Goal: Task Accomplishment & Management: Use online tool/utility

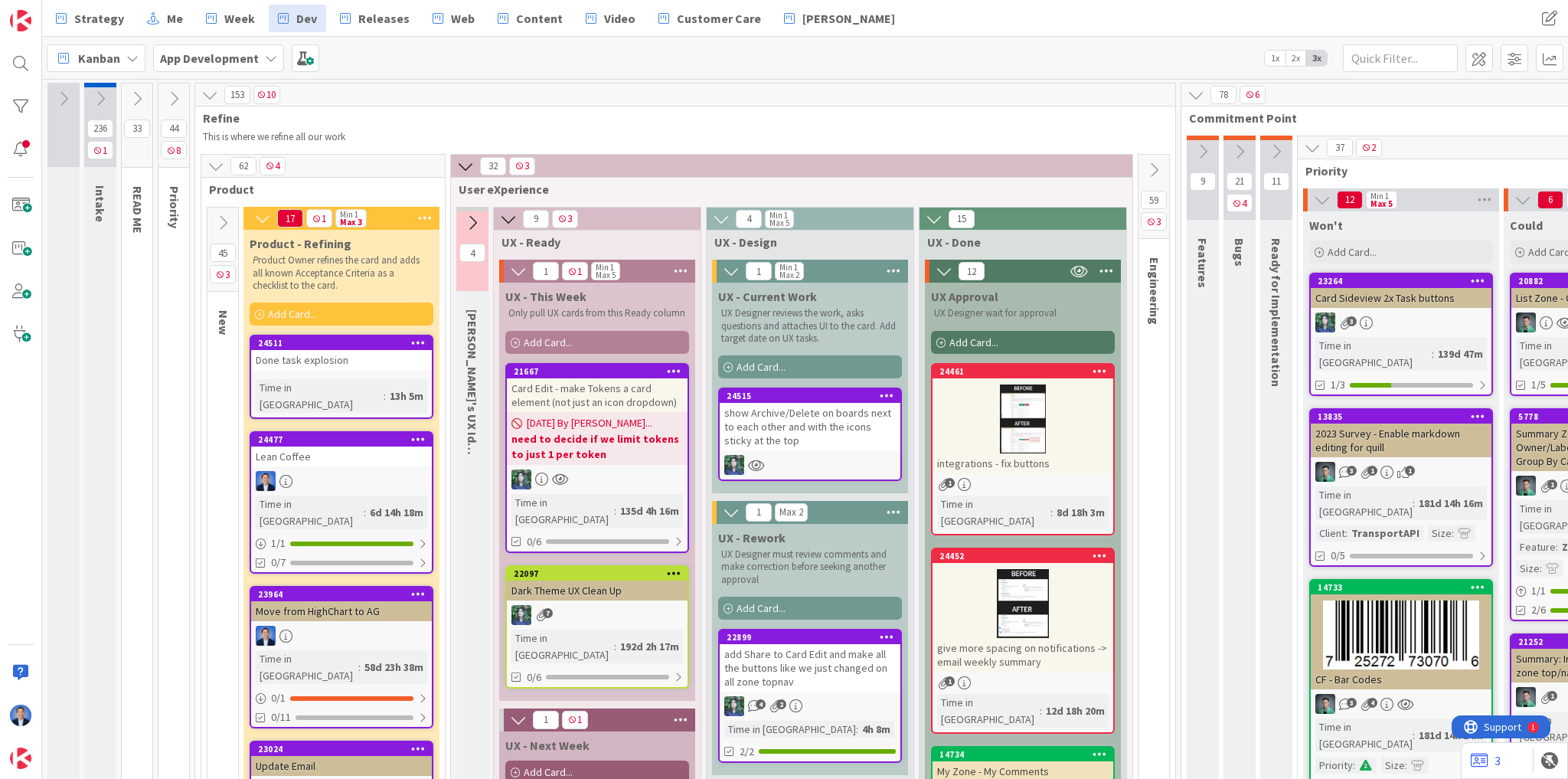
scroll to position [0, 2825]
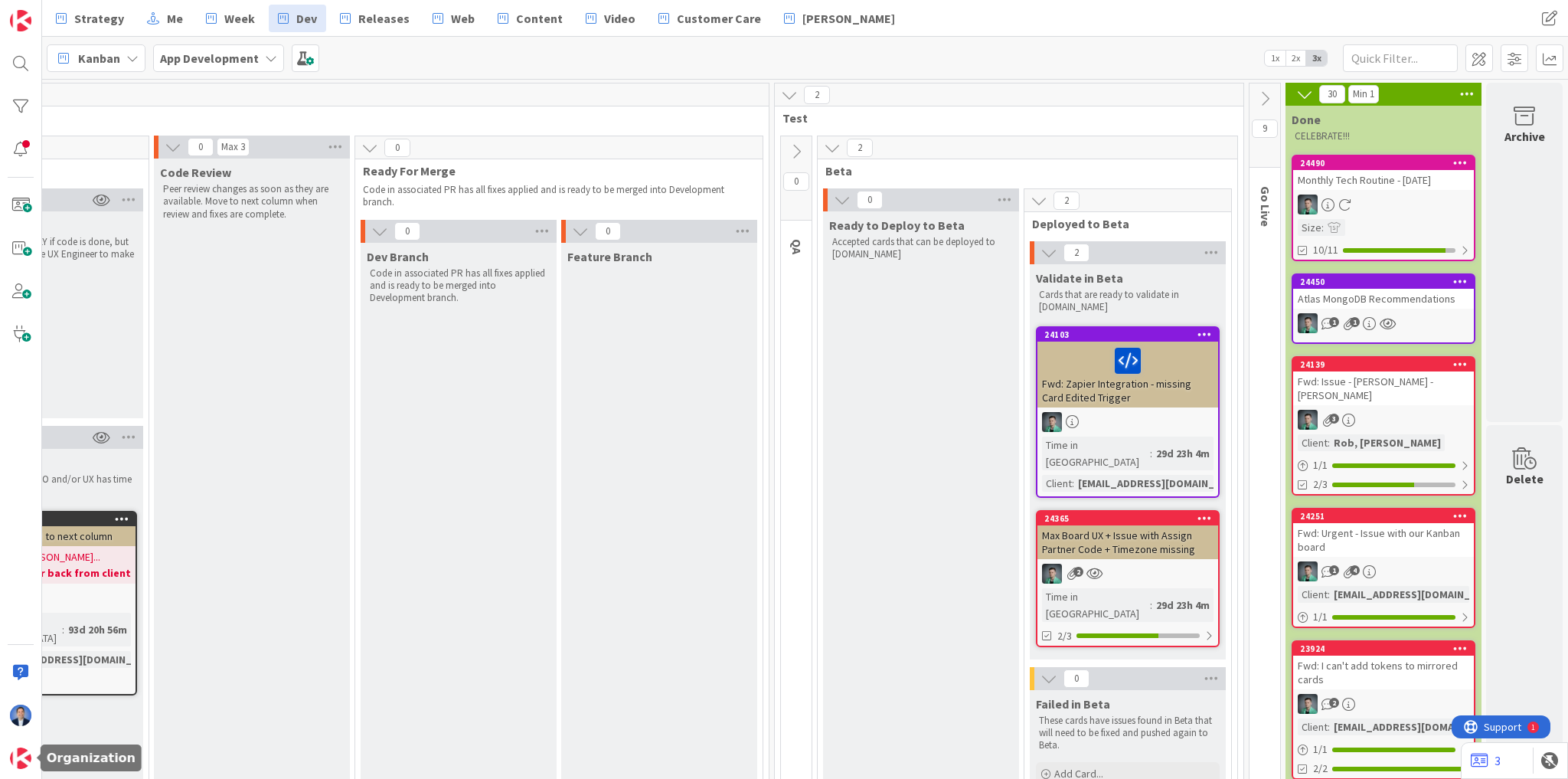
drag, startPoint x: 27, startPoint y: 750, endPoint x: 37, endPoint y: 732, distance: 20.6
click at [27, 750] on img at bounding box center [21, 758] width 21 height 21
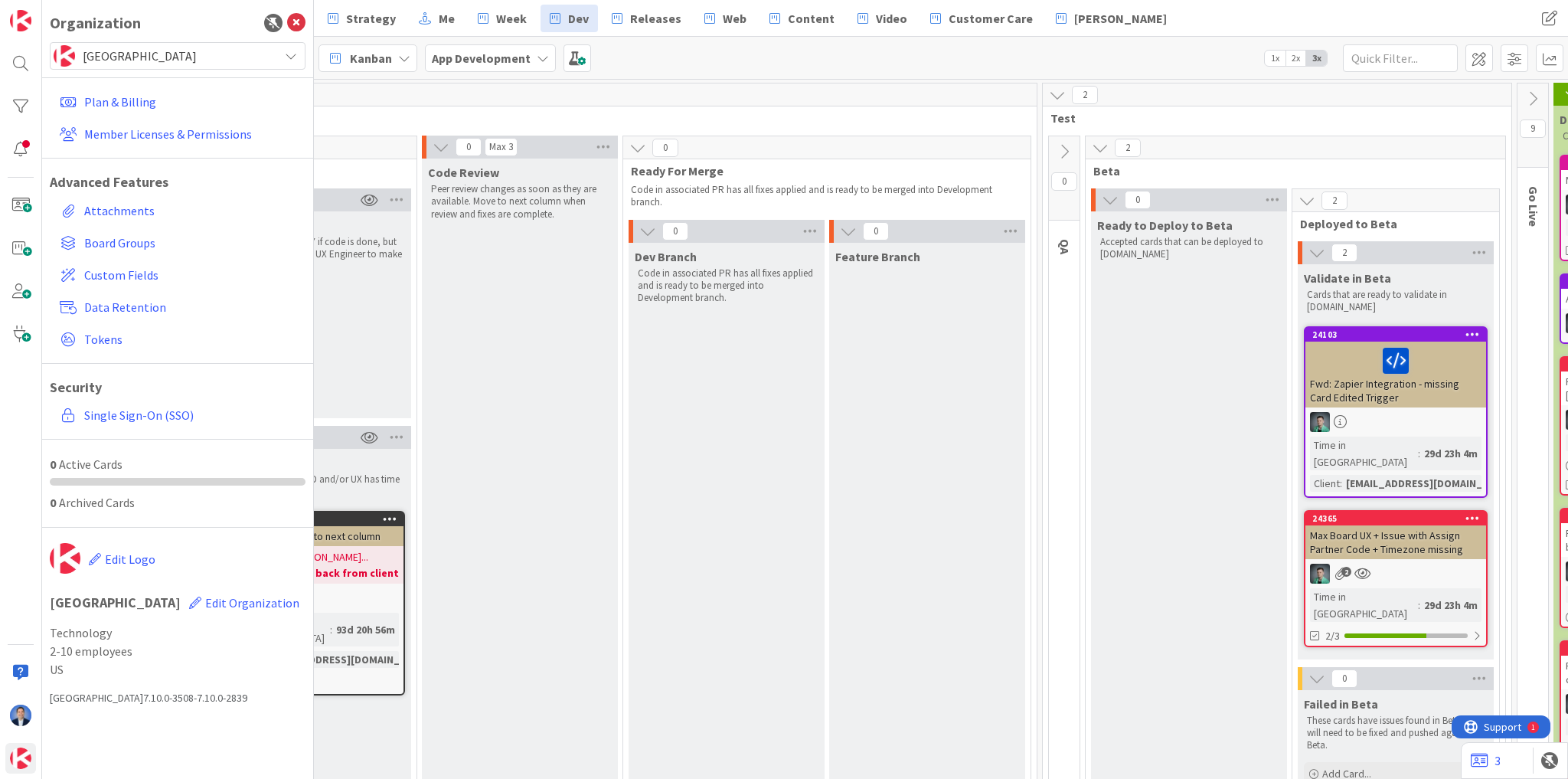
click at [164, 52] on span "[GEOGRAPHIC_DATA]" at bounding box center [177, 56] width 188 height 21
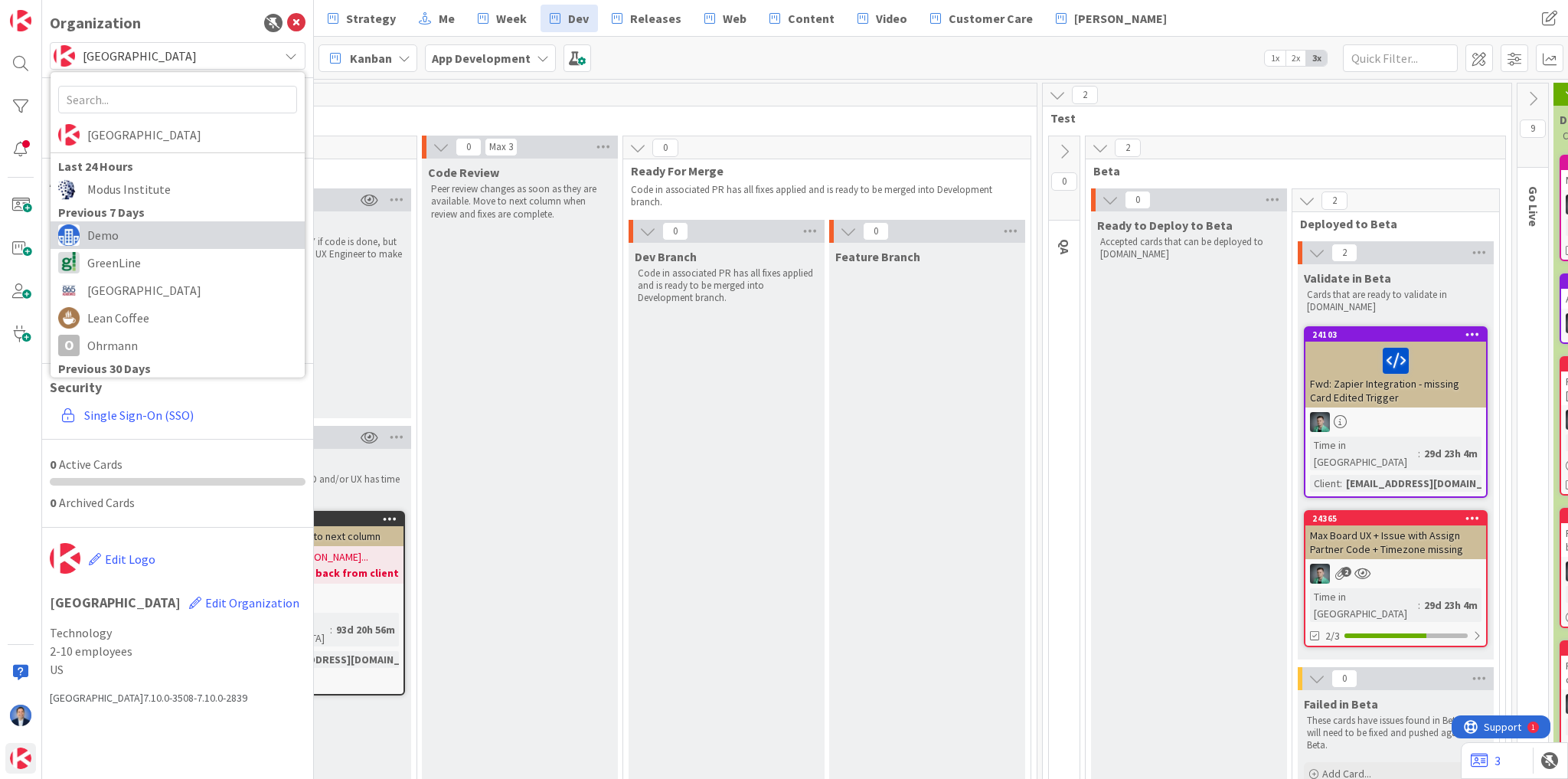
click at [150, 230] on span "Demo" at bounding box center [192, 234] width 209 height 23
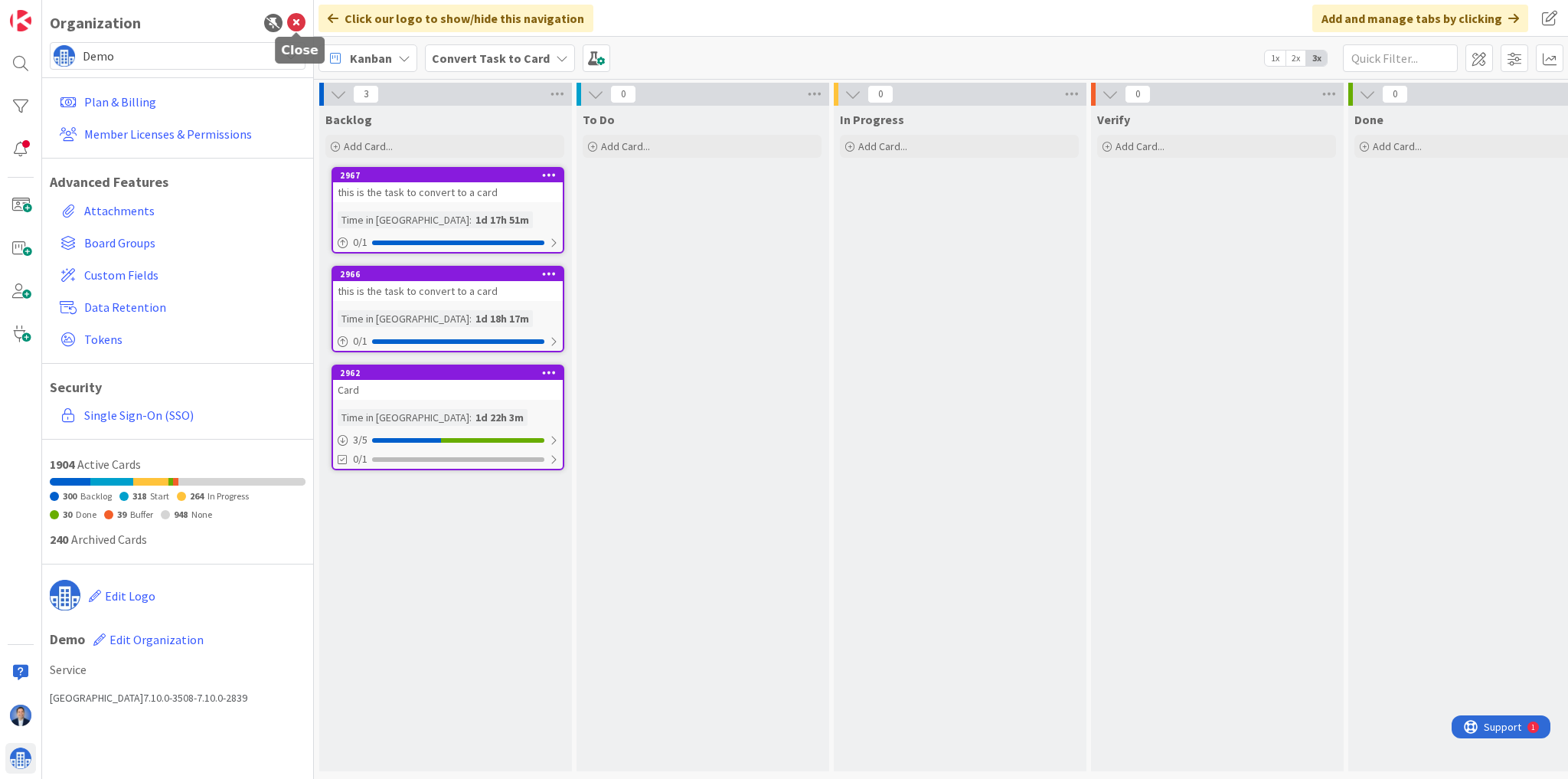
click at [296, 26] on icon at bounding box center [296, 22] width 18 height 18
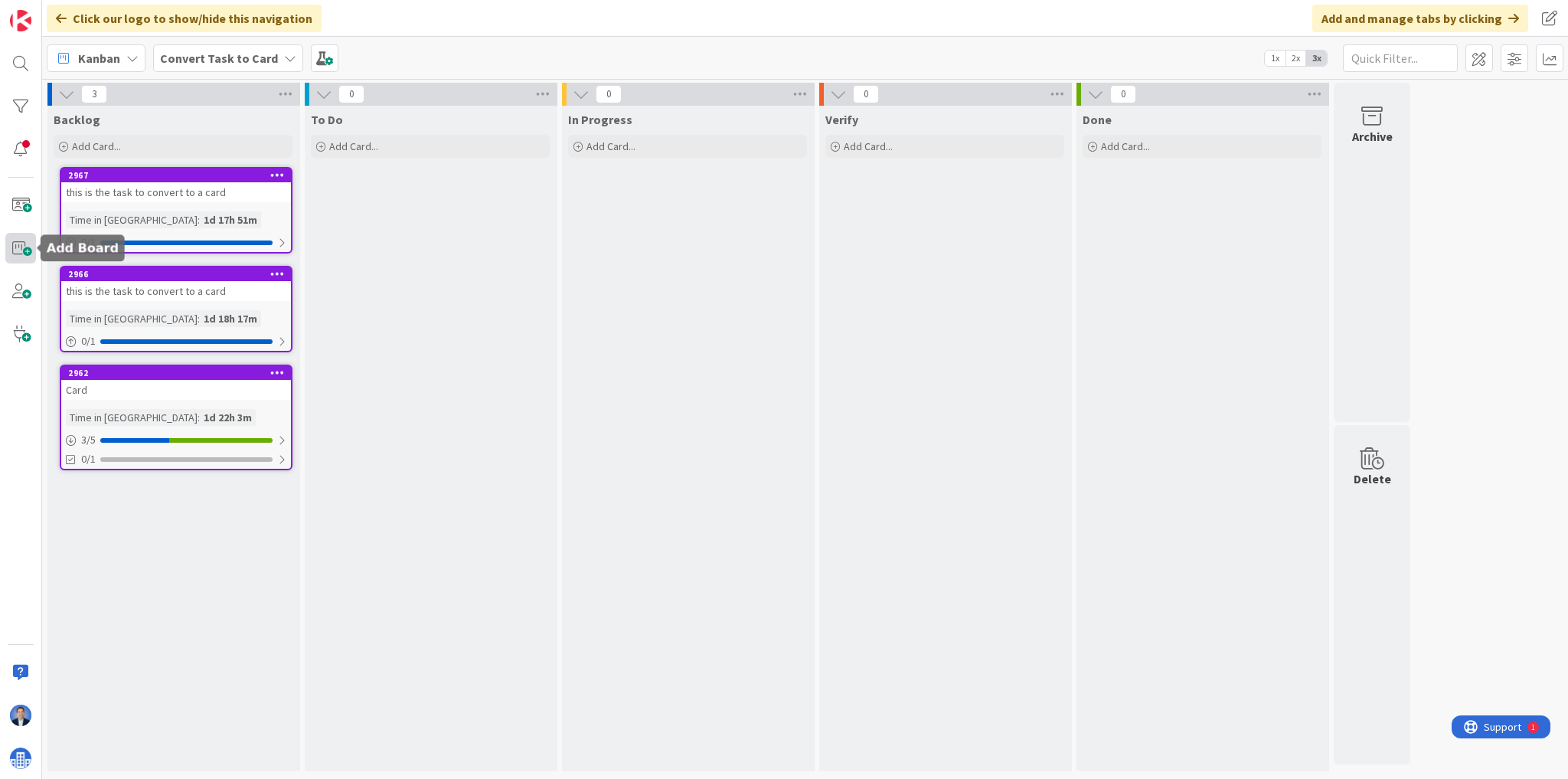
click at [25, 249] on span at bounding box center [21, 248] width 31 height 31
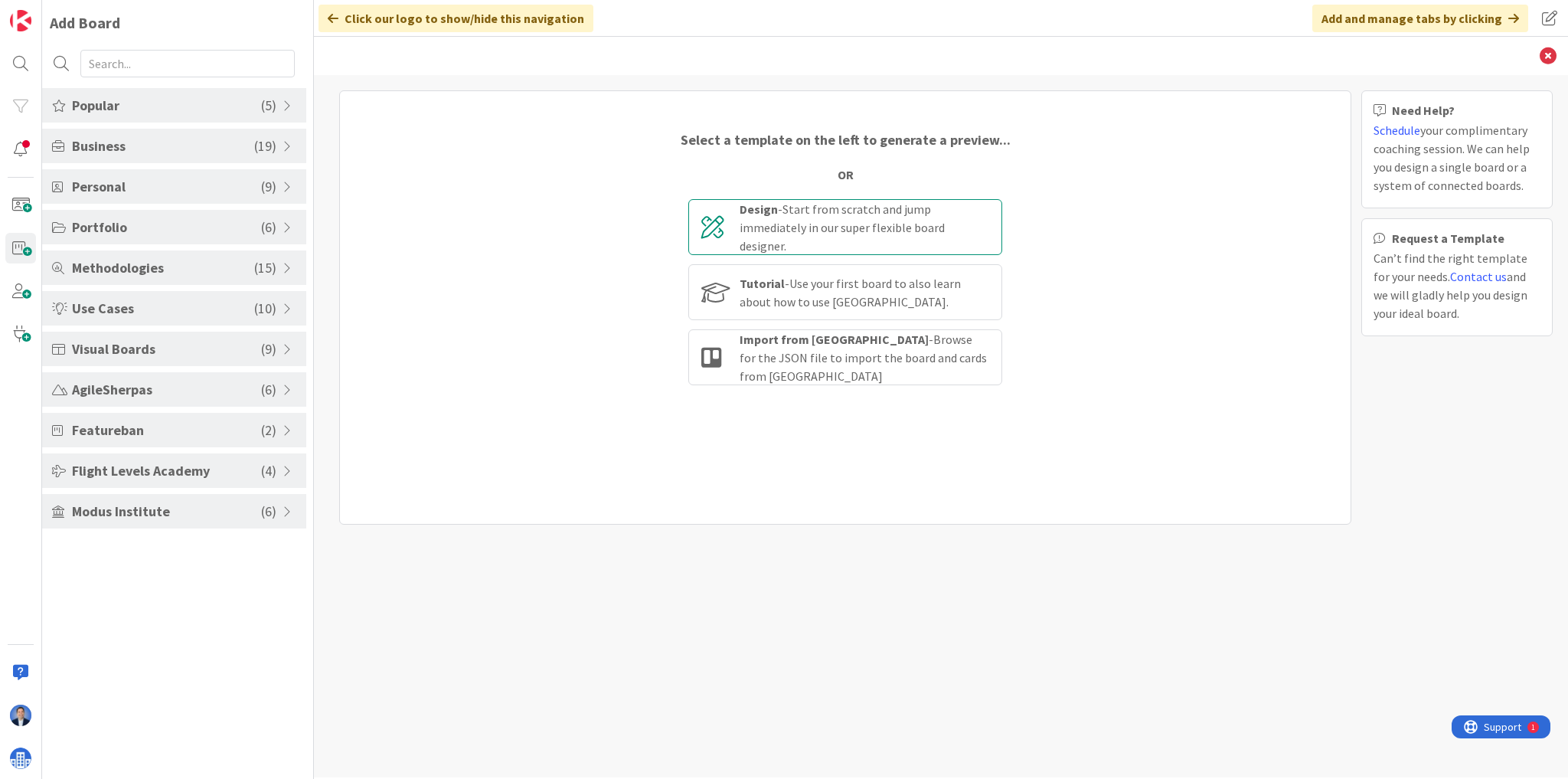
click at [874, 211] on div "Design - Start from scratch and jump immediately in our super flexible board de…" at bounding box center [864, 227] width 250 height 55
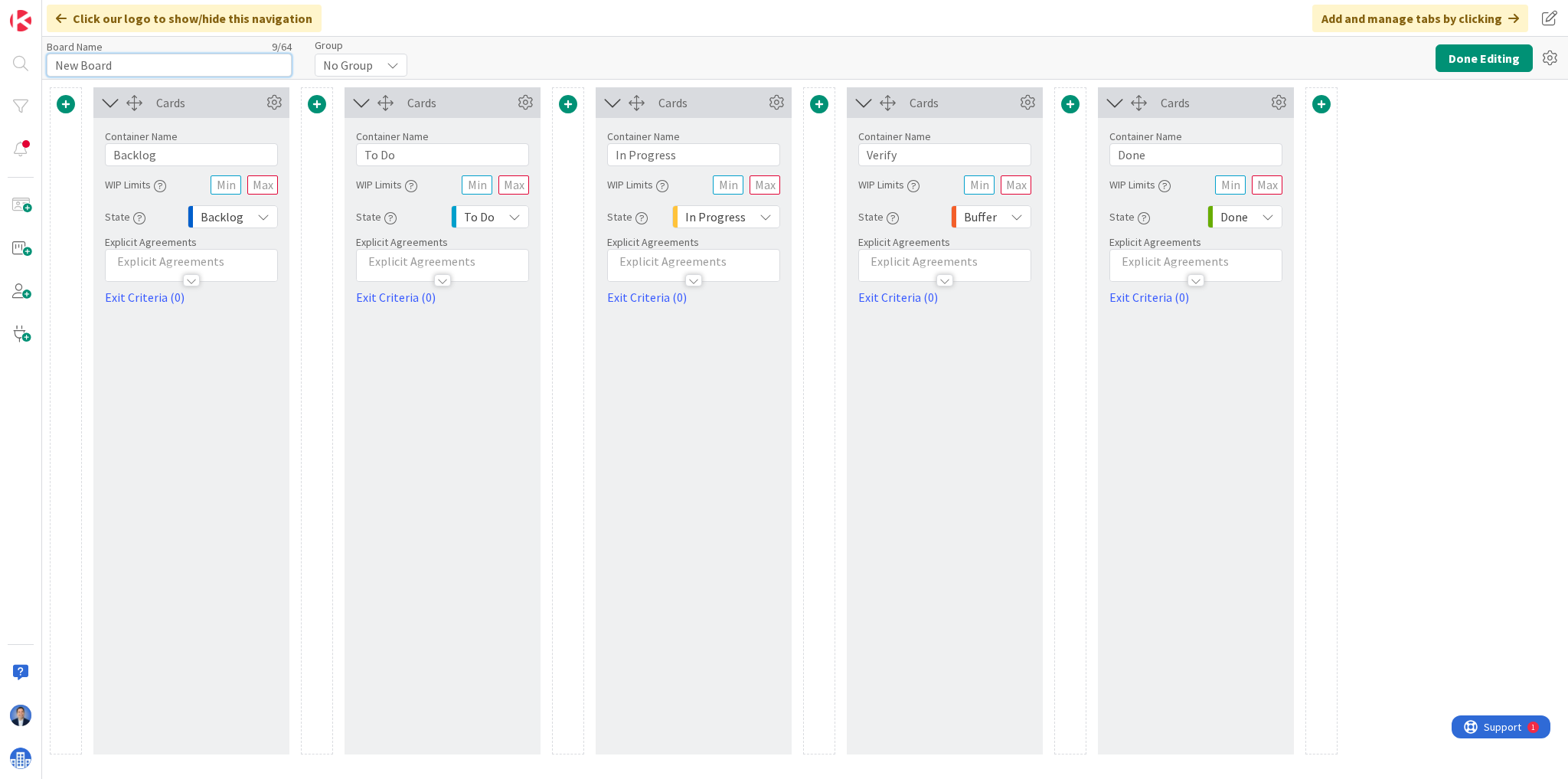
click at [117, 71] on input "New Board" at bounding box center [169, 65] width 245 height 23
type input "Aatash"
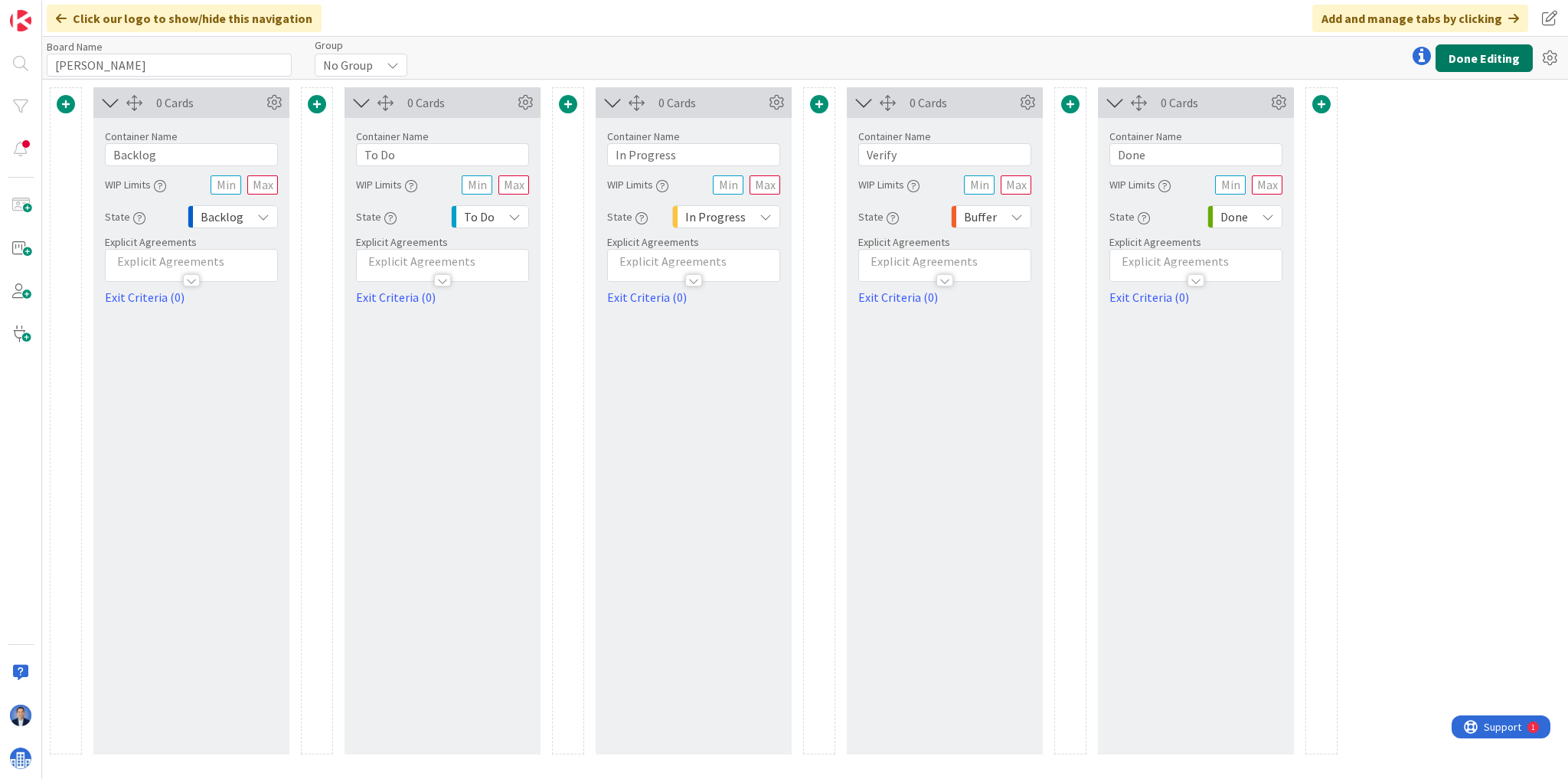
click at [1460, 50] on button "Done Editing" at bounding box center [1484, 58] width 97 height 27
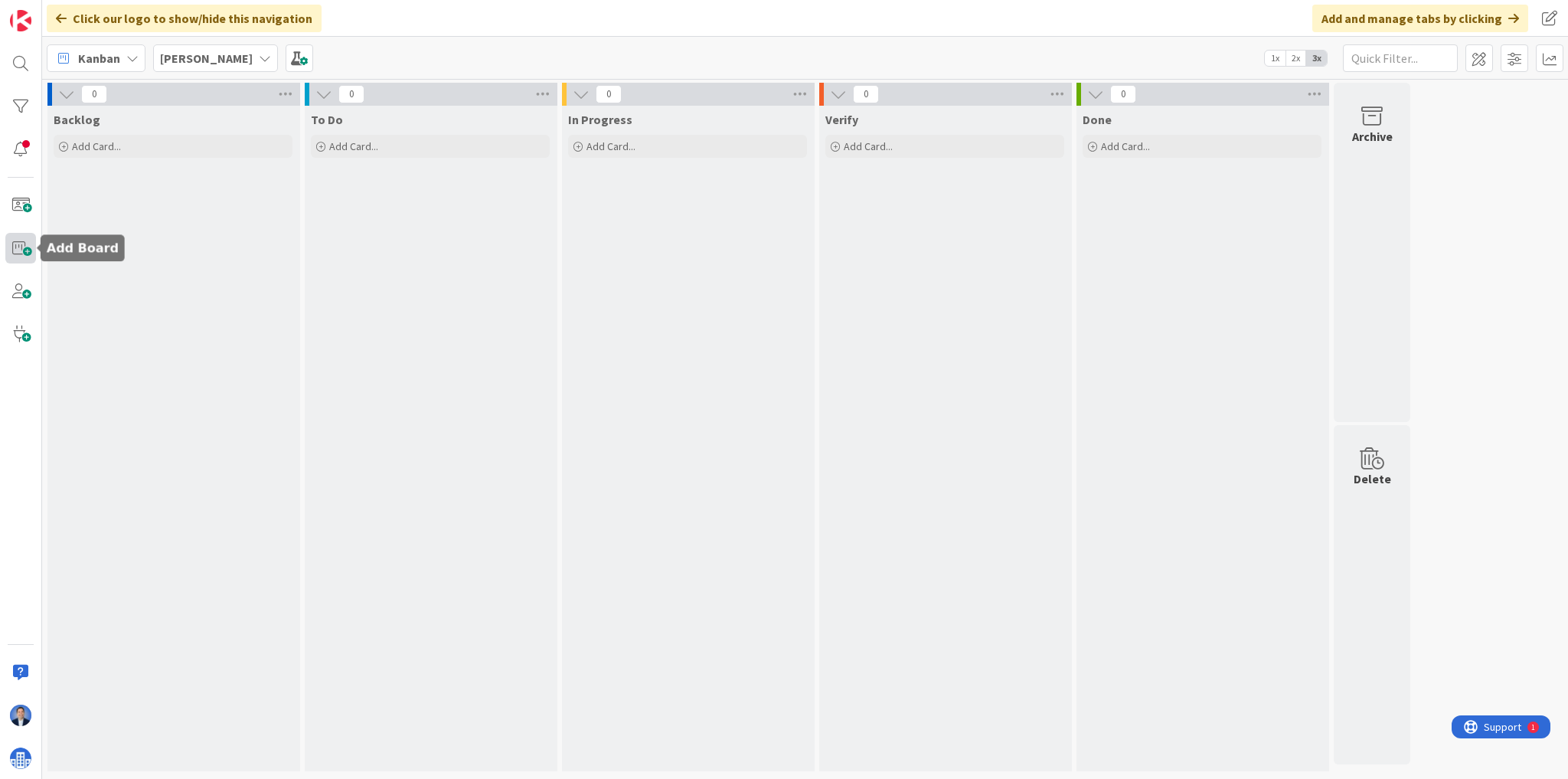
click at [21, 249] on span at bounding box center [21, 248] width 31 height 31
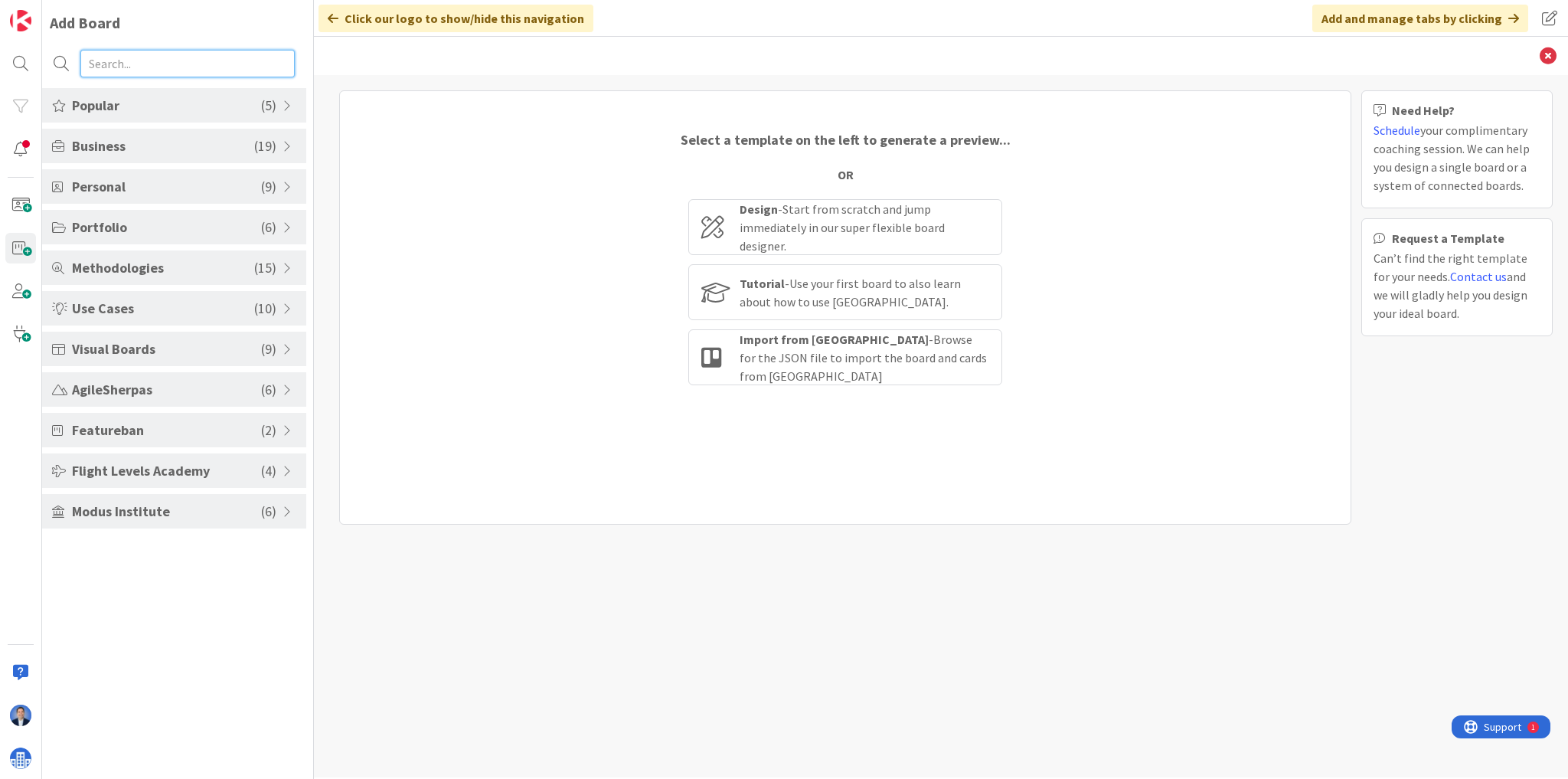
click at [120, 61] on input "text" at bounding box center [187, 63] width 215 height 27
click at [931, 233] on div "Design - Start from scratch and jump immediately in our super flexible board de…" at bounding box center [864, 227] width 250 height 55
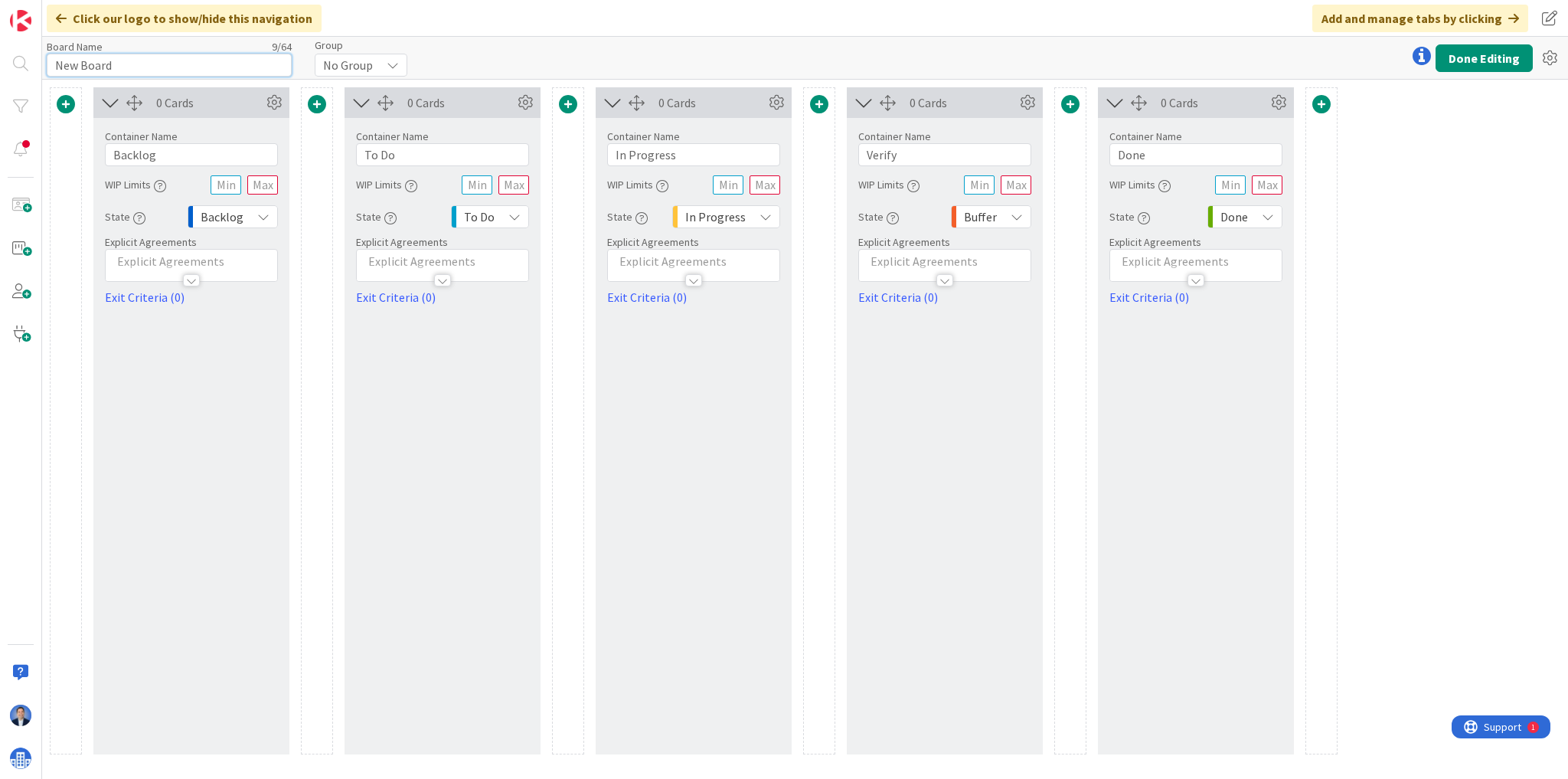
click at [153, 62] on input "New Board" at bounding box center [169, 65] width 245 height 23
type input "Matea"
click at [1445, 58] on button "Done Editing" at bounding box center [1484, 58] width 97 height 27
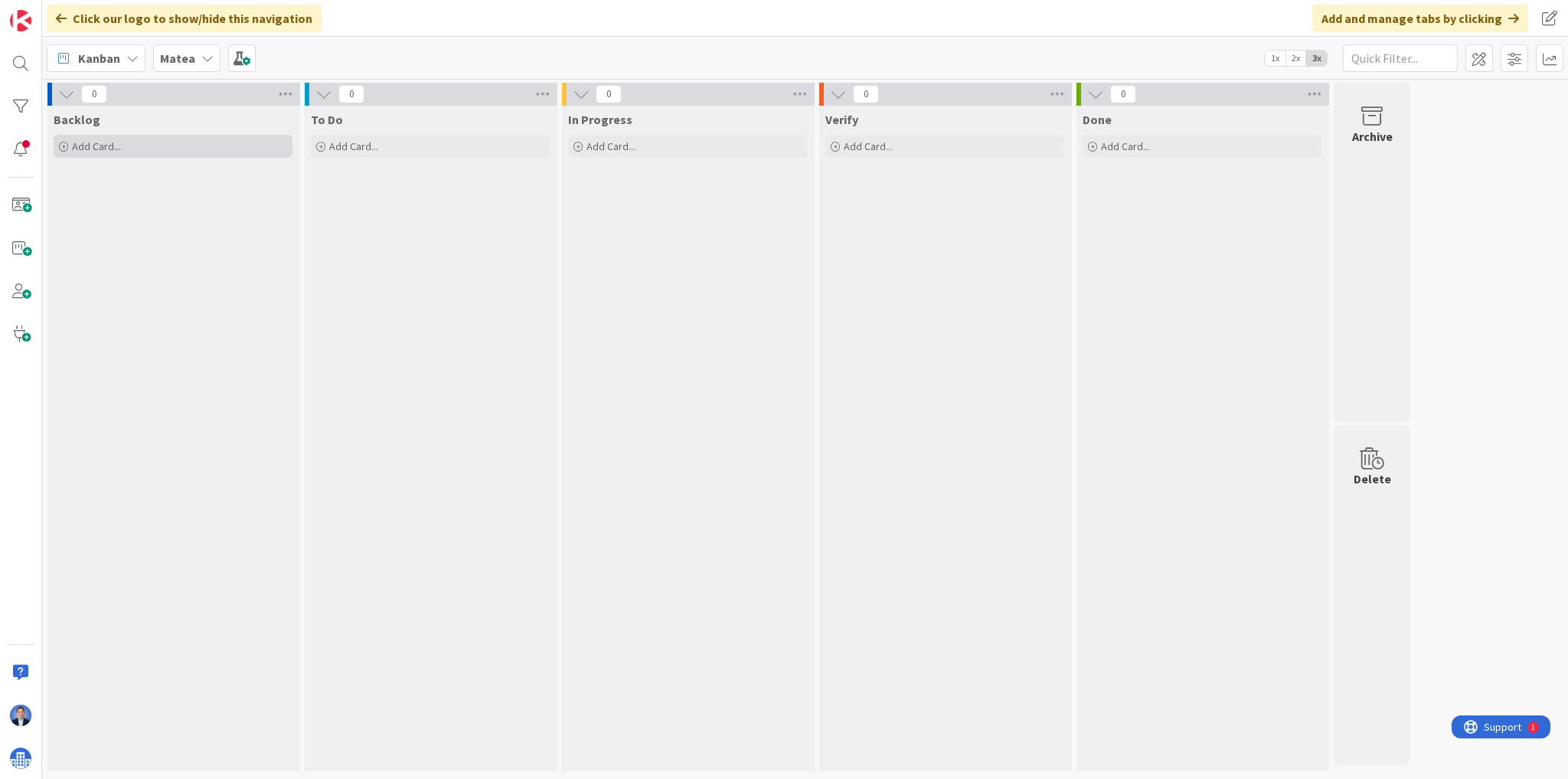
click at [135, 142] on div "Add Card..." at bounding box center [173, 146] width 239 height 23
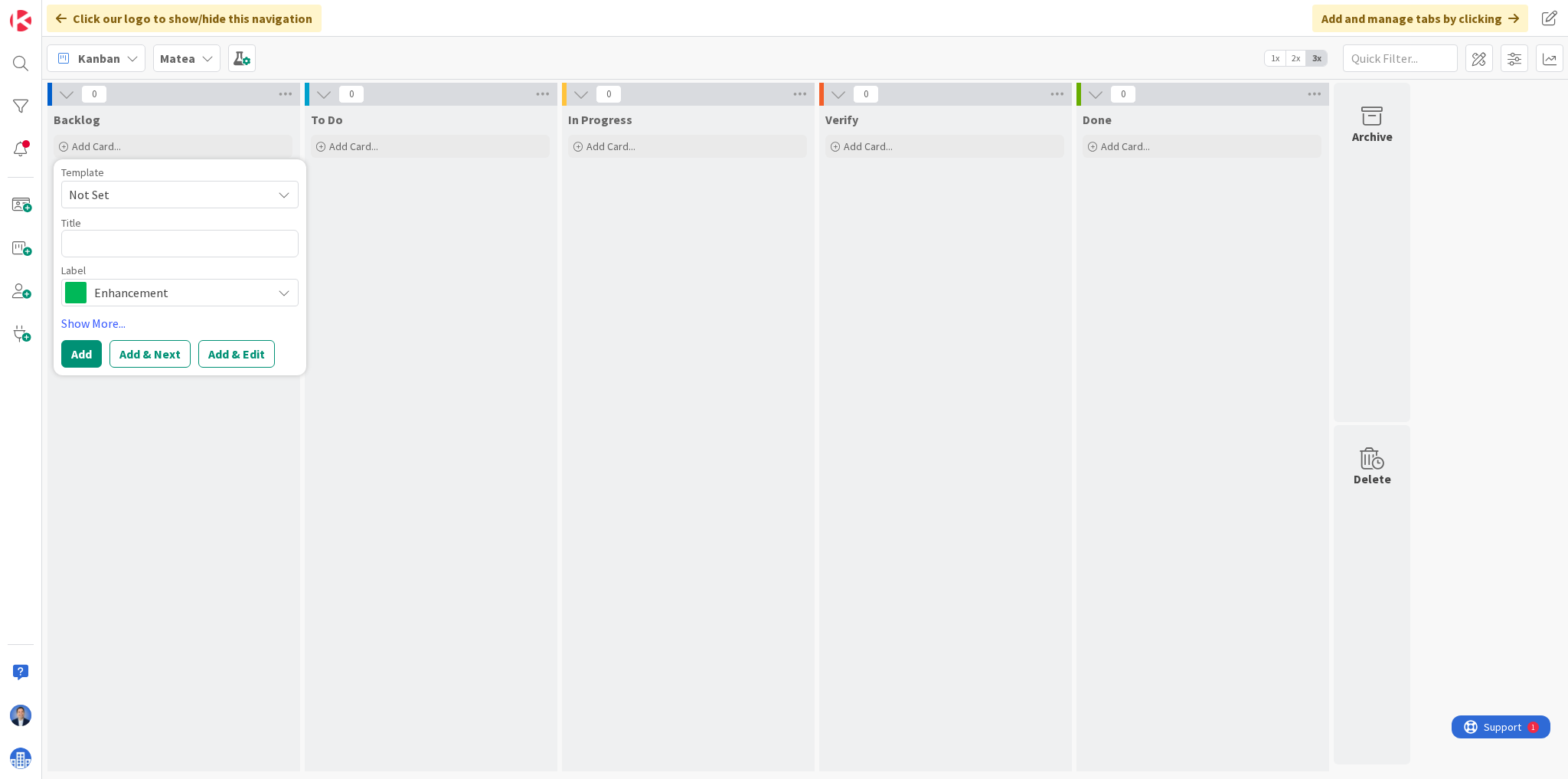
click at [168, 58] on b "Matea" at bounding box center [177, 58] width 35 height 15
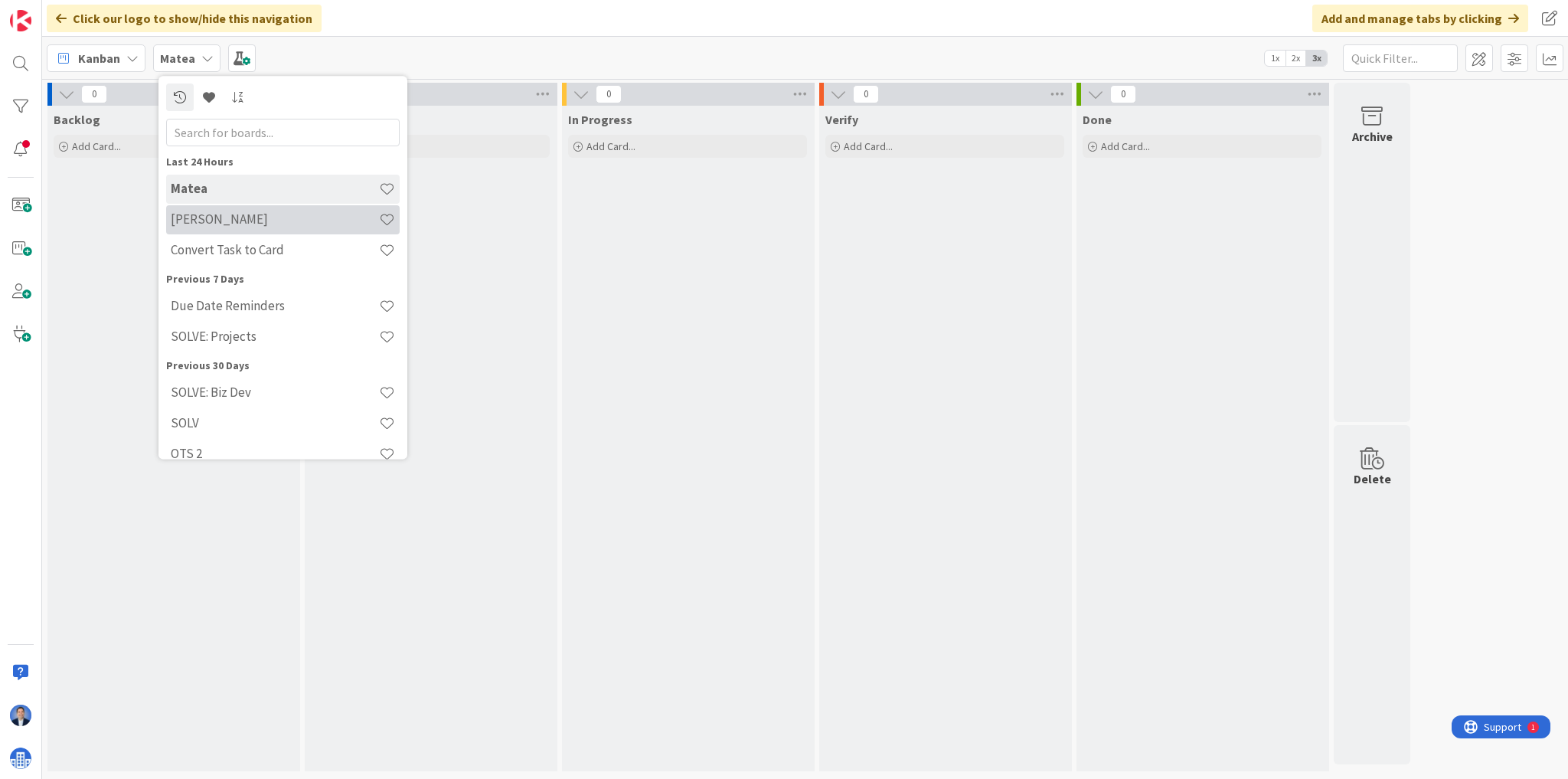
click at [216, 223] on h4 "Aatash" at bounding box center [275, 220] width 209 height 15
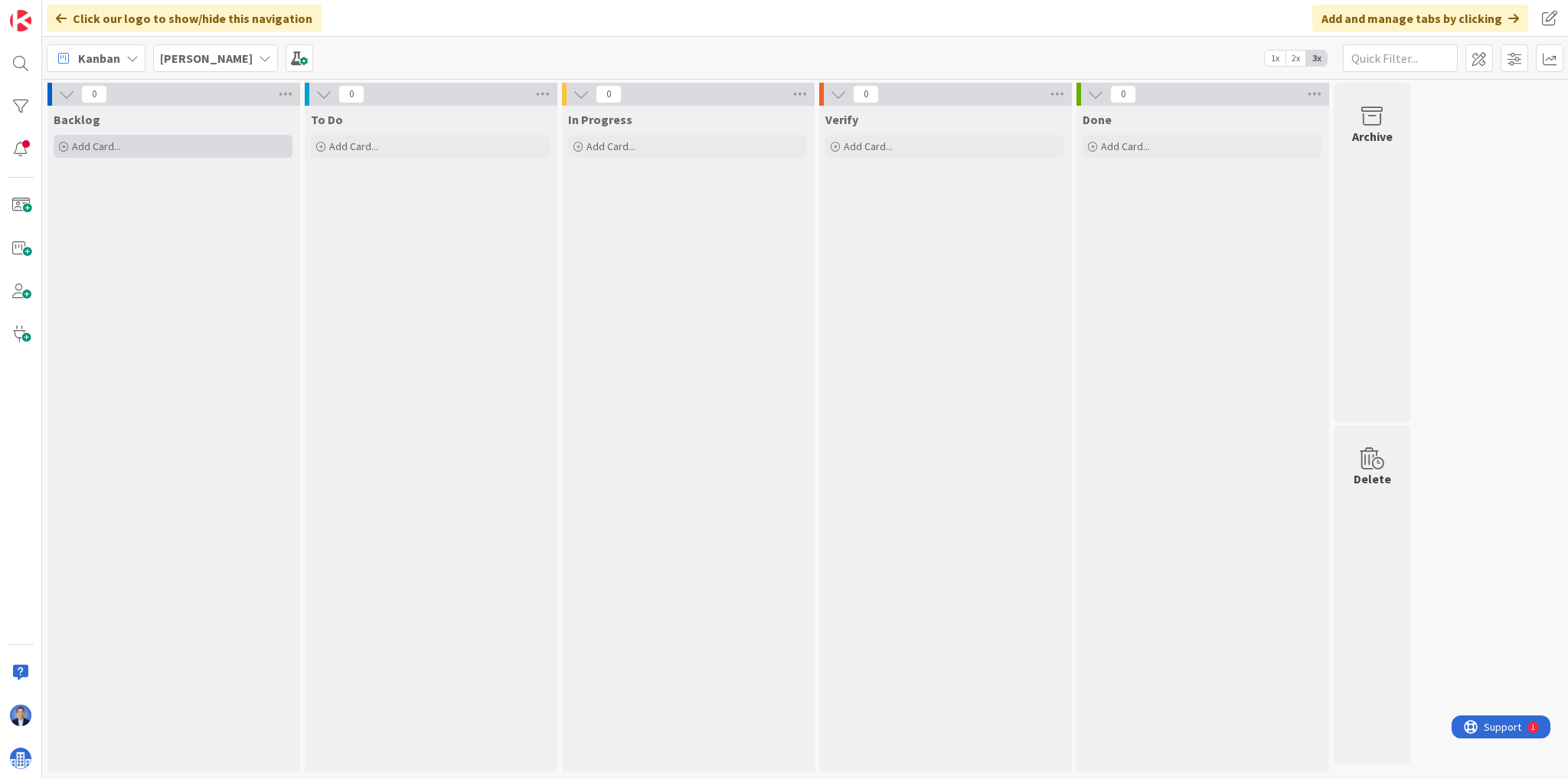
click at [122, 148] on div "Add Card..." at bounding box center [173, 146] width 239 height 23
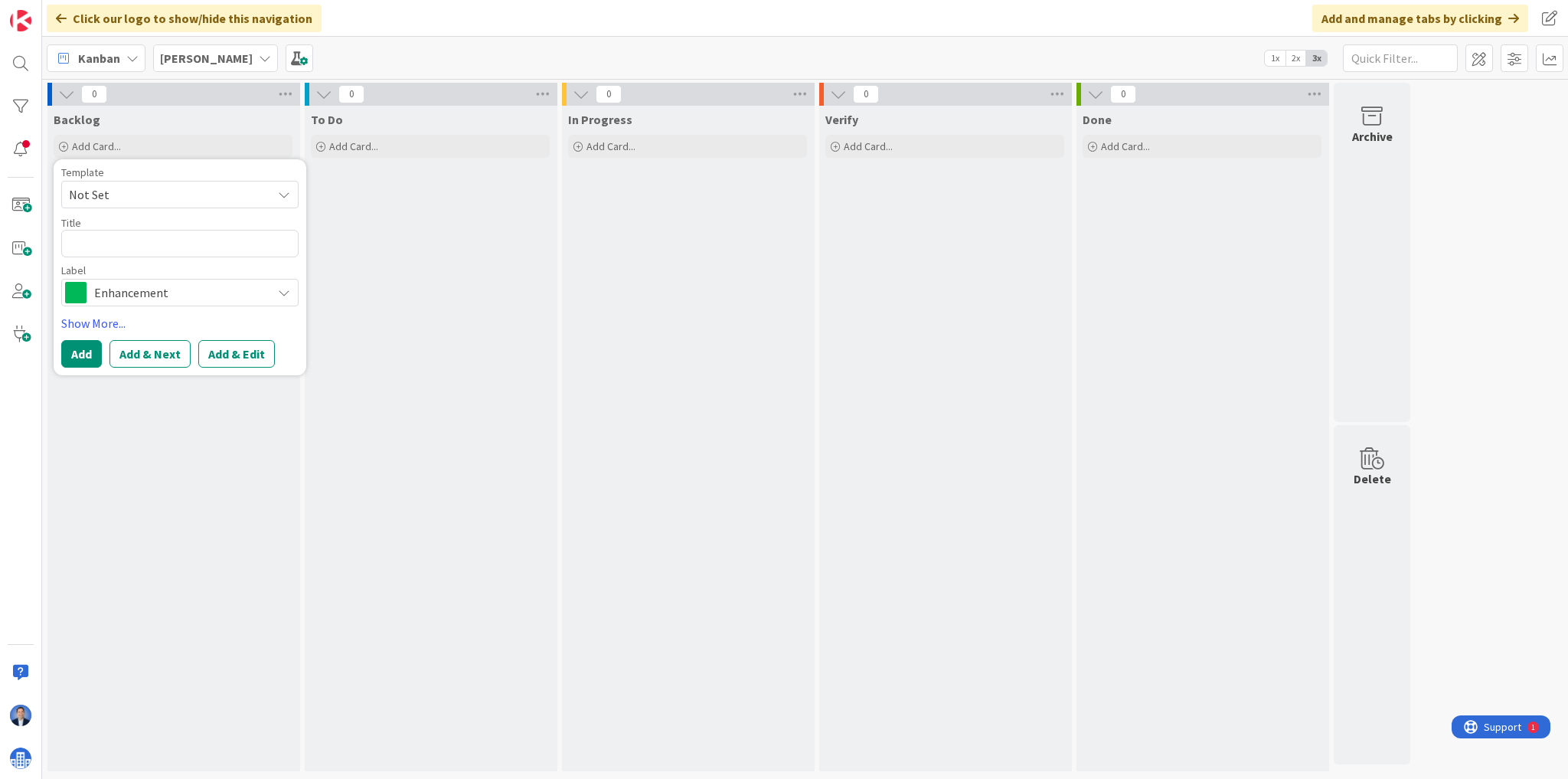
type textarea "x"
type textarea "E"
type textarea "x"
type textarea "En"
type textarea "x"
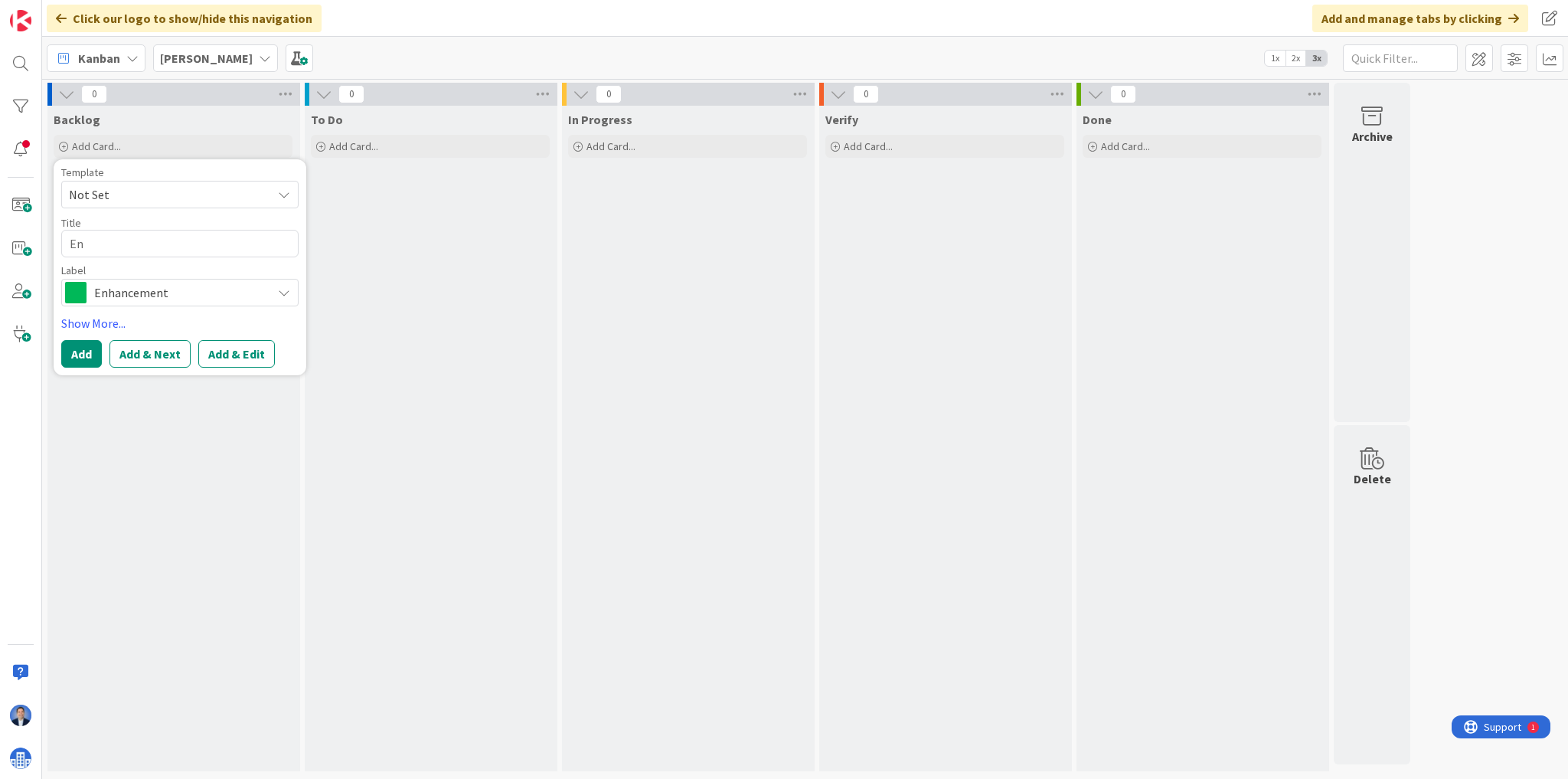
type textarea "Enr"
type textarea "x"
type textarea "Enro"
type textarea "x"
type textarea "Enrol"
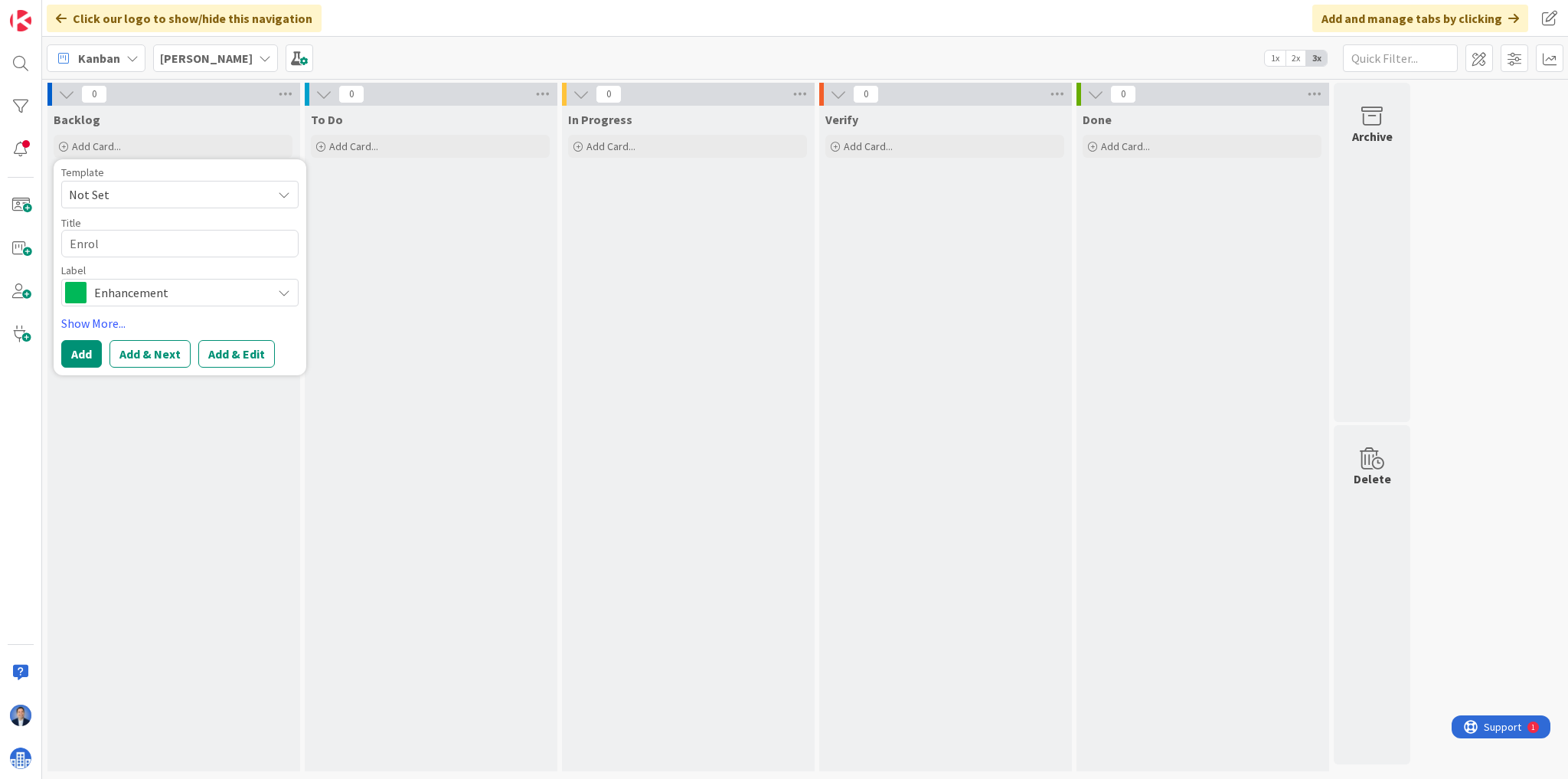
type textarea "x"
type textarea "Enroll"
type textarea "x"
type textarea "Enrollm"
type textarea "x"
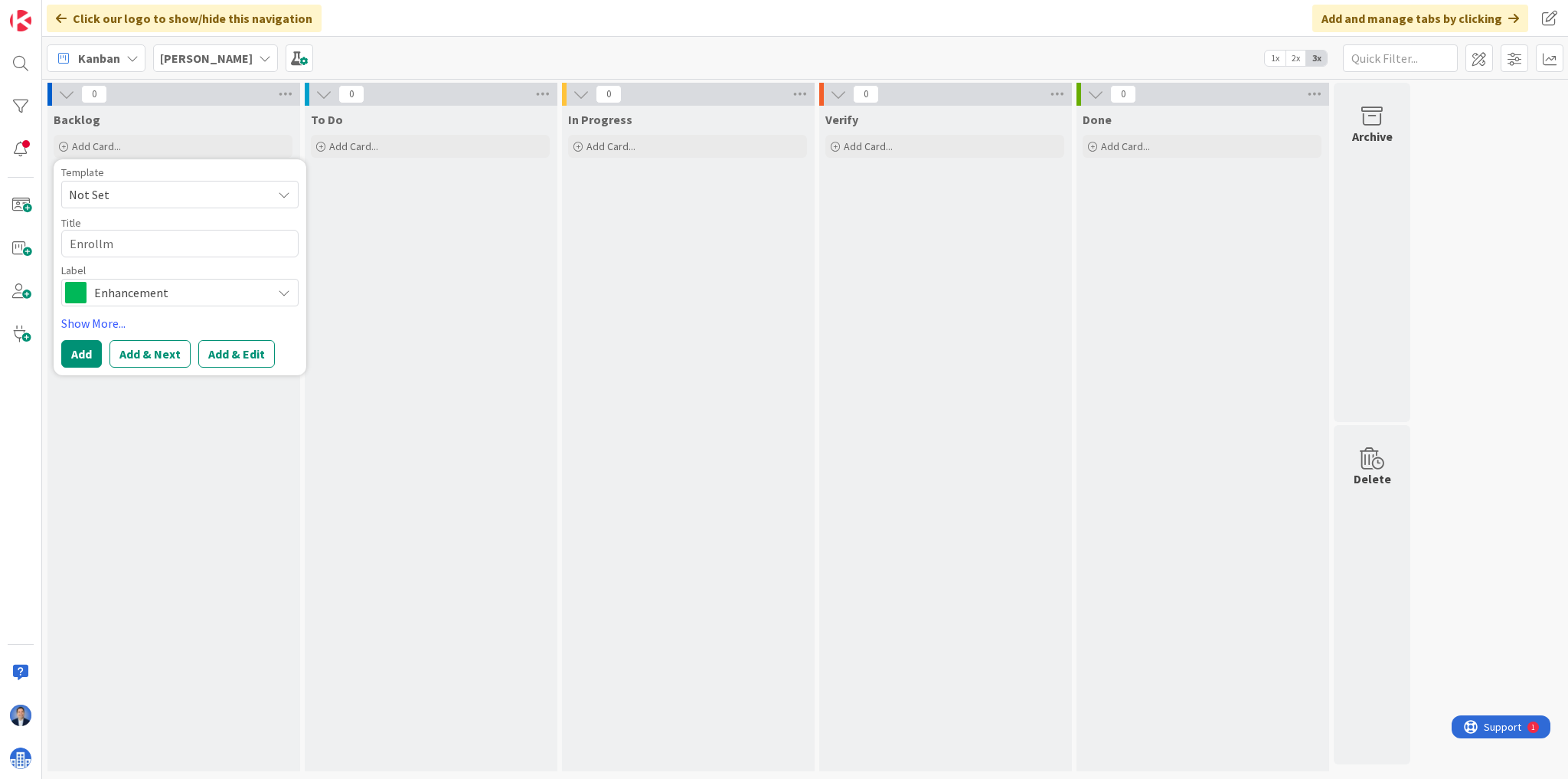
type textarea "Enrollme"
type textarea "x"
type textarea "Enrollmen"
type textarea "x"
type textarea "Enrollment"
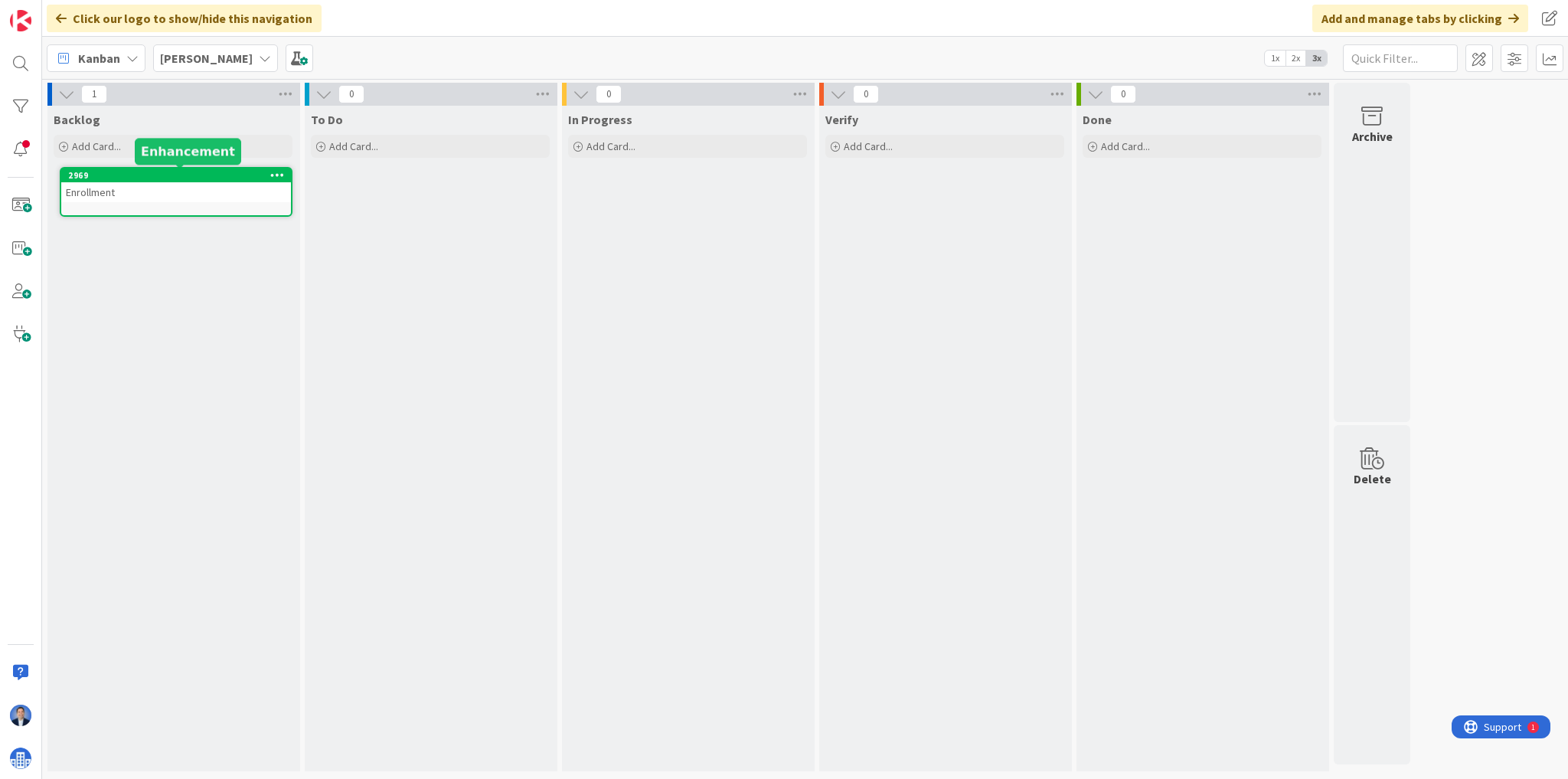
click at [184, 177] on div "2969" at bounding box center [180, 175] width 223 height 11
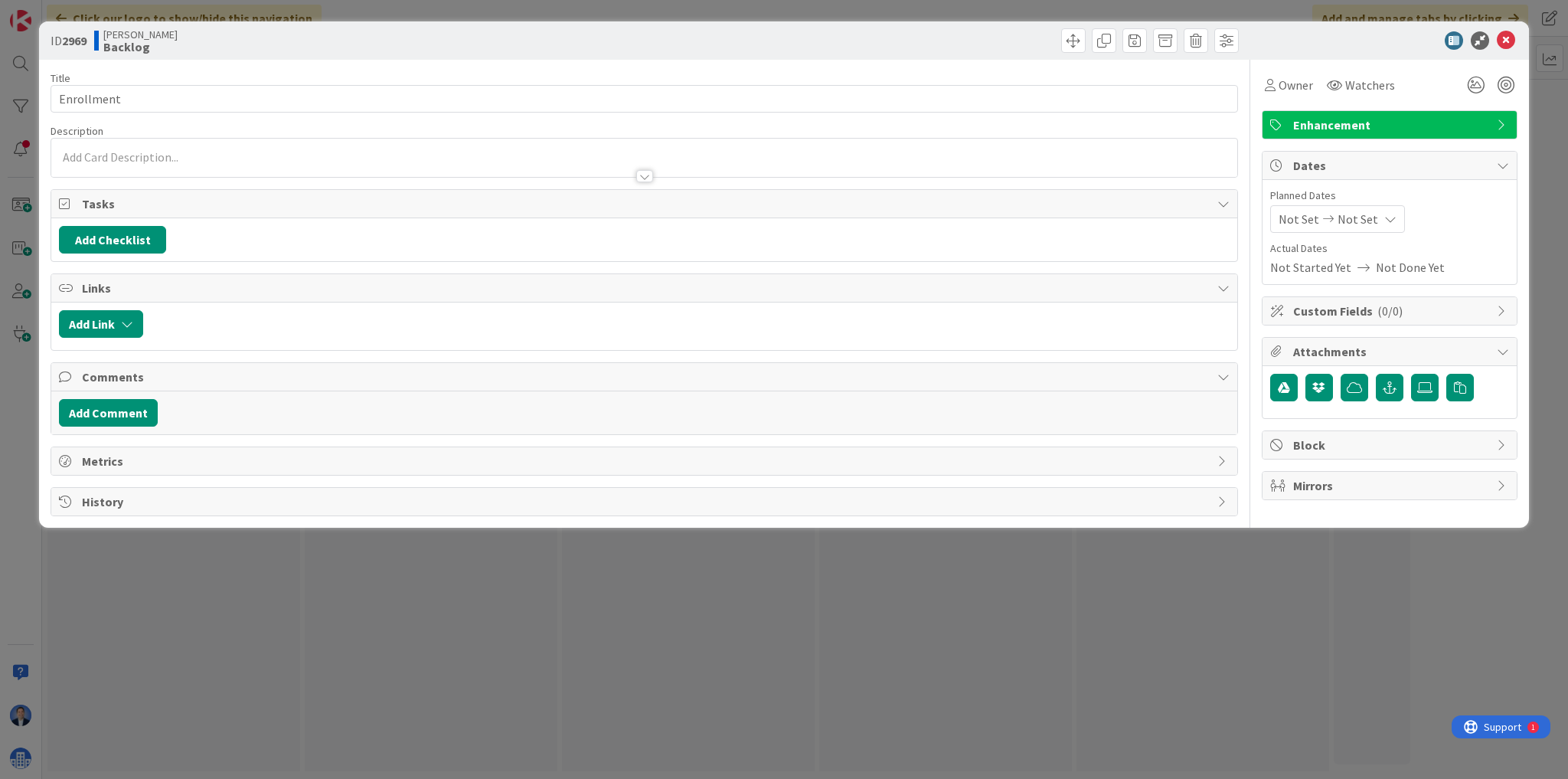
click at [135, 252] on div "Add Checklist" at bounding box center [644, 239] width 1186 height 43
click at [122, 230] on button "Add Checklist" at bounding box center [112, 239] width 107 height 27
type input "4 emails"
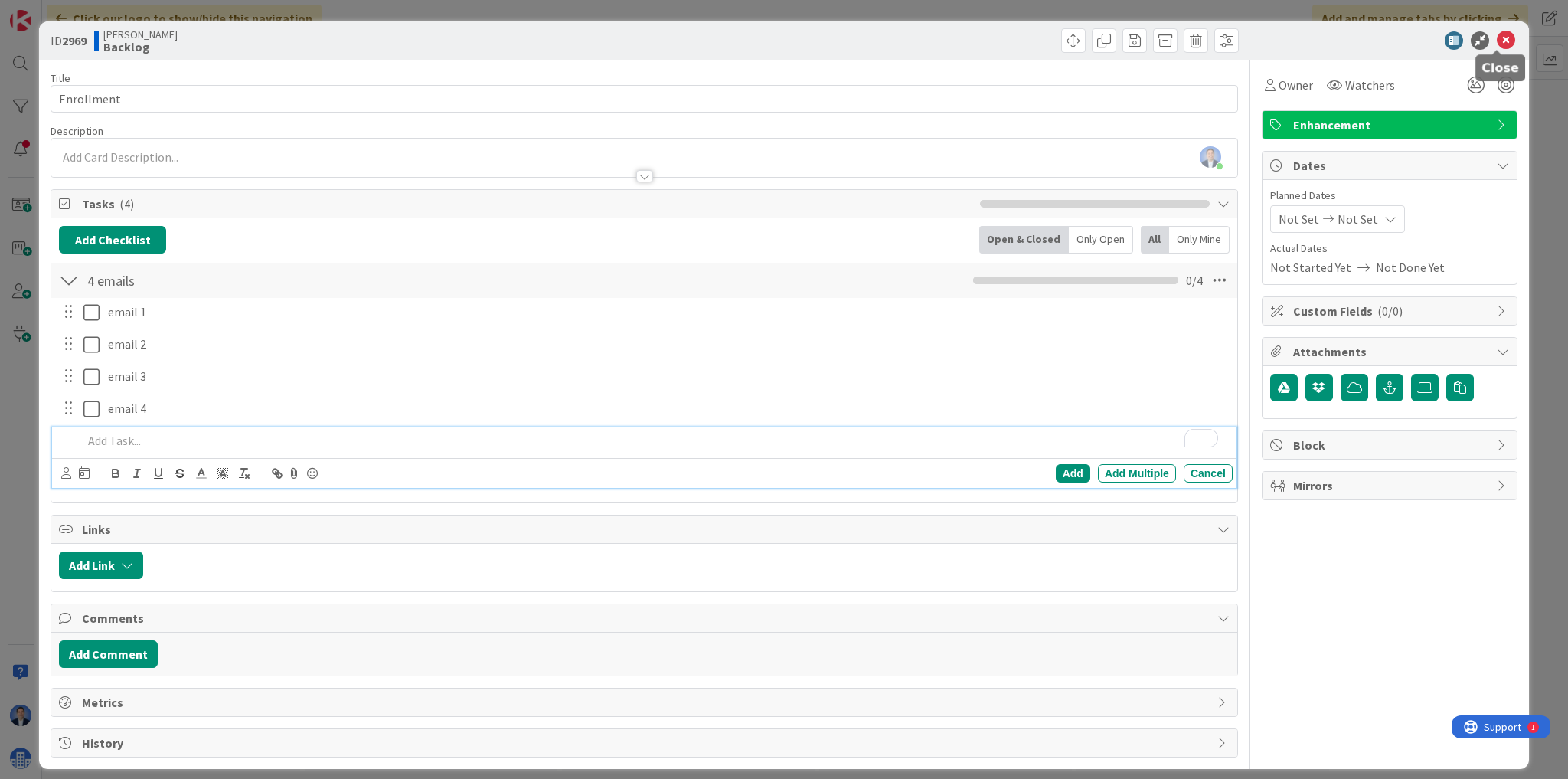
click at [1500, 40] on icon at bounding box center [1505, 40] width 18 height 18
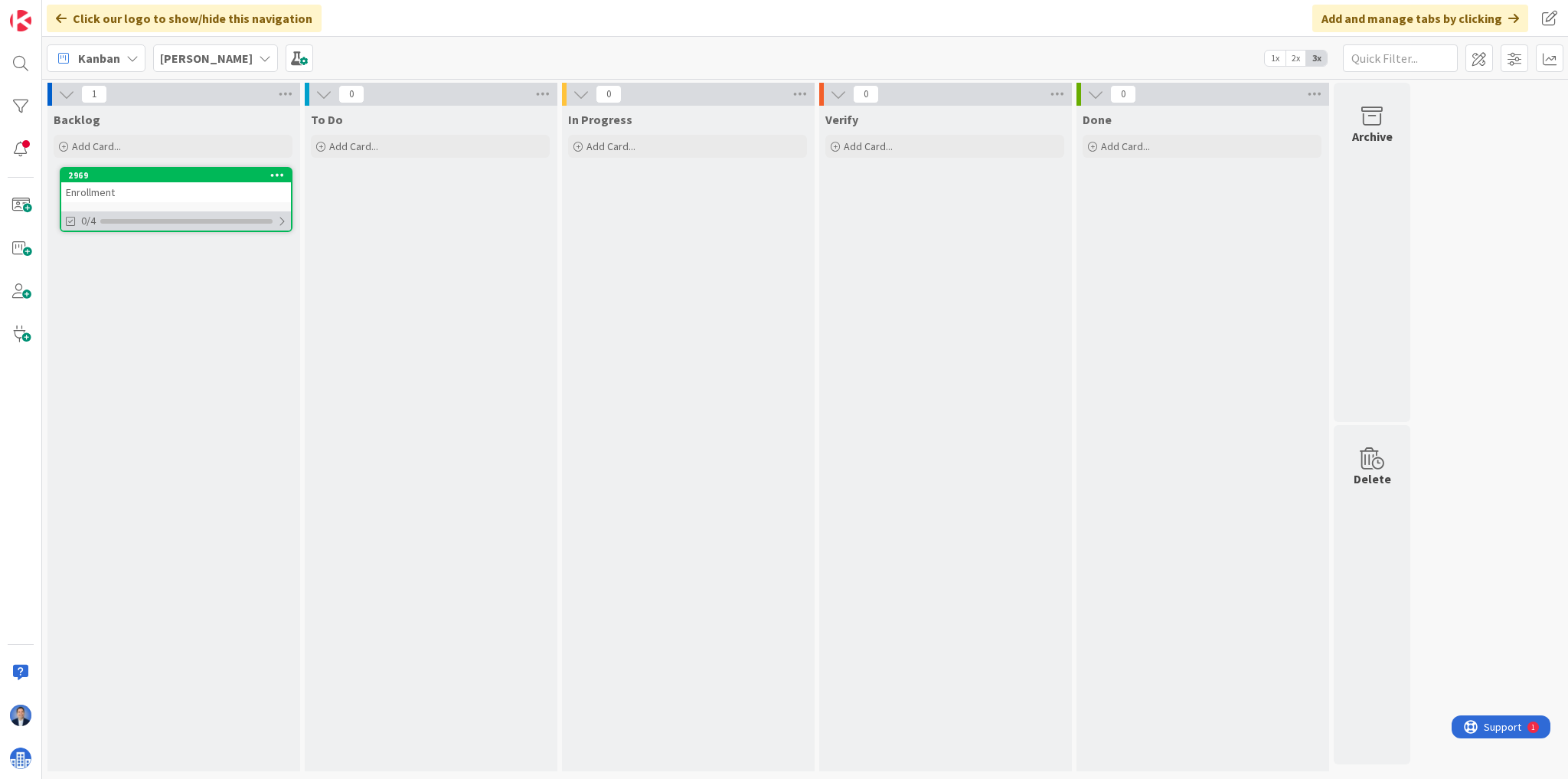
click at [201, 222] on div at bounding box center [186, 221] width 172 height 4
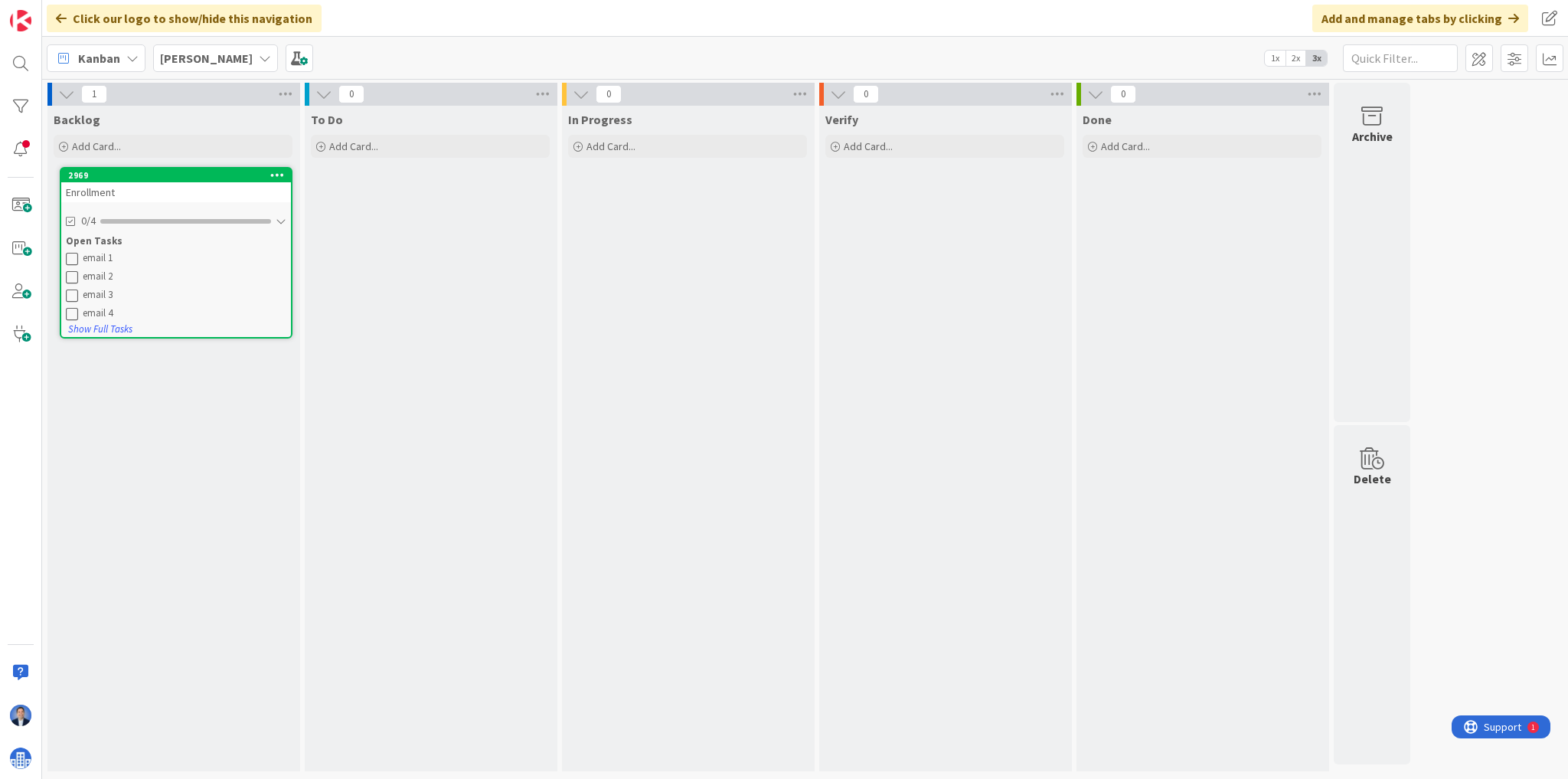
click at [152, 193] on div "Enrollment" at bounding box center [176, 192] width 230 height 20
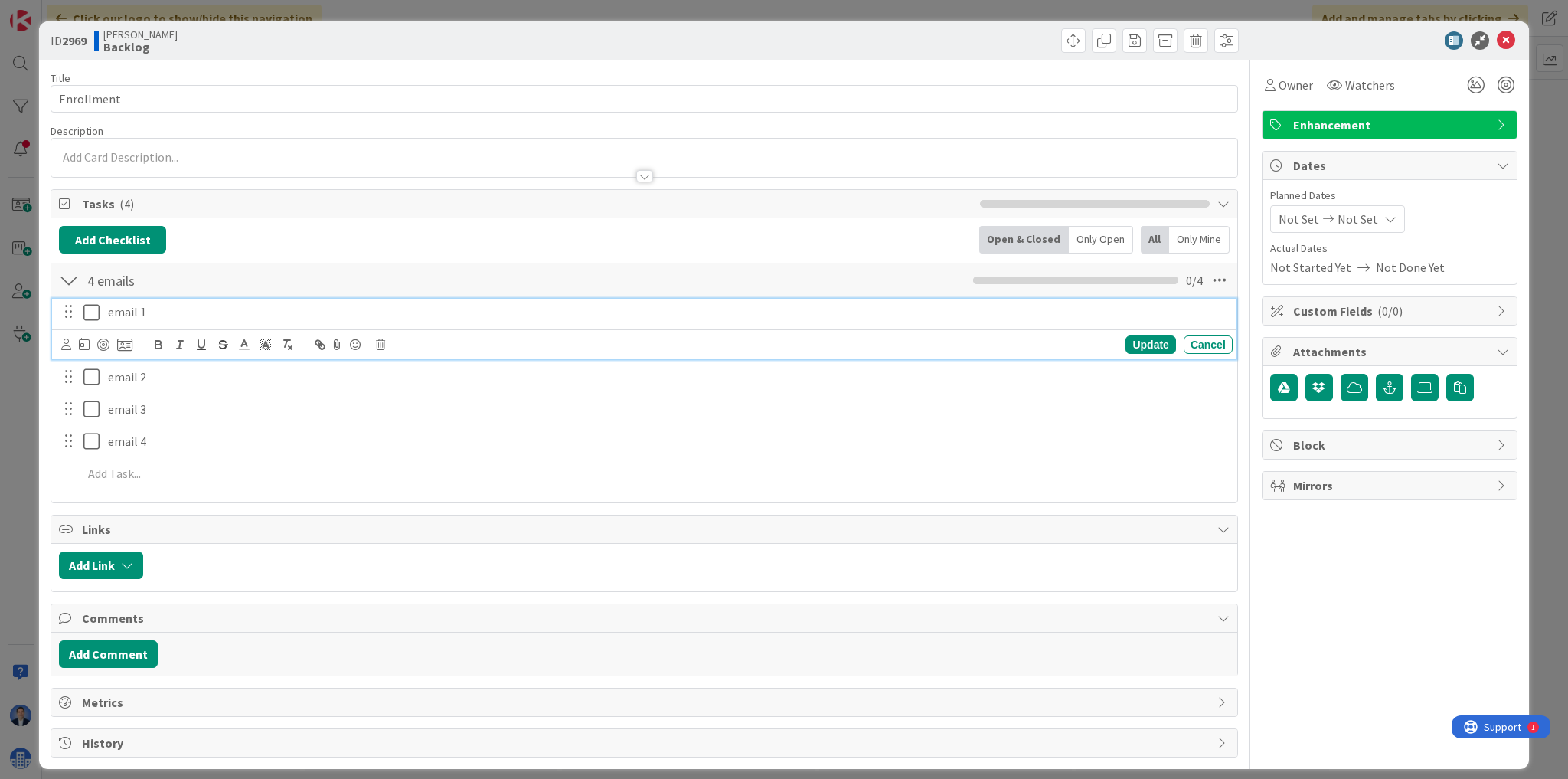
click at [125, 306] on p "email 1" at bounding box center [667, 312] width 1118 height 18
click at [120, 345] on icon at bounding box center [125, 345] width 15 height 14
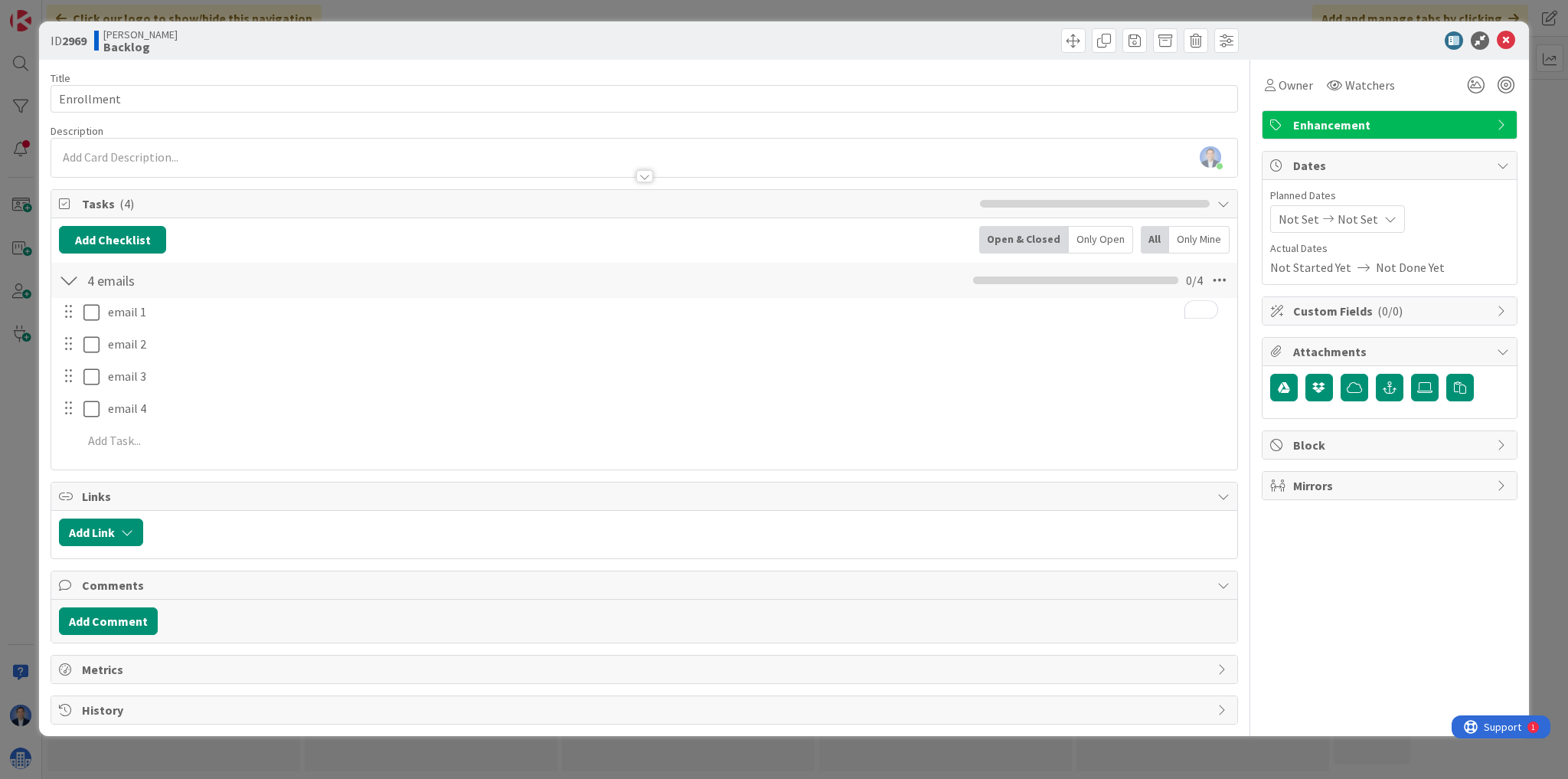
click at [168, 739] on div "ID 2969 Aatash Backlog Title 10 / 128 Enrollment Description Dimitri Ponomareff…" at bounding box center [784, 389] width 1568 height 779
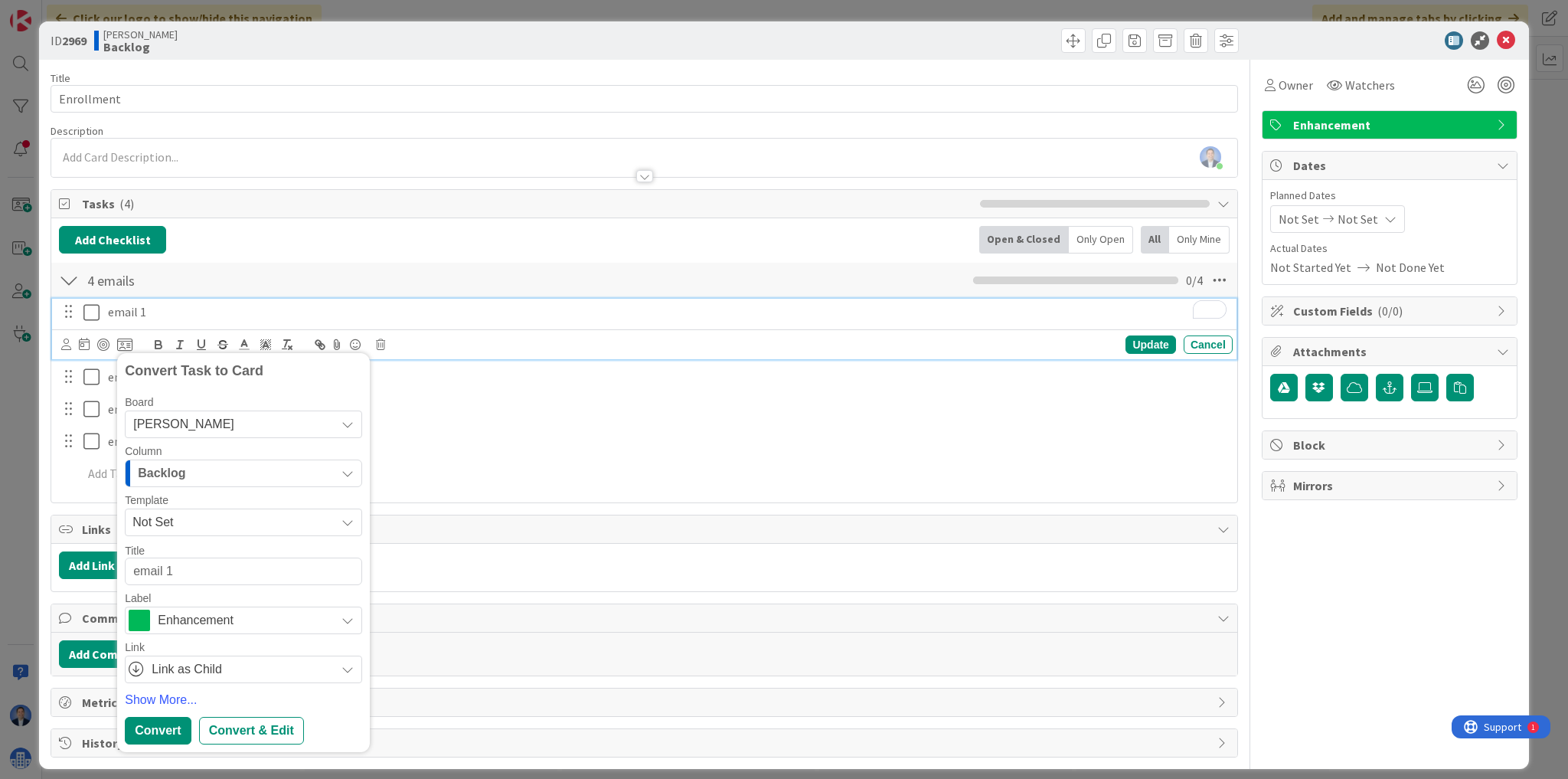
click at [178, 308] on p "email 1" at bounding box center [667, 312] width 1118 height 18
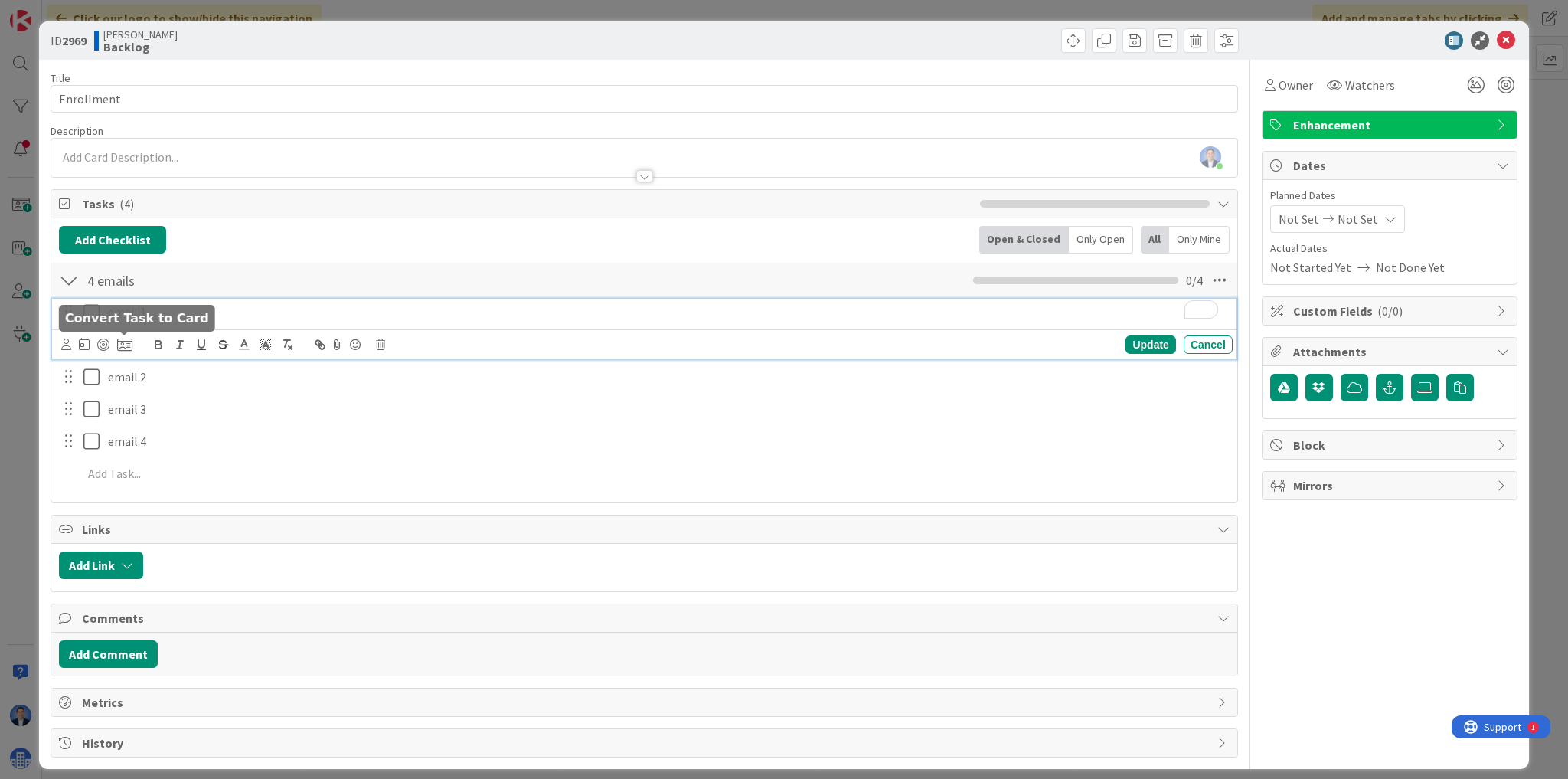
click at [123, 346] on icon at bounding box center [125, 345] width 15 height 14
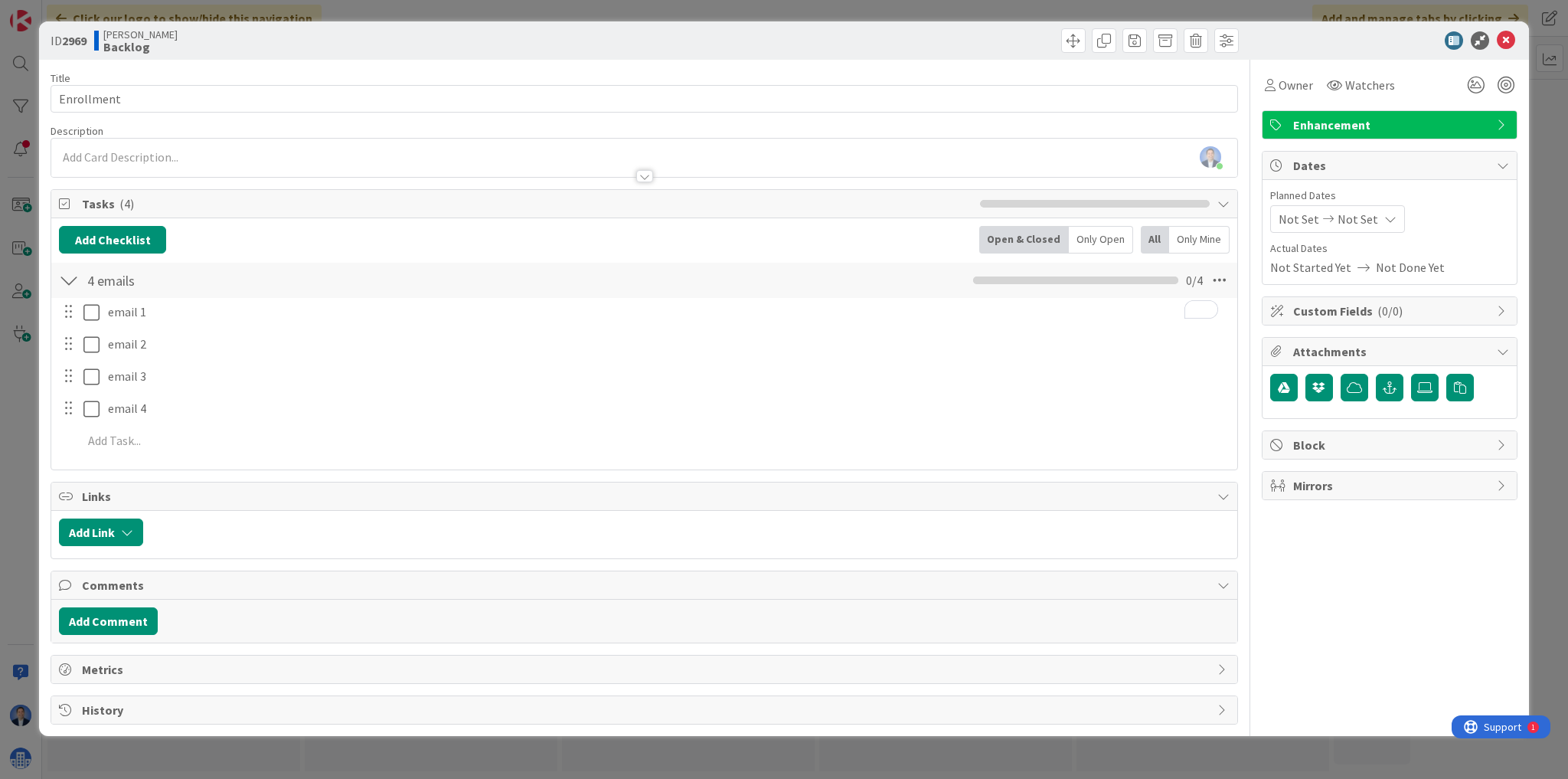
click at [162, 723] on div "ID 2969 Aatash Backlog Title 10 / 128 Enrollment Description Dimitri Ponomareff…" at bounding box center [784, 378] width 1489 height 714
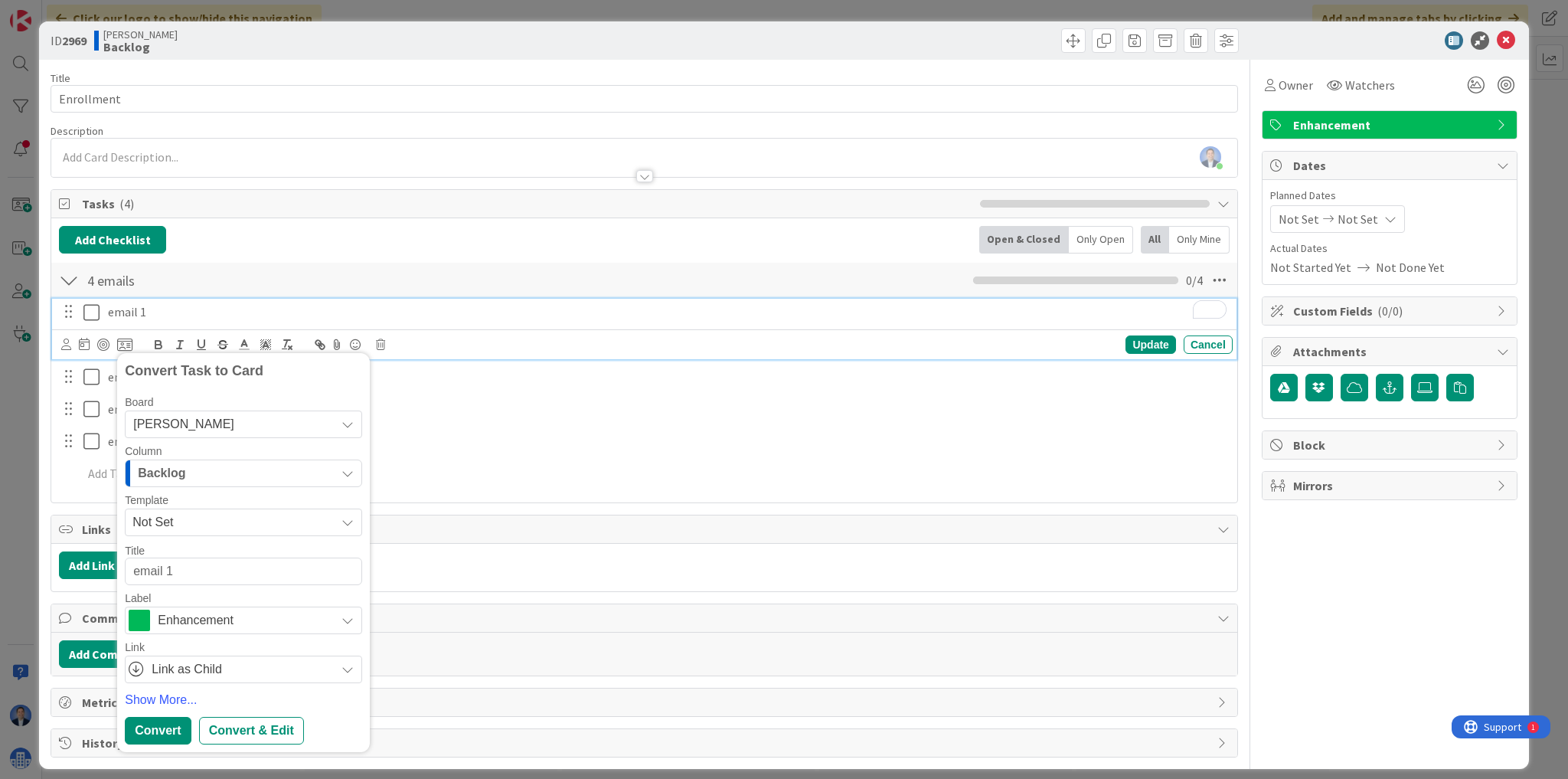
click at [144, 310] on p "email 1" at bounding box center [667, 312] width 1118 height 18
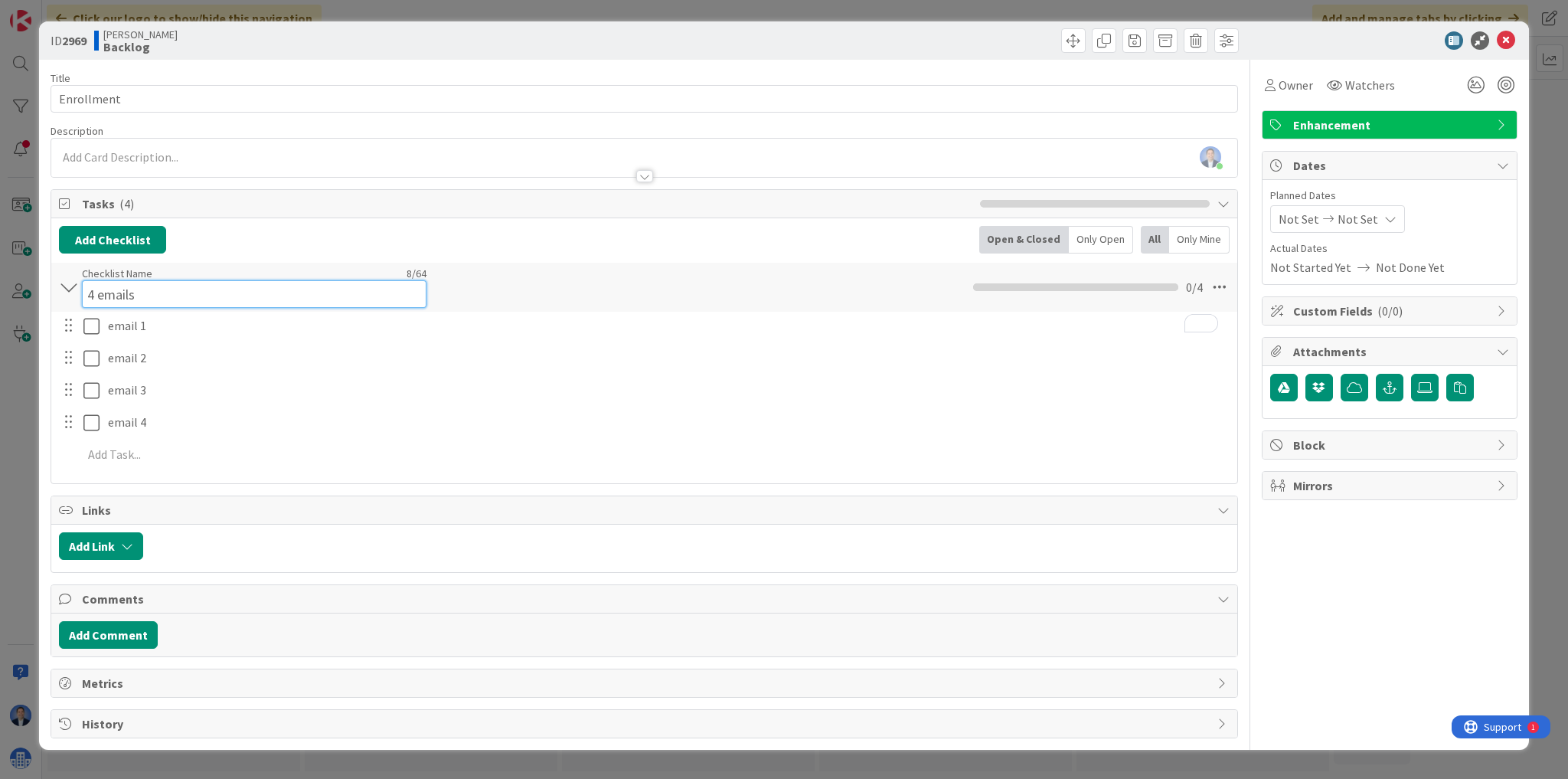
click at [126, 277] on div "Checklist Name 8 / 64 4 emails" at bounding box center [254, 287] width 345 height 41
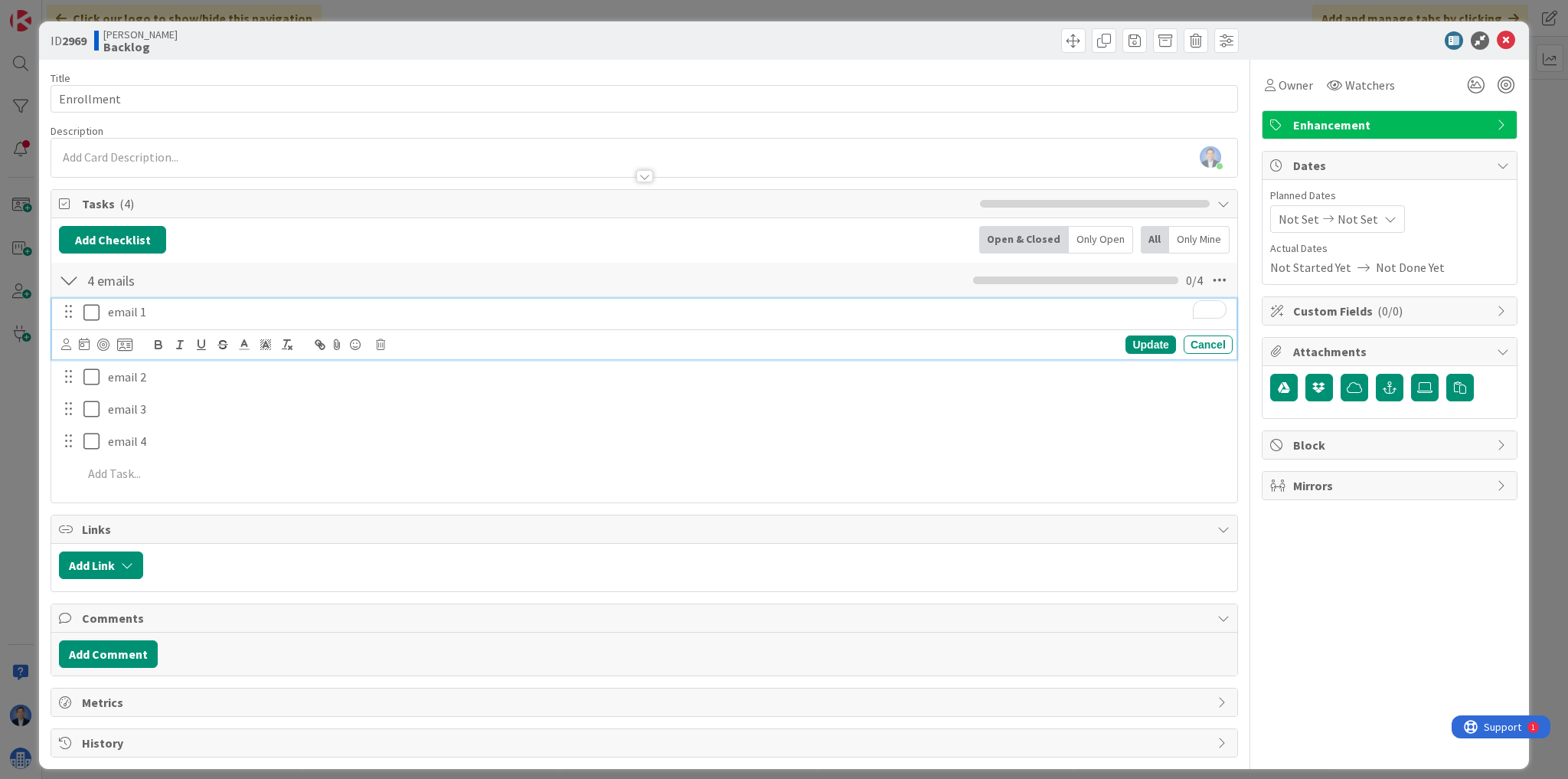
click at [110, 323] on div "email 1" at bounding box center [667, 311] width 1130 height 27
click at [126, 343] on icon at bounding box center [125, 345] width 15 height 14
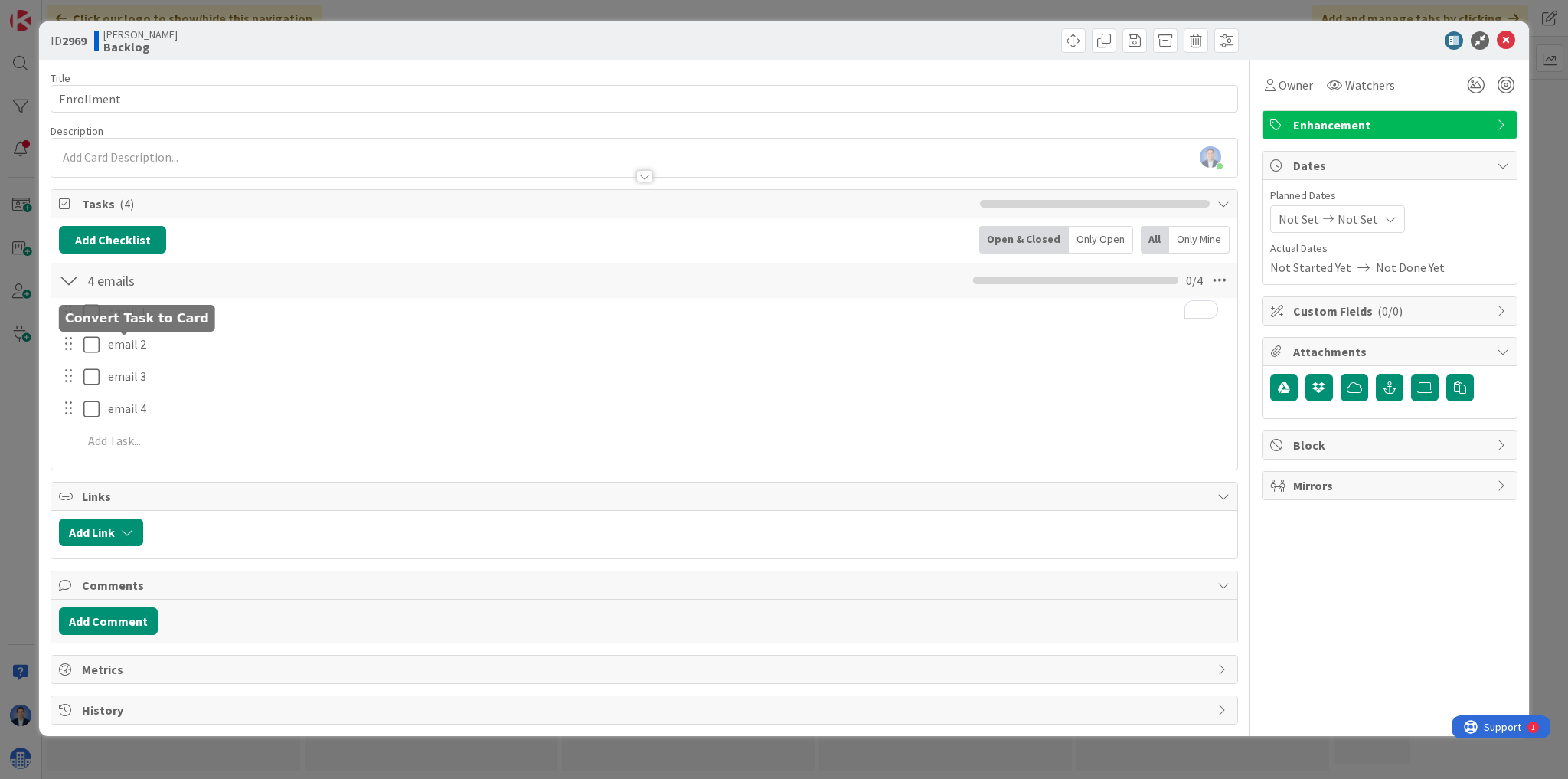
type textarea "x"
click at [159, 723] on div "ID 2969 Aatash Backlog Title 10 / 128 Enrollment Description Dimitri Ponomareff…" at bounding box center [784, 378] width 1489 height 714
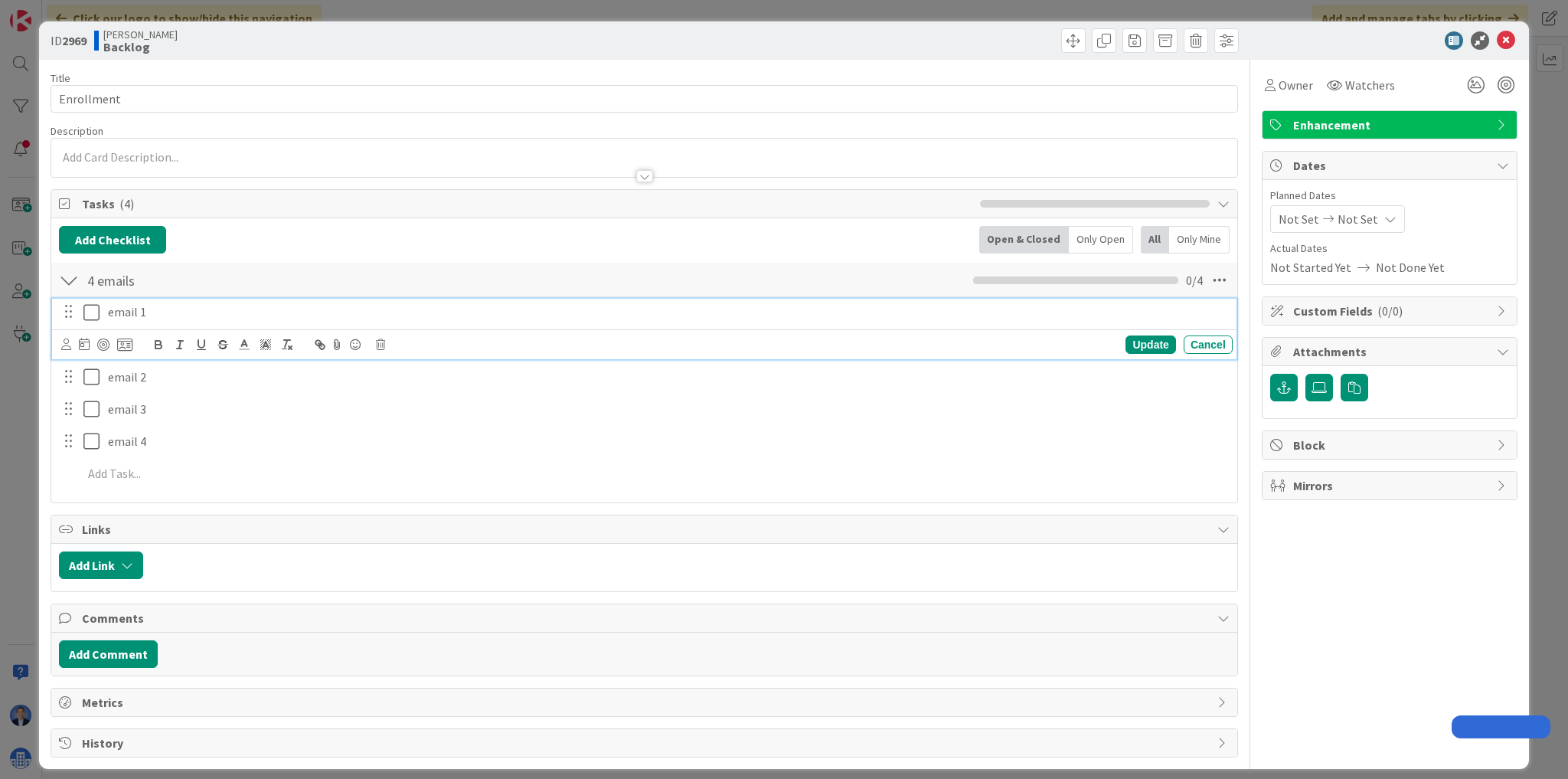
click at [134, 315] on p "email 1" at bounding box center [667, 312] width 1118 height 18
click at [120, 346] on icon at bounding box center [125, 345] width 15 height 14
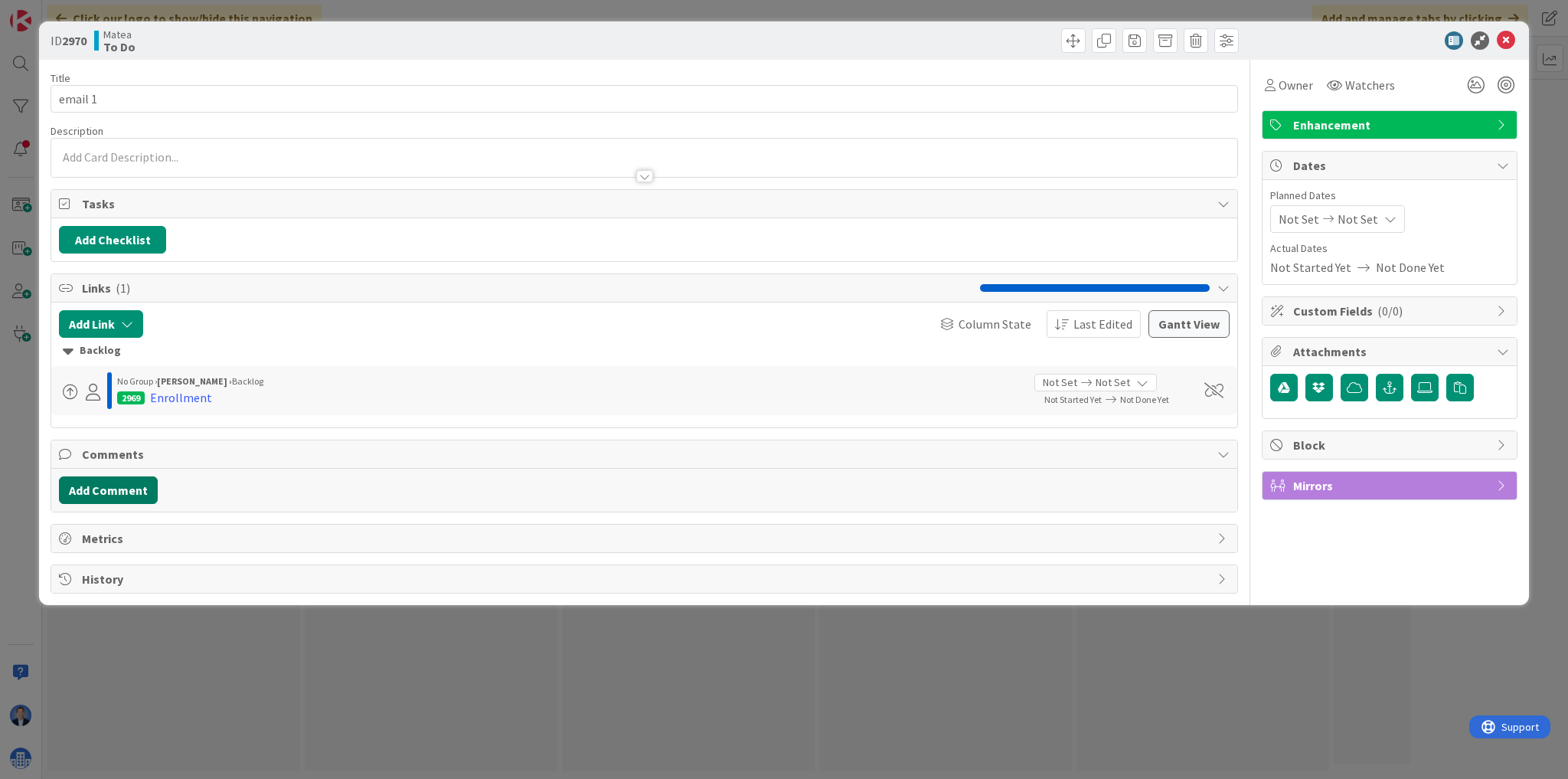
click at [115, 496] on button "Add Comment" at bounding box center [108, 490] width 98 height 27
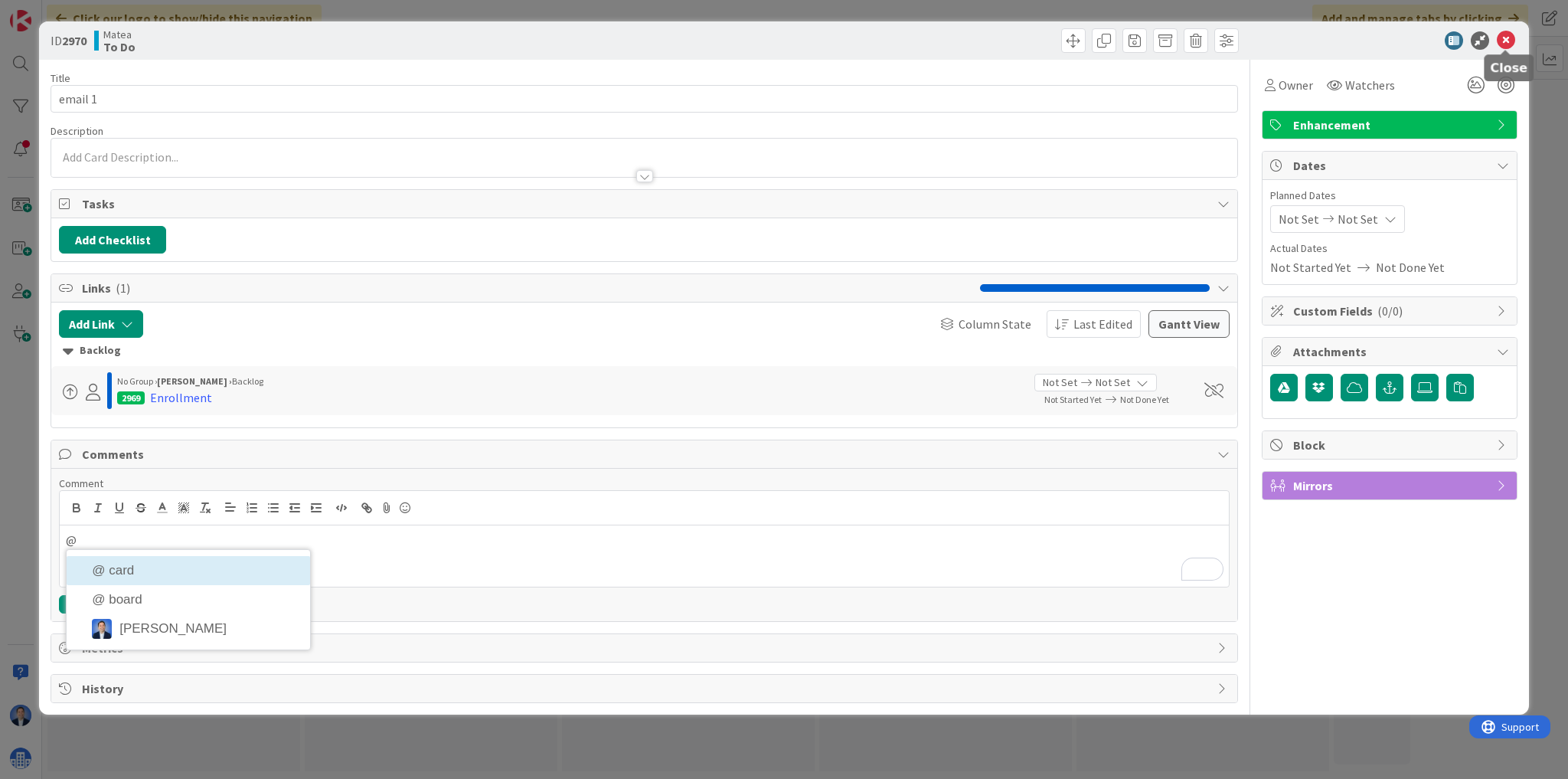
click at [1509, 39] on icon at bounding box center [1505, 40] width 18 height 18
click at [1509, 39] on div "Kanban Matea 1x 2x 3x" at bounding box center [805, 57] width 1525 height 42
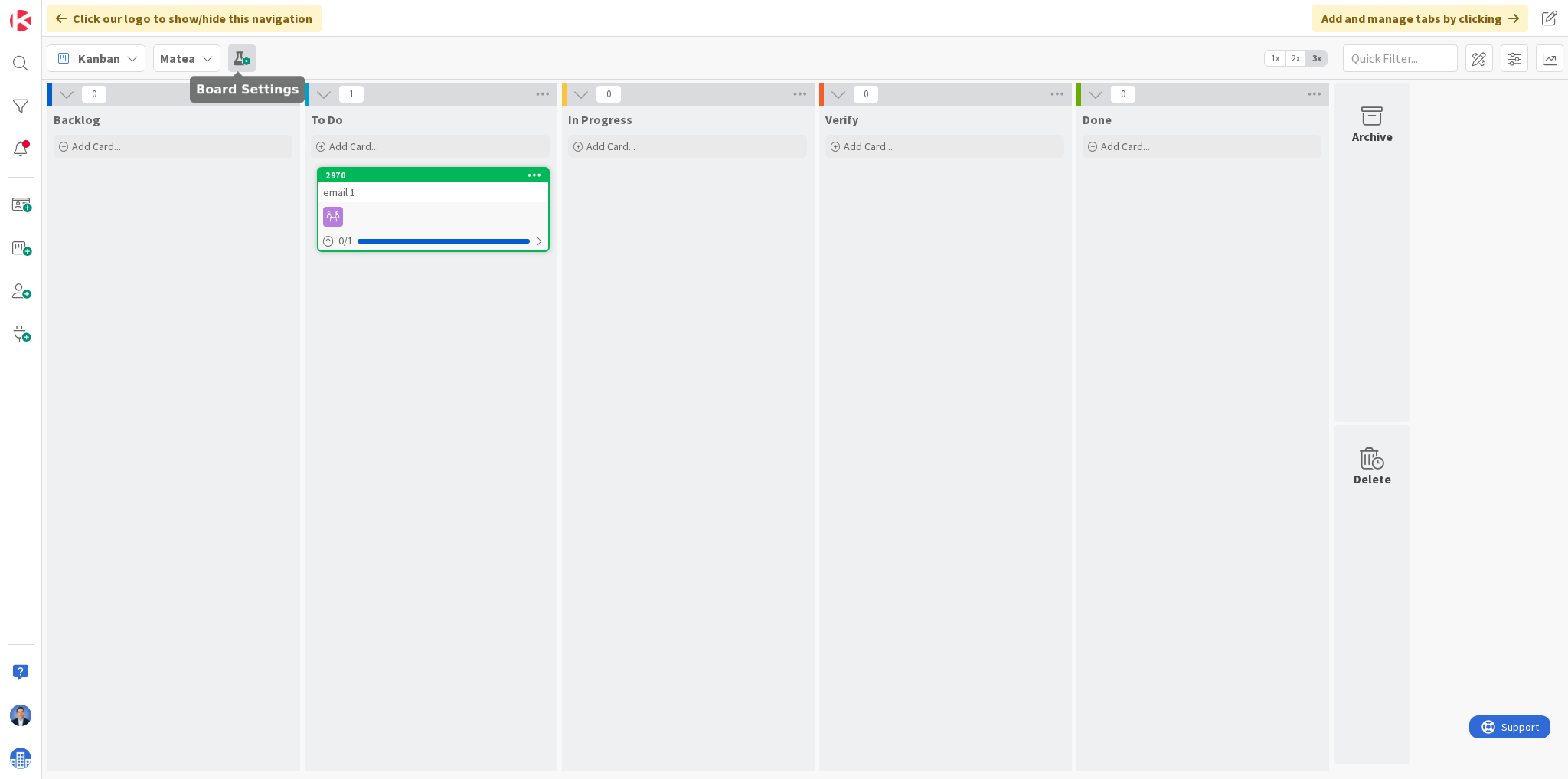
click at [244, 59] on span at bounding box center [242, 58] width 27 height 27
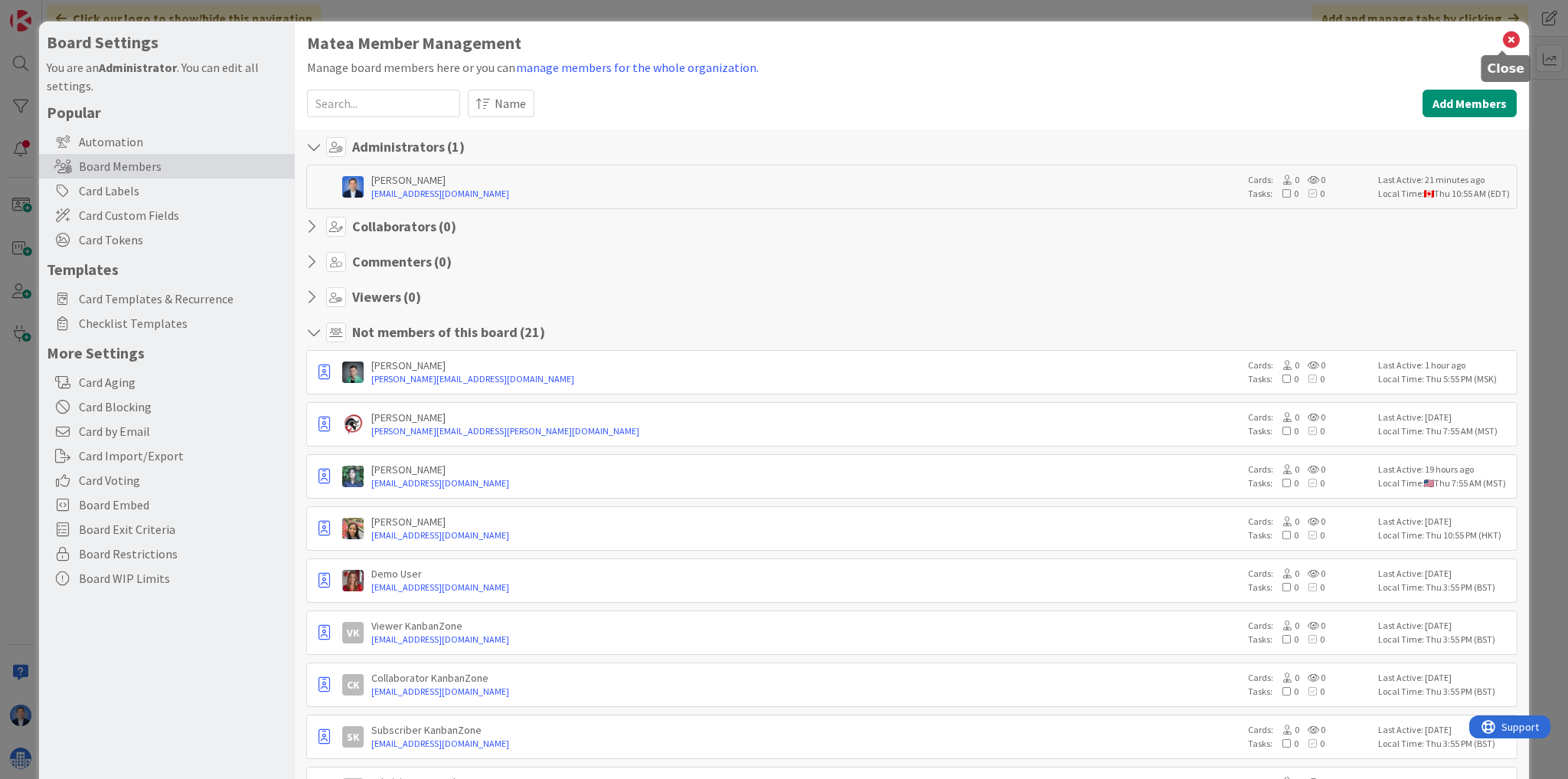
click at [1505, 37] on icon at bounding box center [1511, 39] width 20 height 21
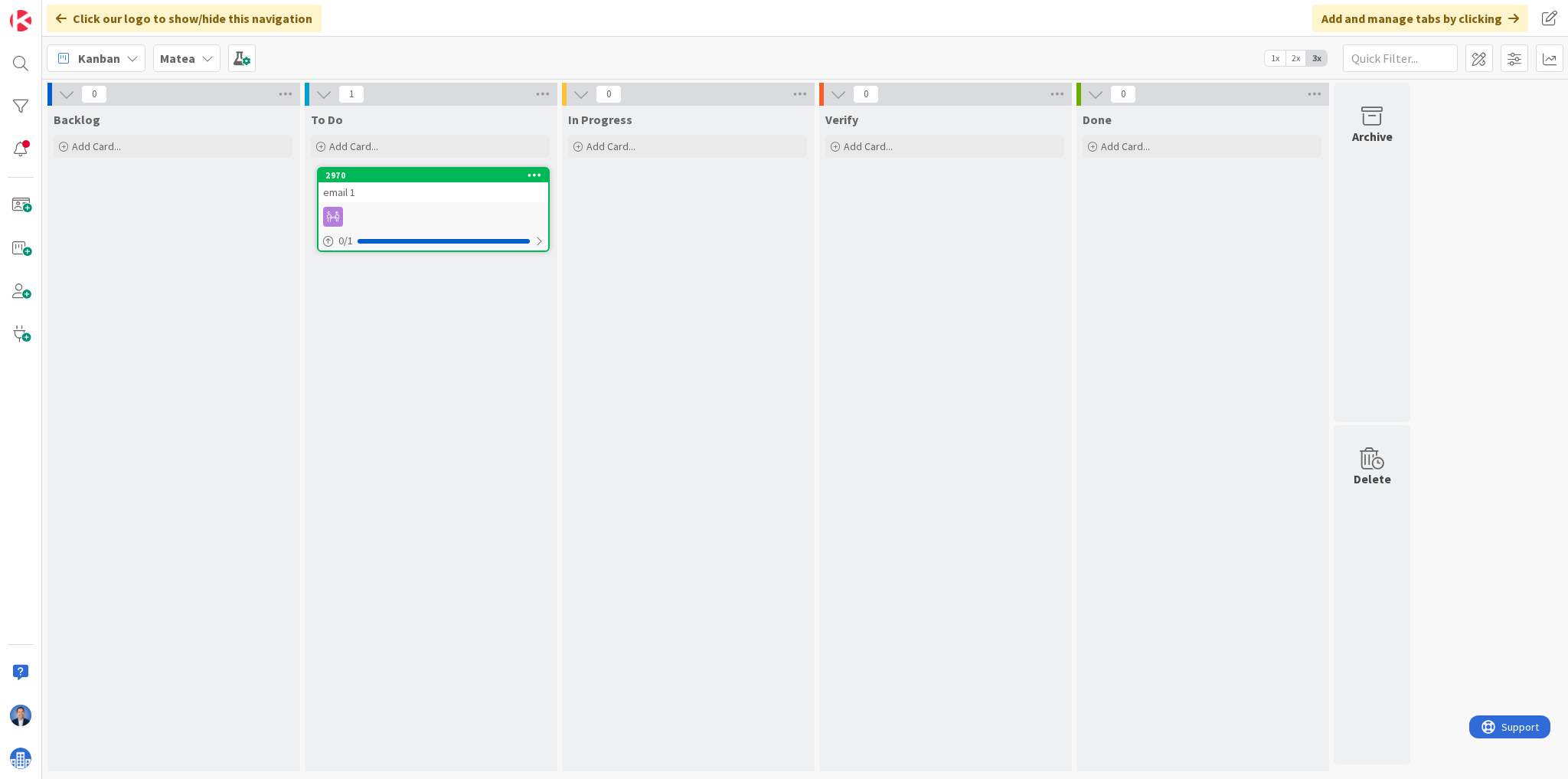
click at [376, 184] on div "email 1" at bounding box center [433, 192] width 230 height 20
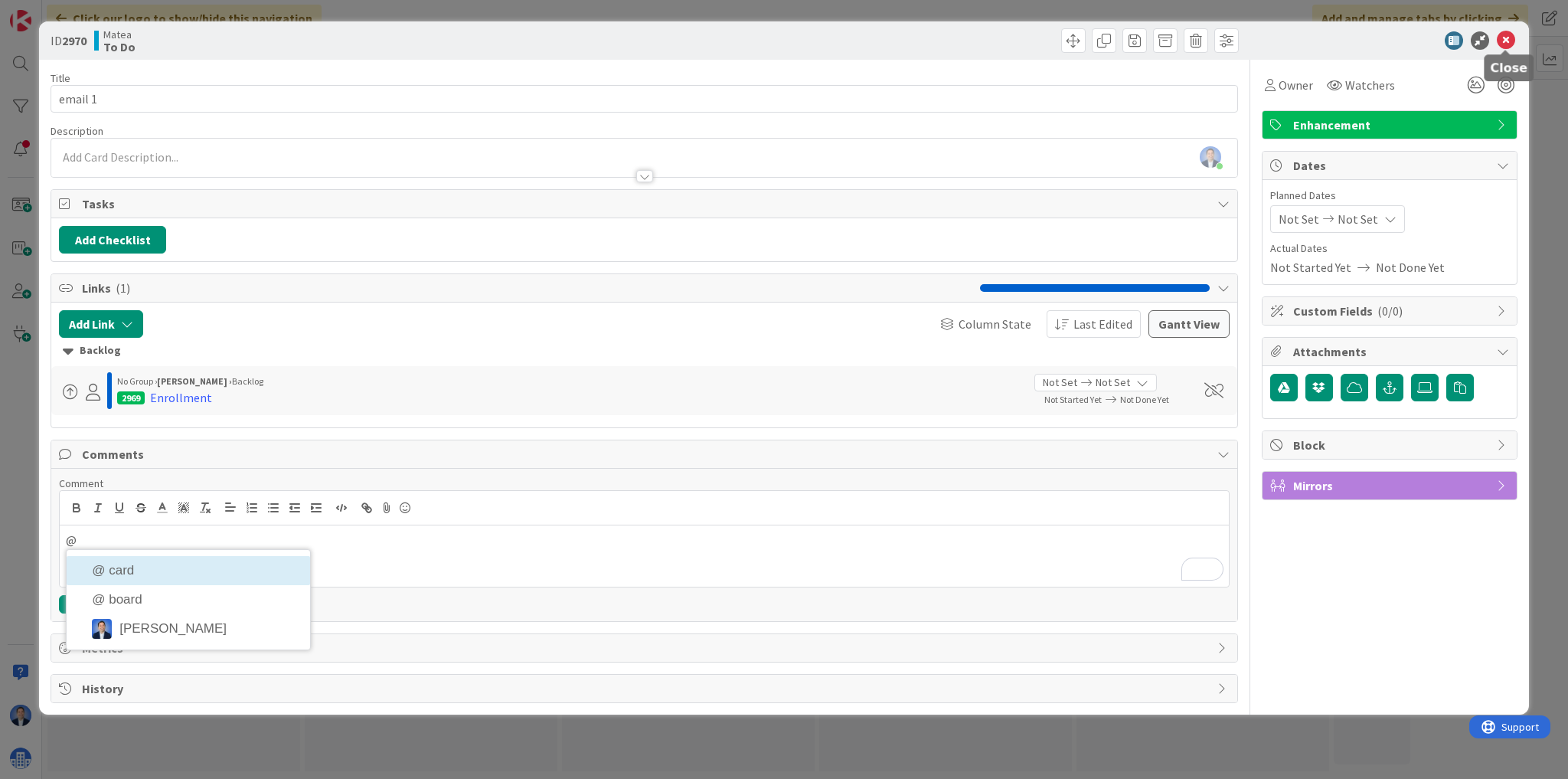
click at [1508, 46] on icon at bounding box center [1505, 40] width 18 height 18
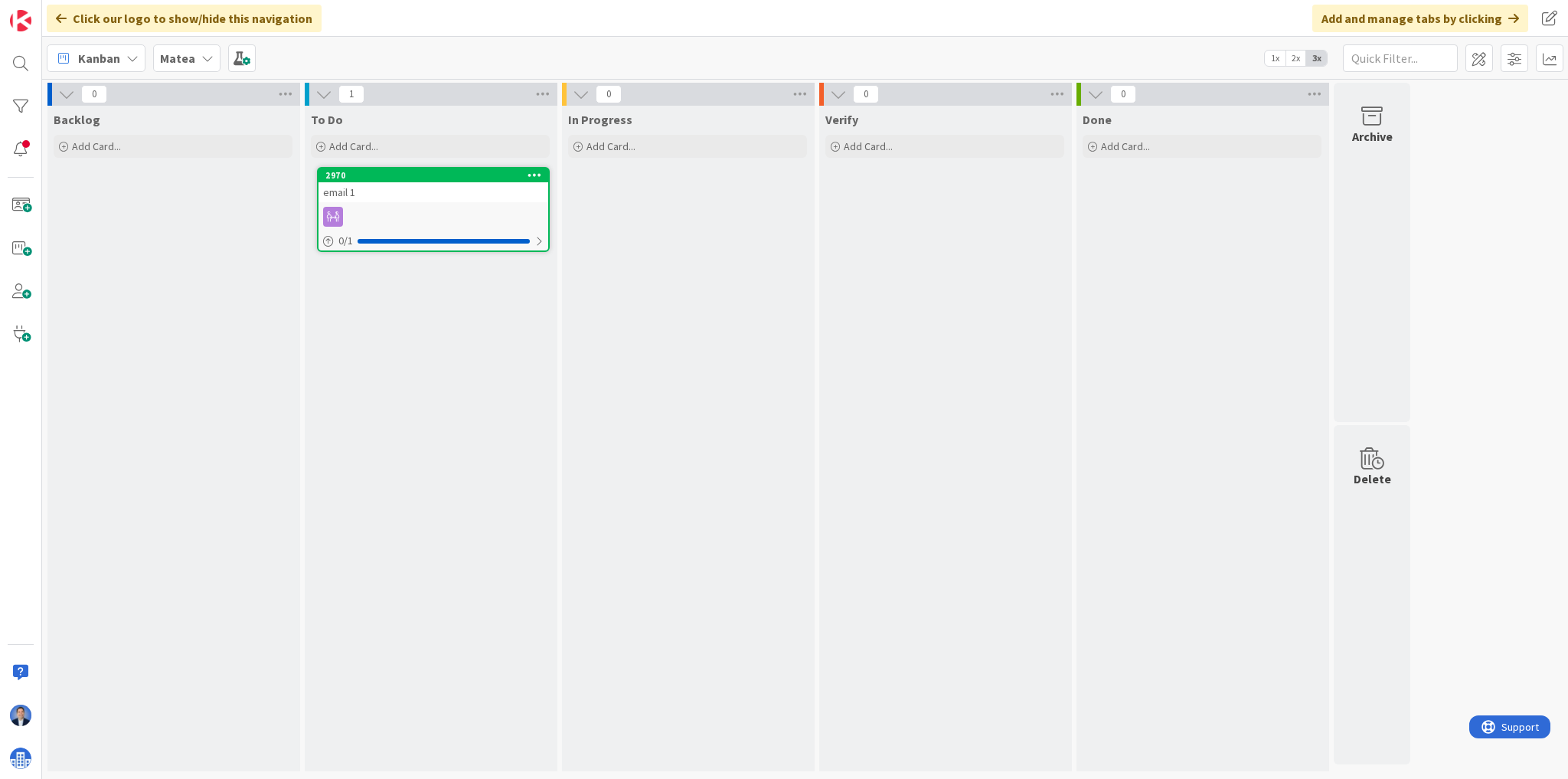
click at [174, 58] on b "Matea" at bounding box center [177, 58] width 35 height 15
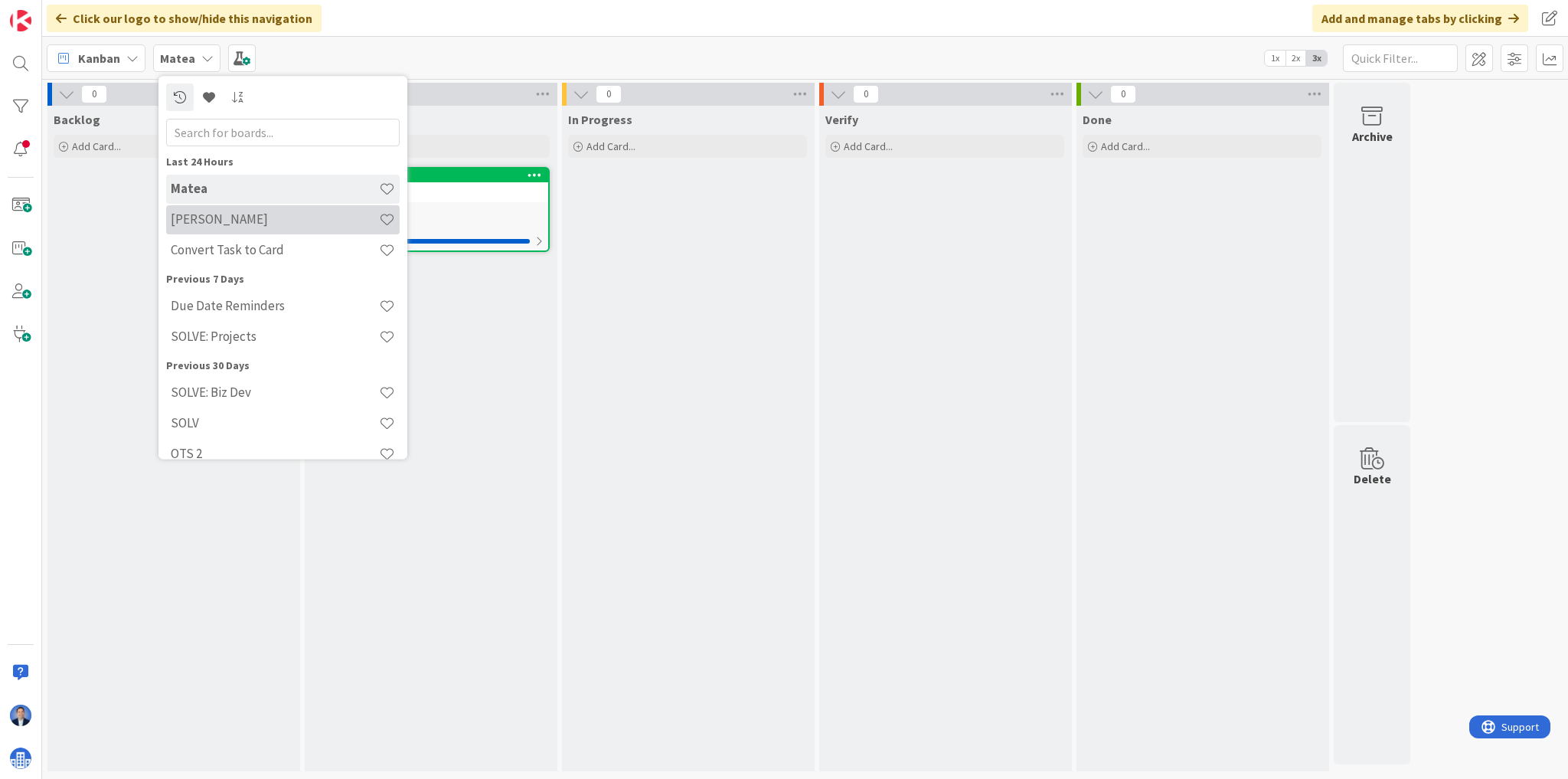
click at [196, 221] on h4 "Aatash" at bounding box center [275, 220] width 209 height 15
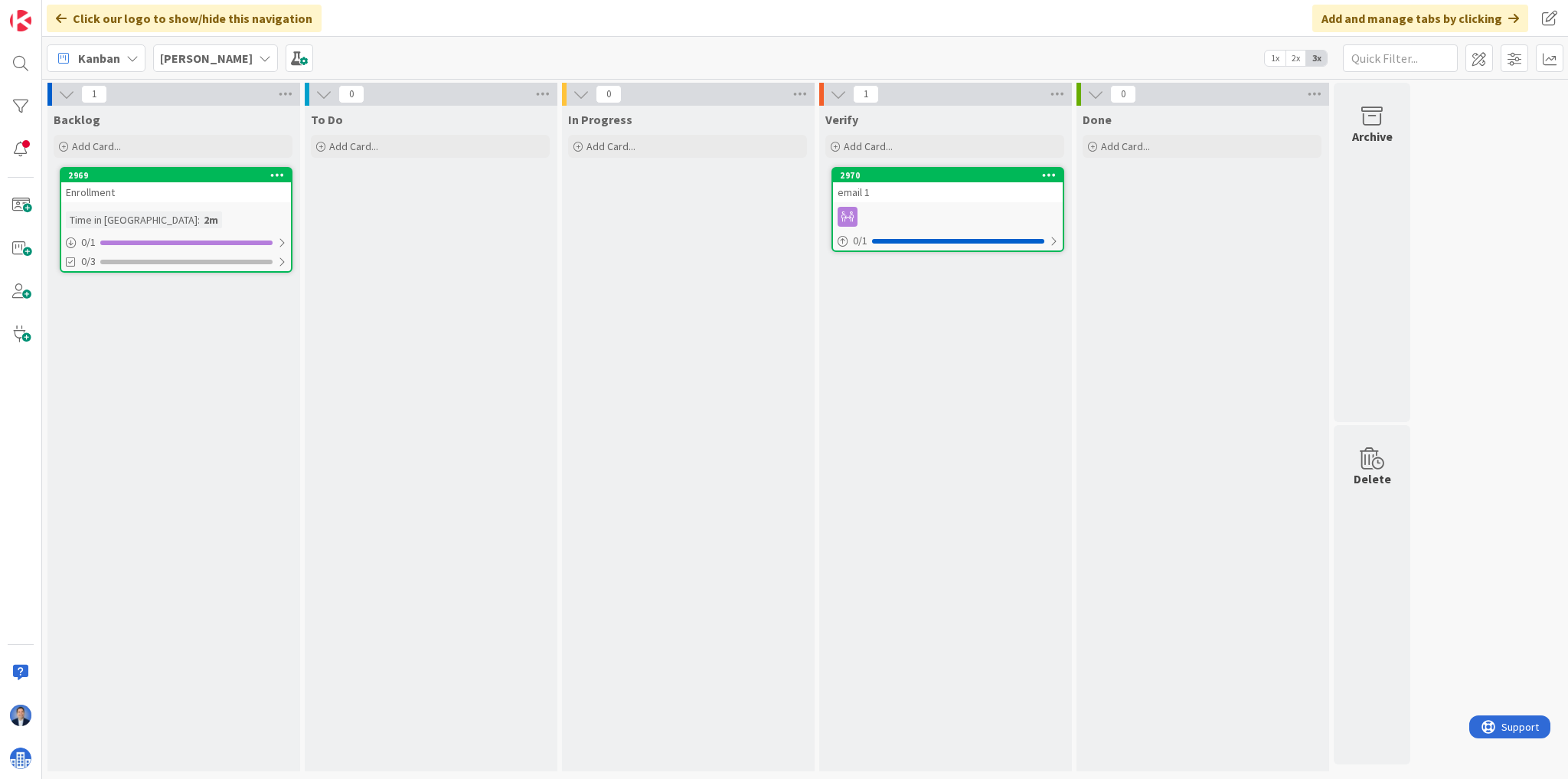
click at [275, 178] on icon at bounding box center [277, 174] width 15 height 11
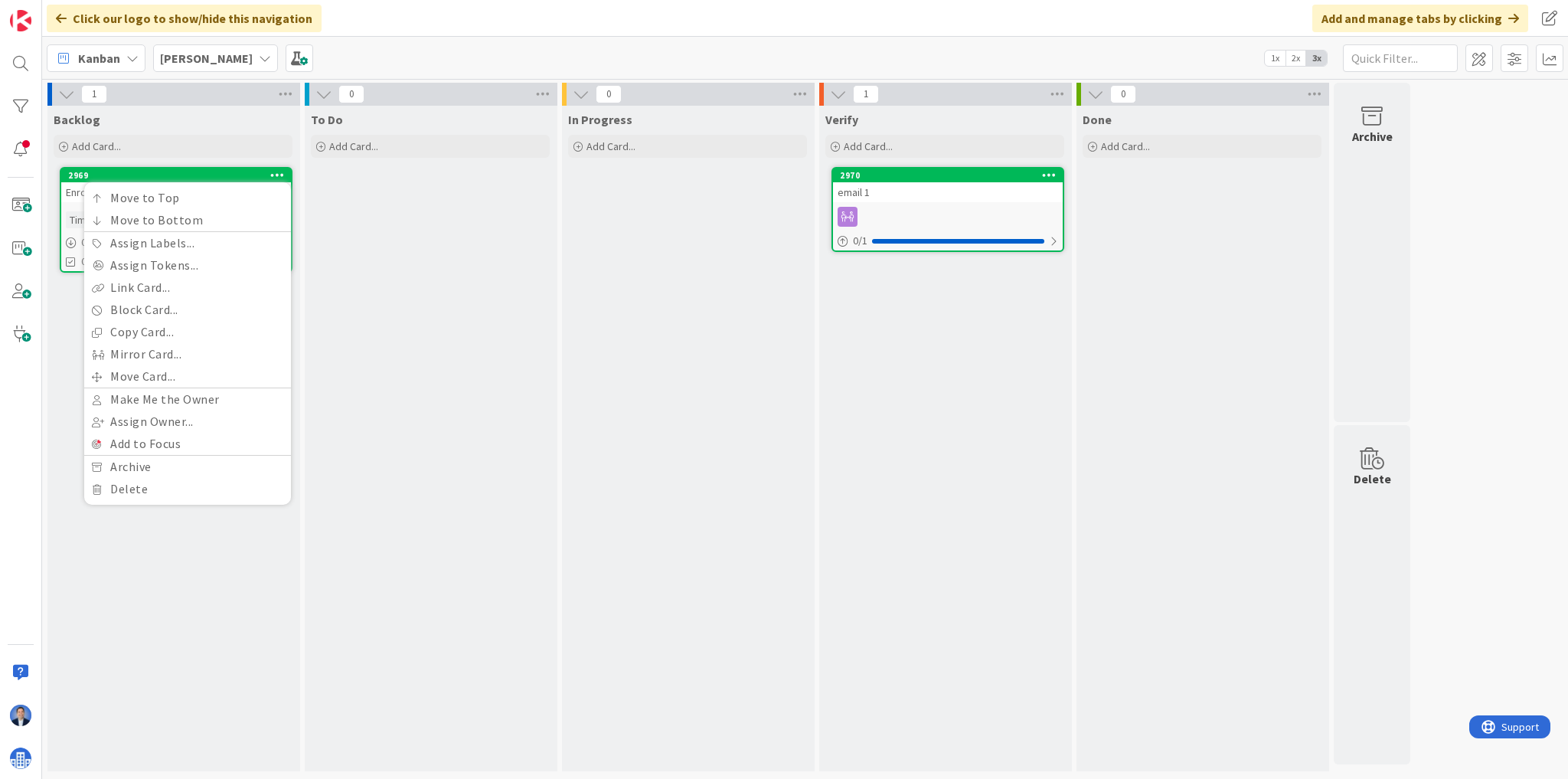
click at [1046, 173] on icon at bounding box center [1049, 174] width 15 height 11
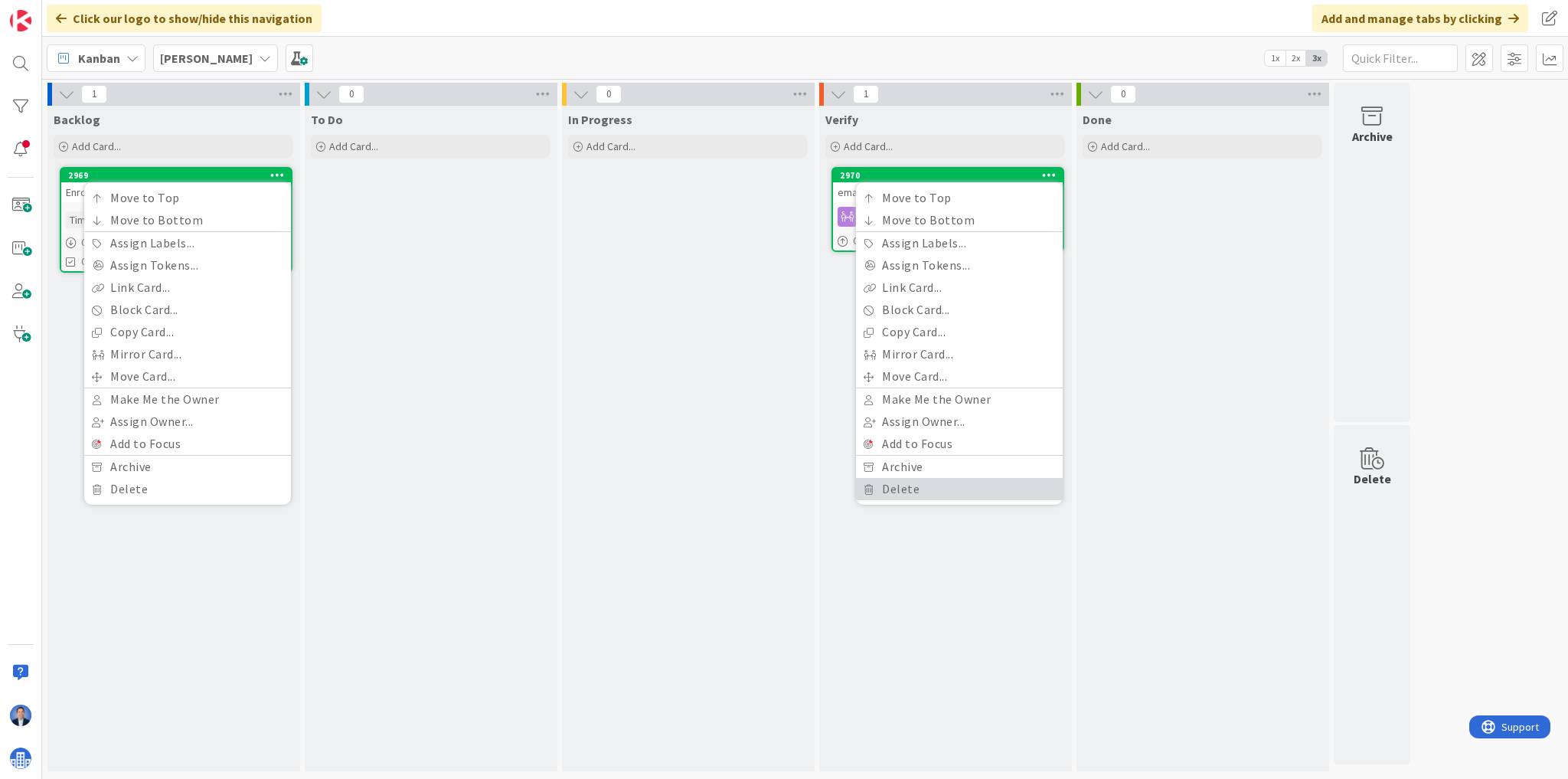
click at [911, 491] on link "Delete" at bounding box center [959, 489] width 207 height 22
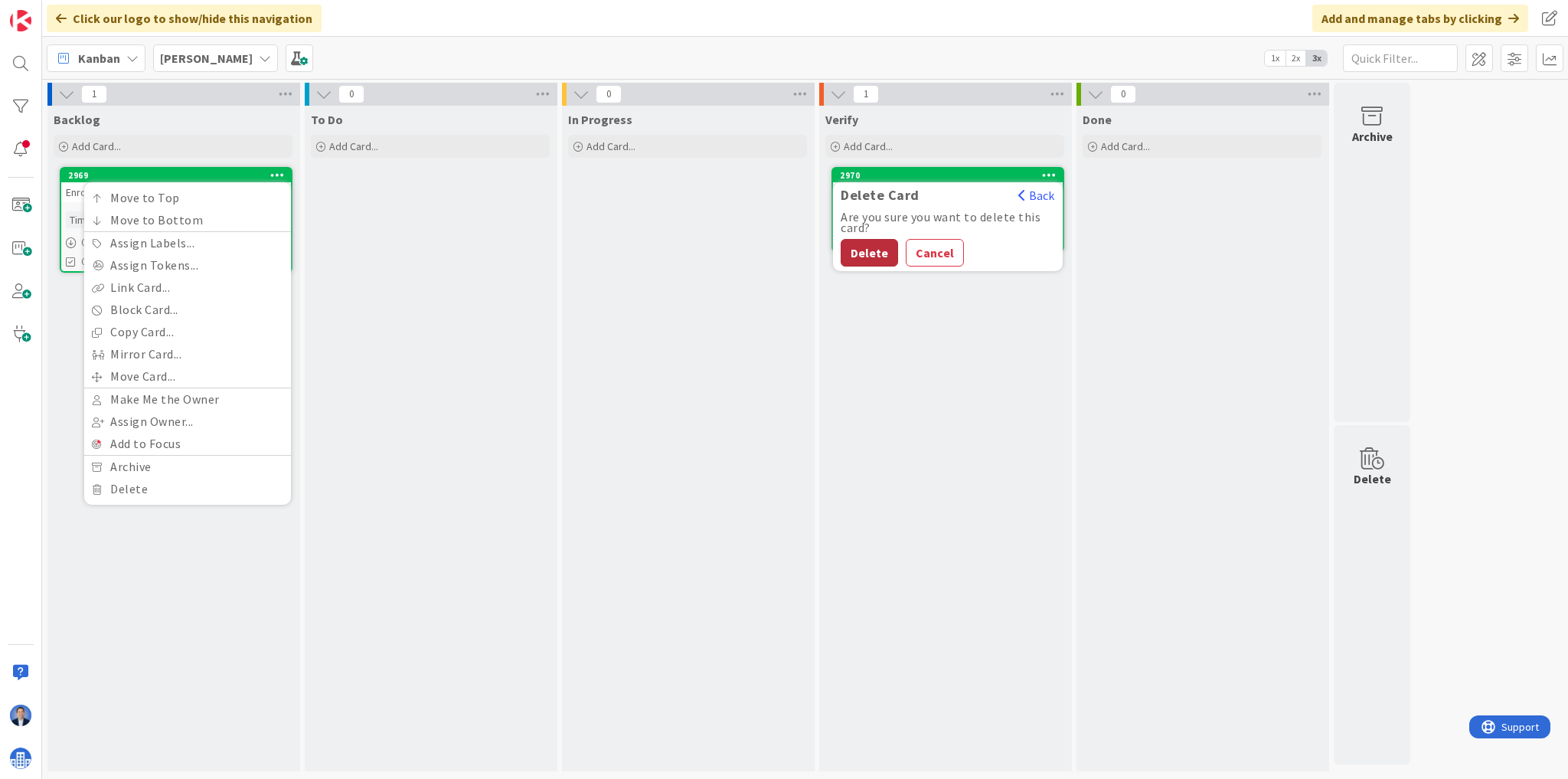
click at [893, 251] on button "Delete" at bounding box center [869, 252] width 57 height 27
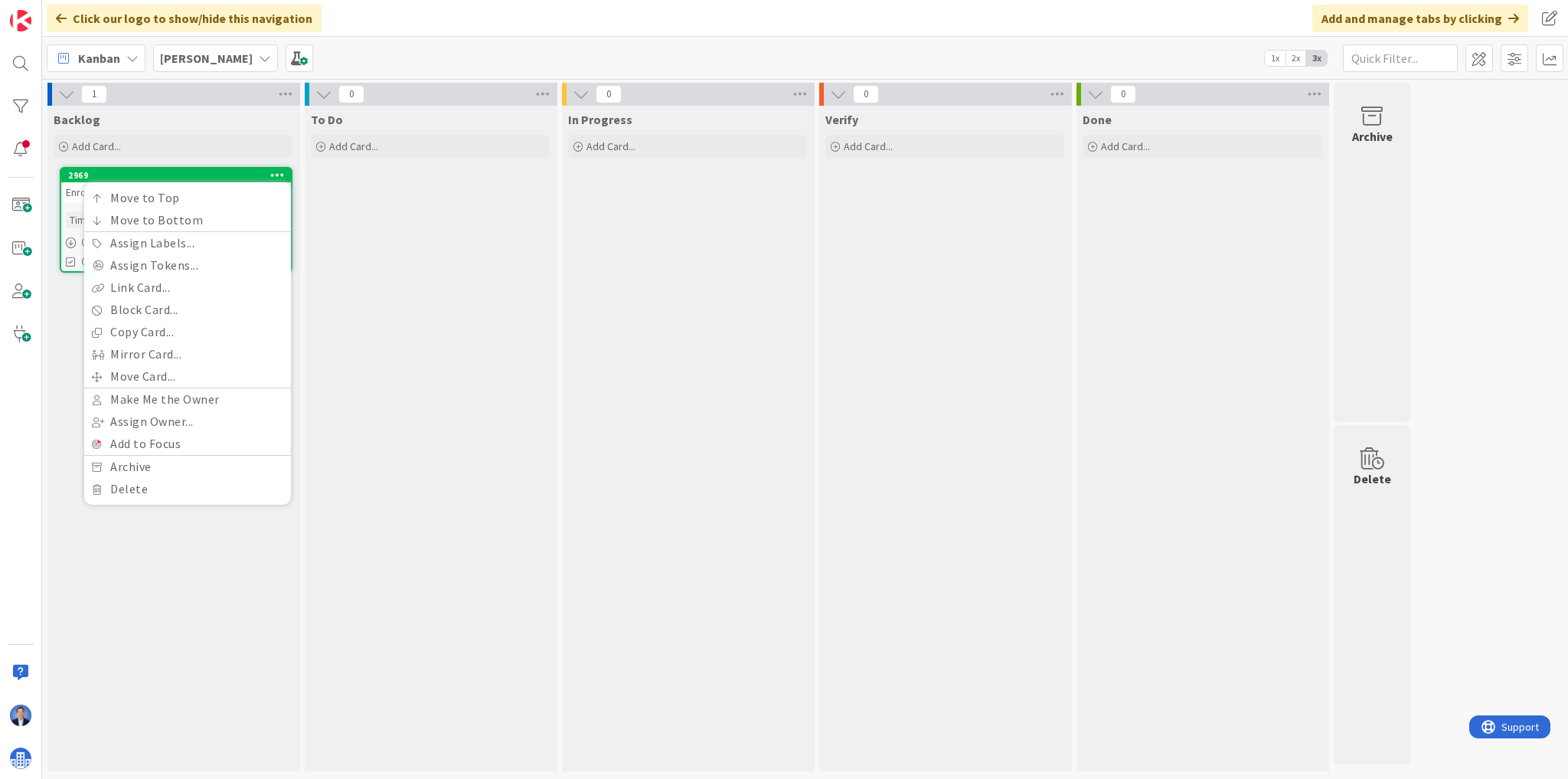
click at [392, 272] on div "To Do Add Card..." at bounding box center [430, 439] width 251 height 665
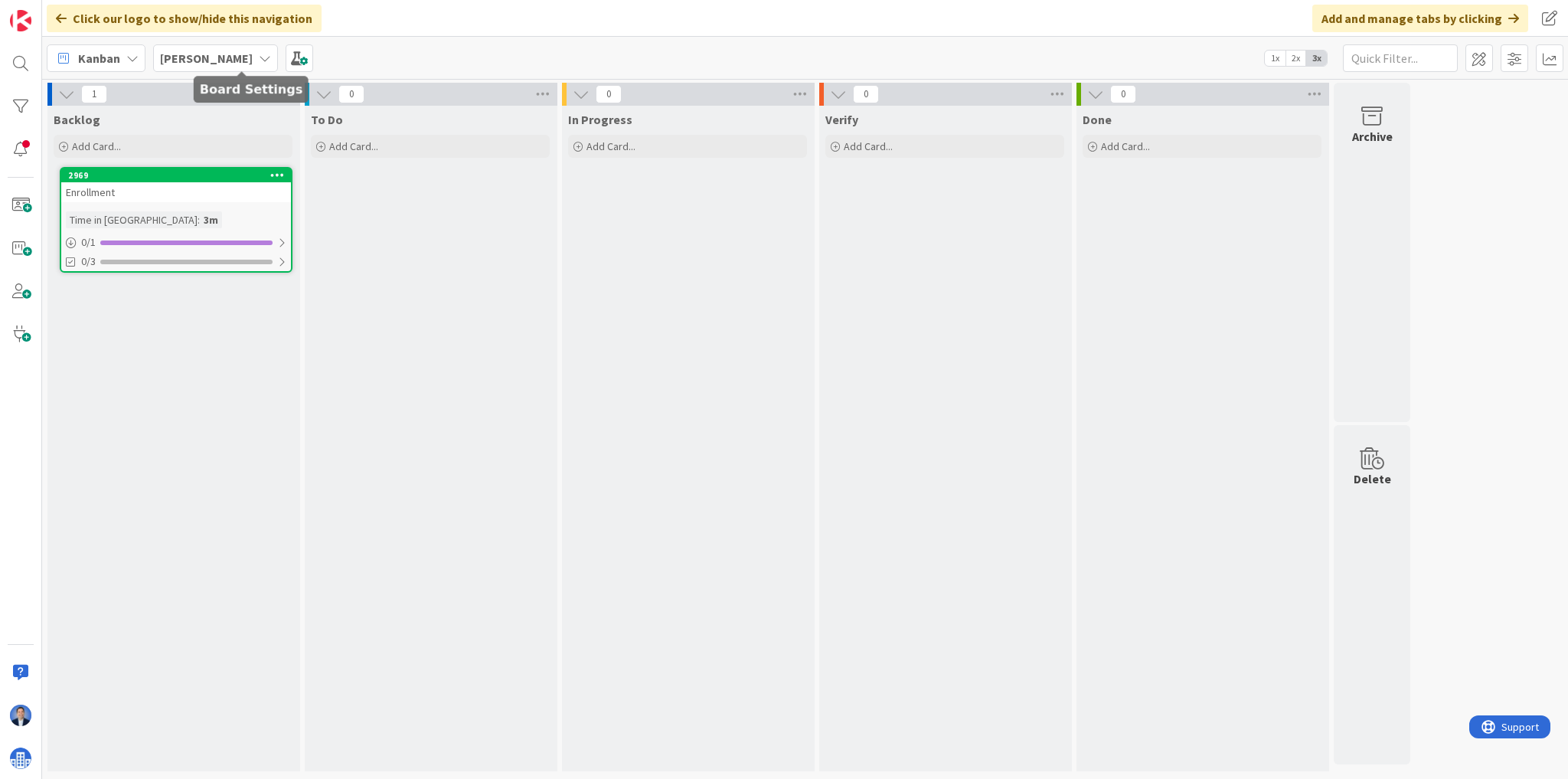
click at [194, 62] on b "Aatash" at bounding box center [206, 58] width 92 height 15
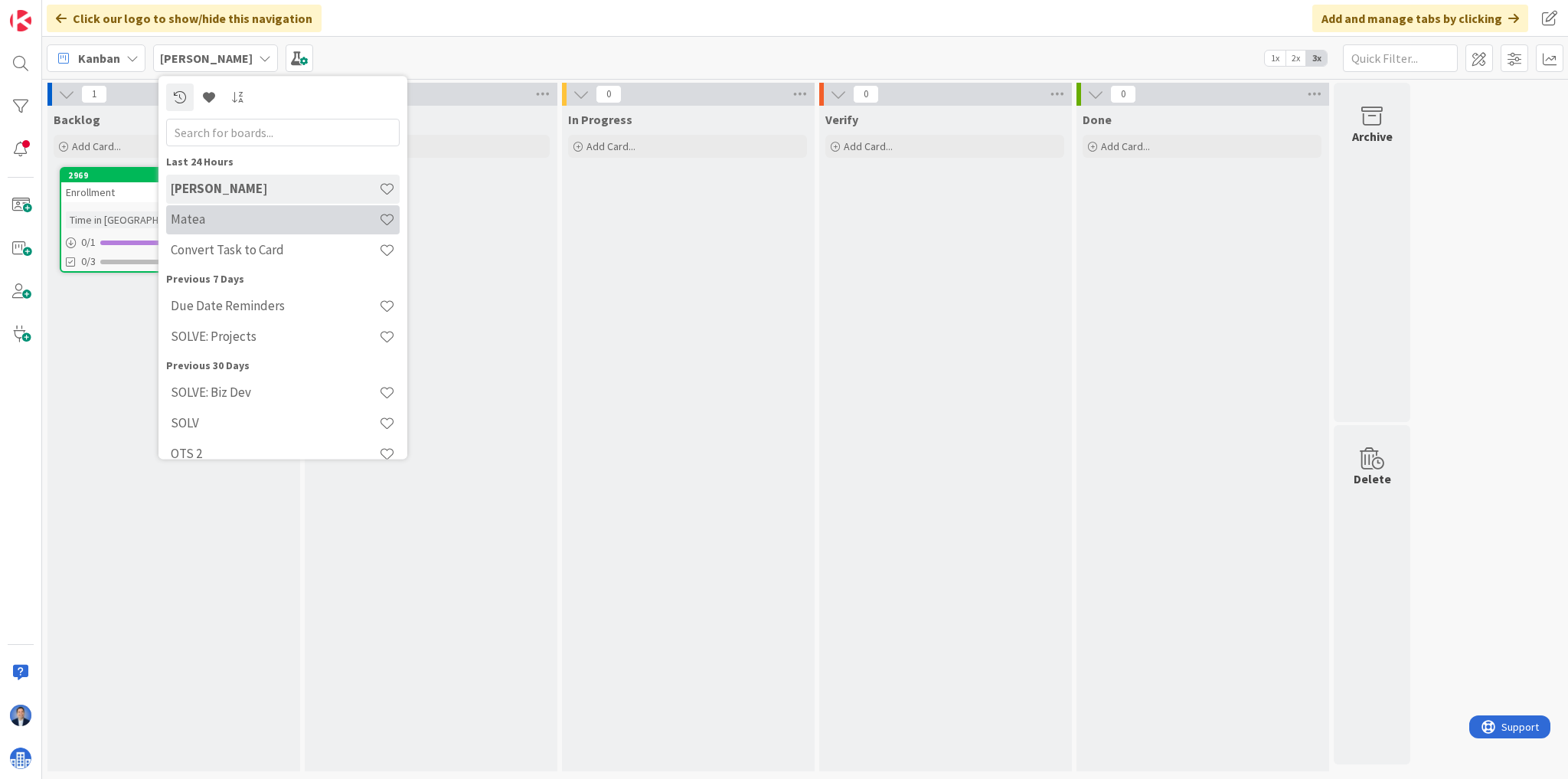
click at [193, 215] on h4 "Matea" at bounding box center [275, 220] width 209 height 15
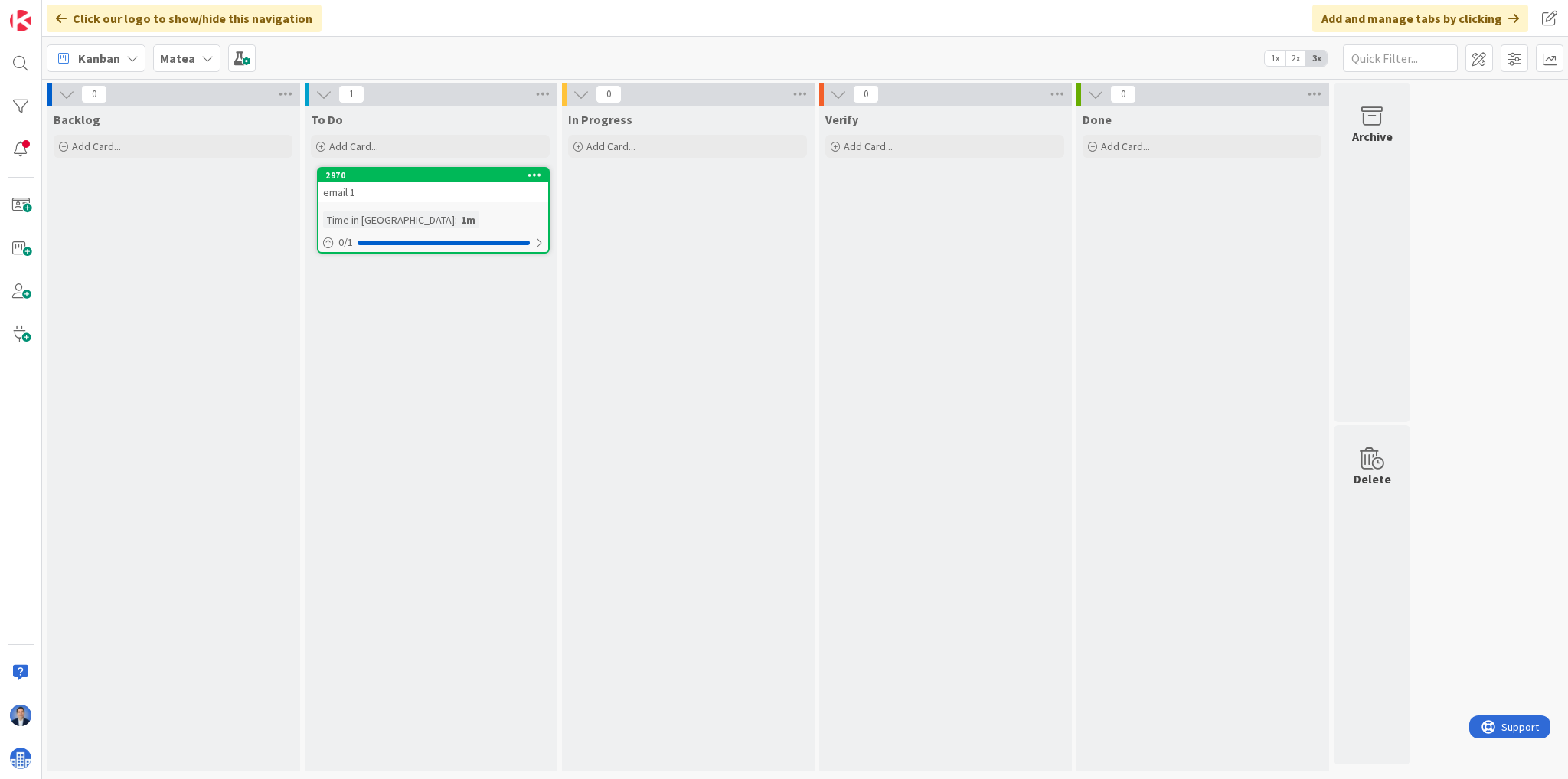
click at [536, 184] on div "email 1" at bounding box center [433, 192] width 230 height 20
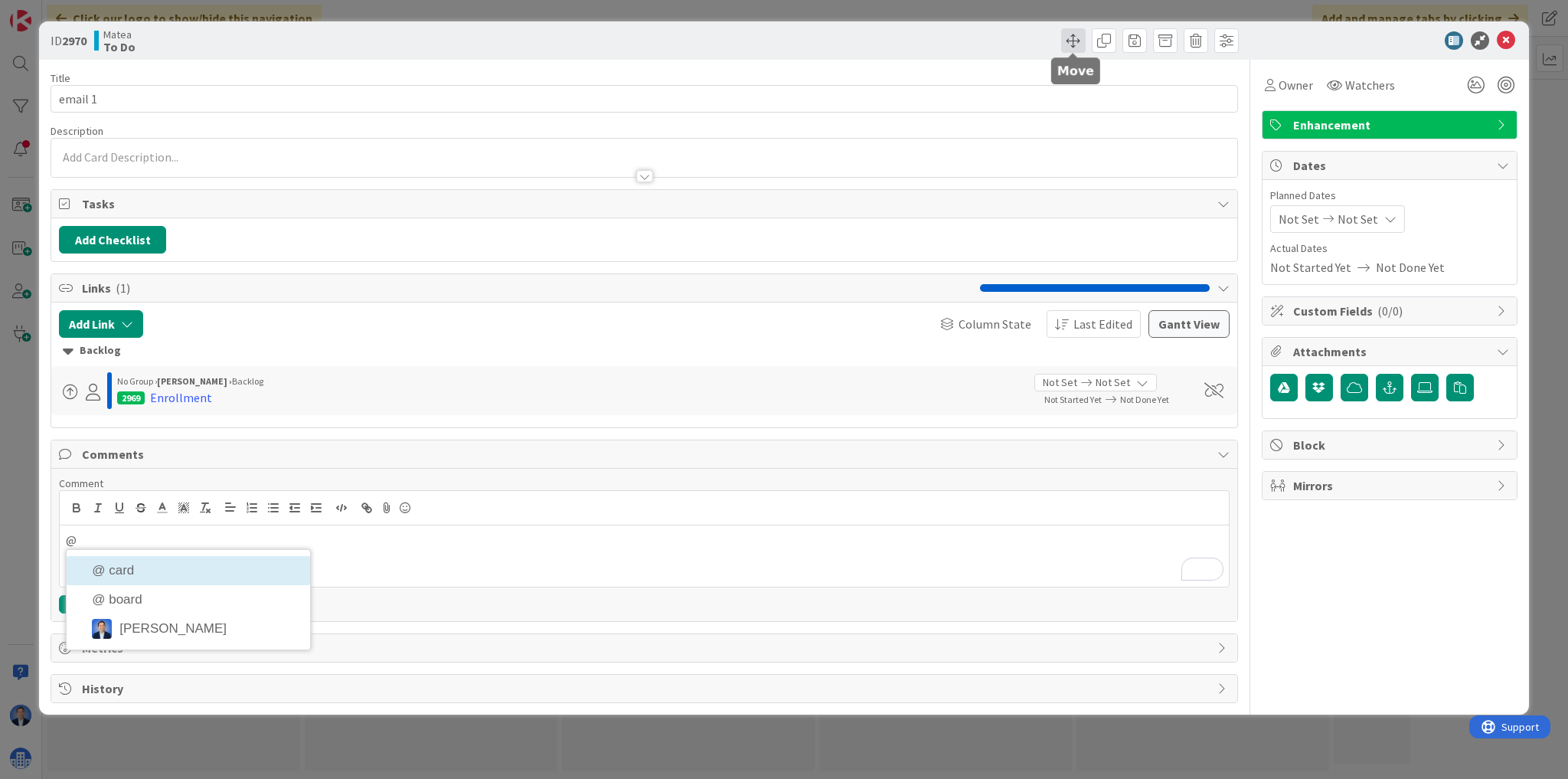
click at [1069, 43] on span at bounding box center [1073, 40] width 25 height 25
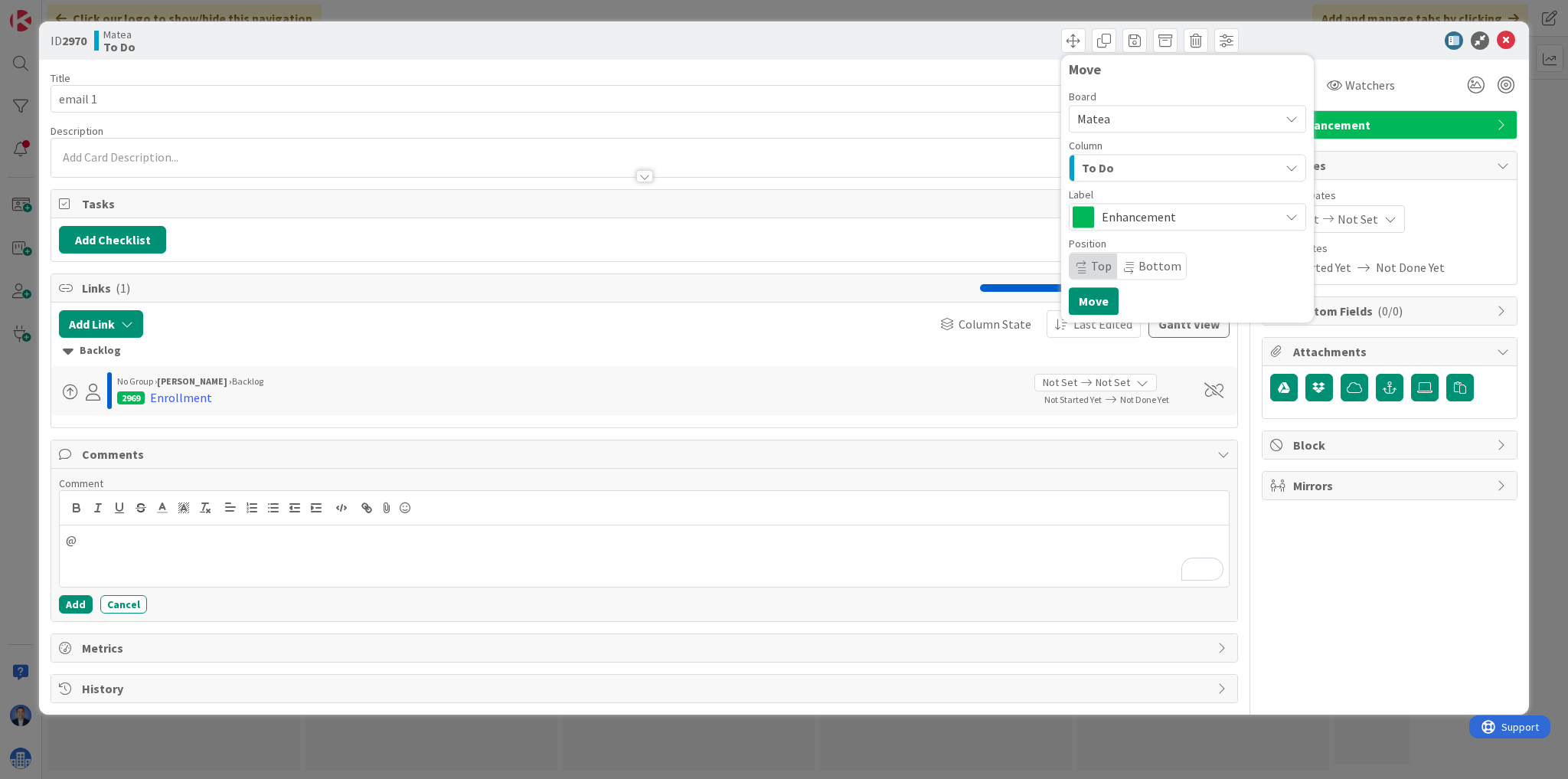
click at [1132, 99] on div "Board" at bounding box center [1188, 97] width 238 height 11
click at [1137, 118] on span "Matea" at bounding box center [1174, 118] width 194 height 21
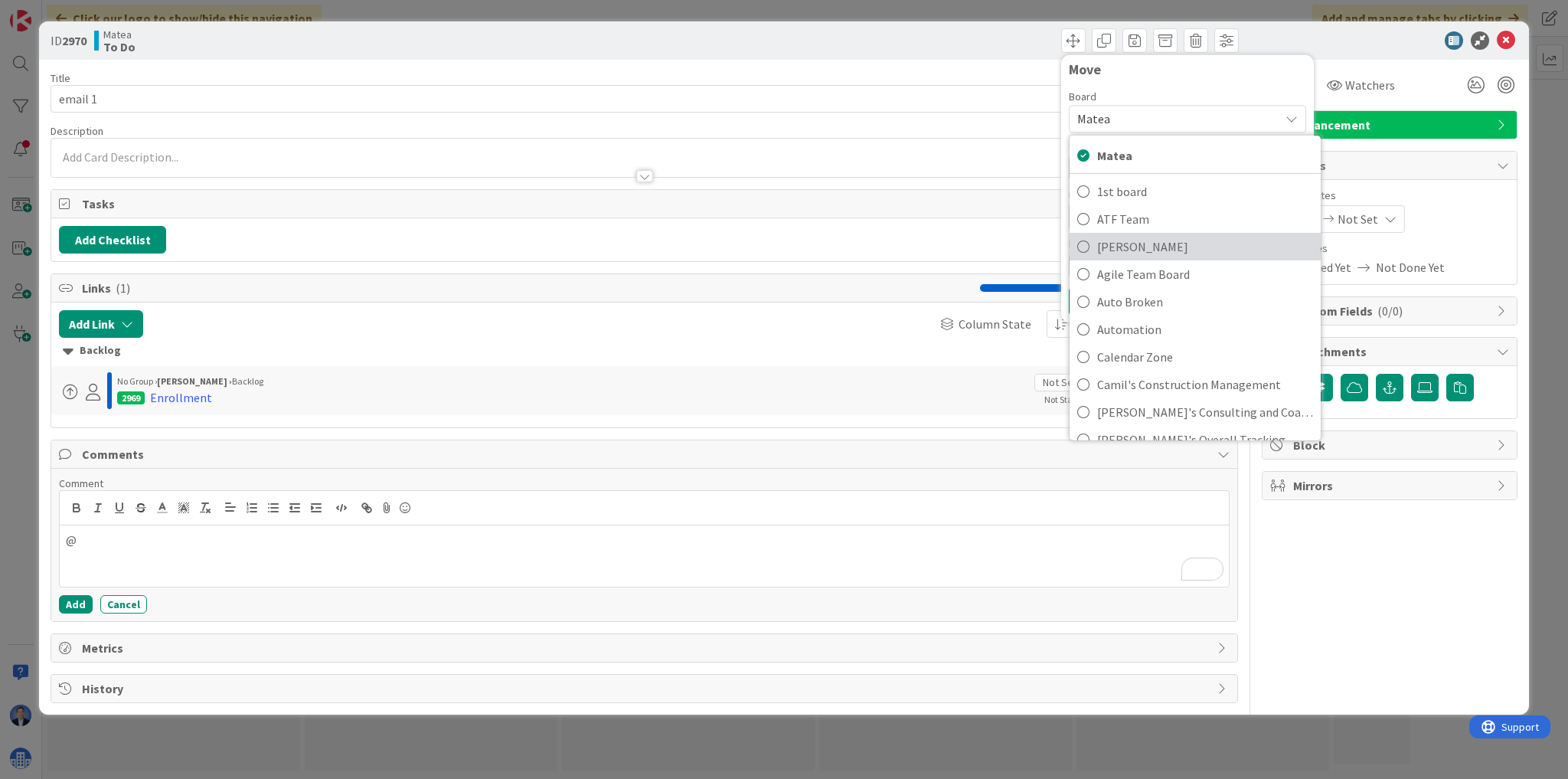
drag, startPoint x: 1154, startPoint y: 251, endPoint x: 1169, endPoint y: 295, distance: 46.5
click at [1154, 251] on span "Aatash" at bounding box center [1205, 246] width 215 height 23
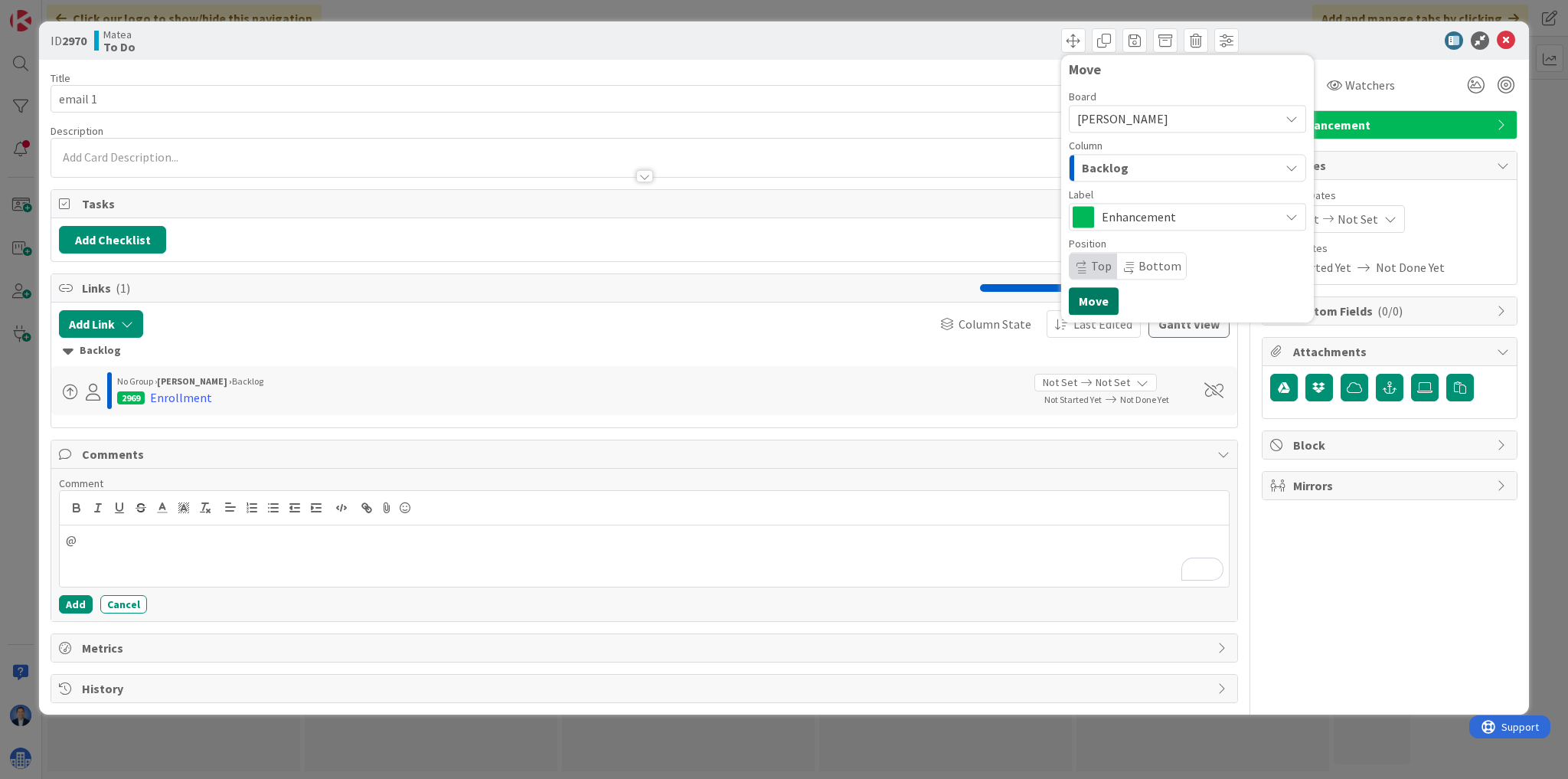
click at [1098, 298] on button "Move" at bounding box center [1093, 301] width 50 height 27
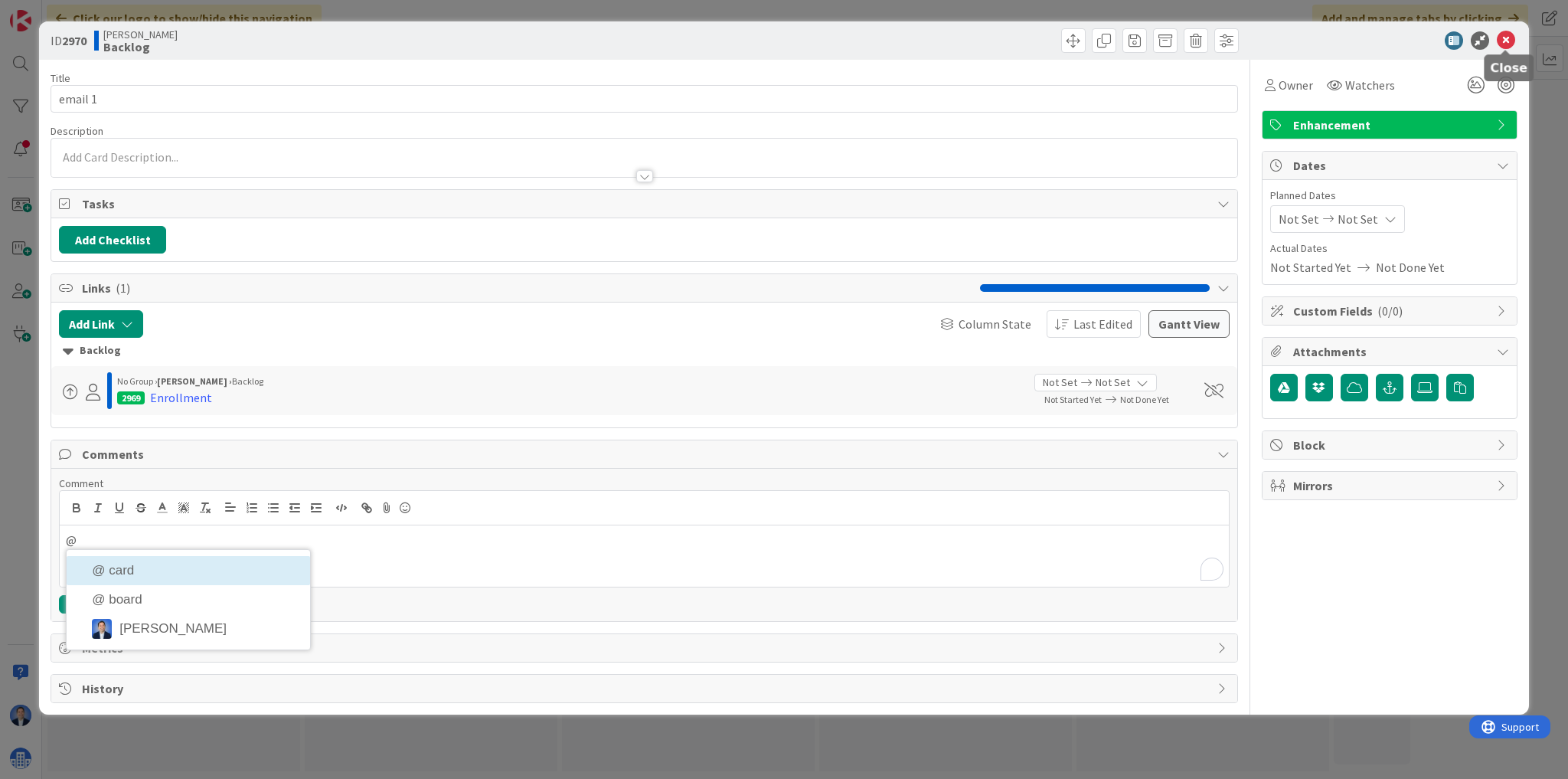
click at [1510, 44] on icon at bounding box center [1505, 40] width 18 height 18
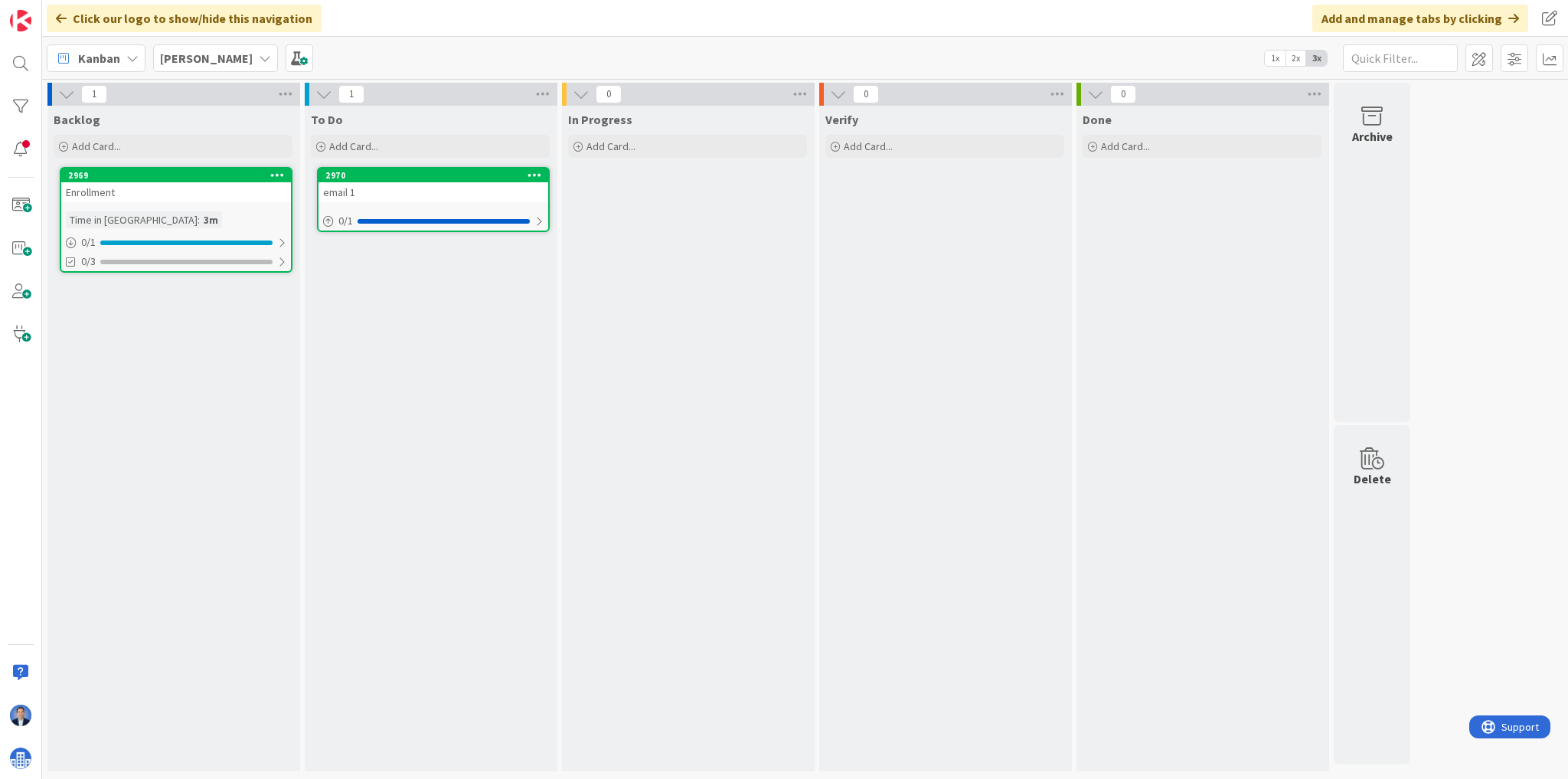
click at [268, 180] on div at bounding box center [277, 175] width 27 height 11
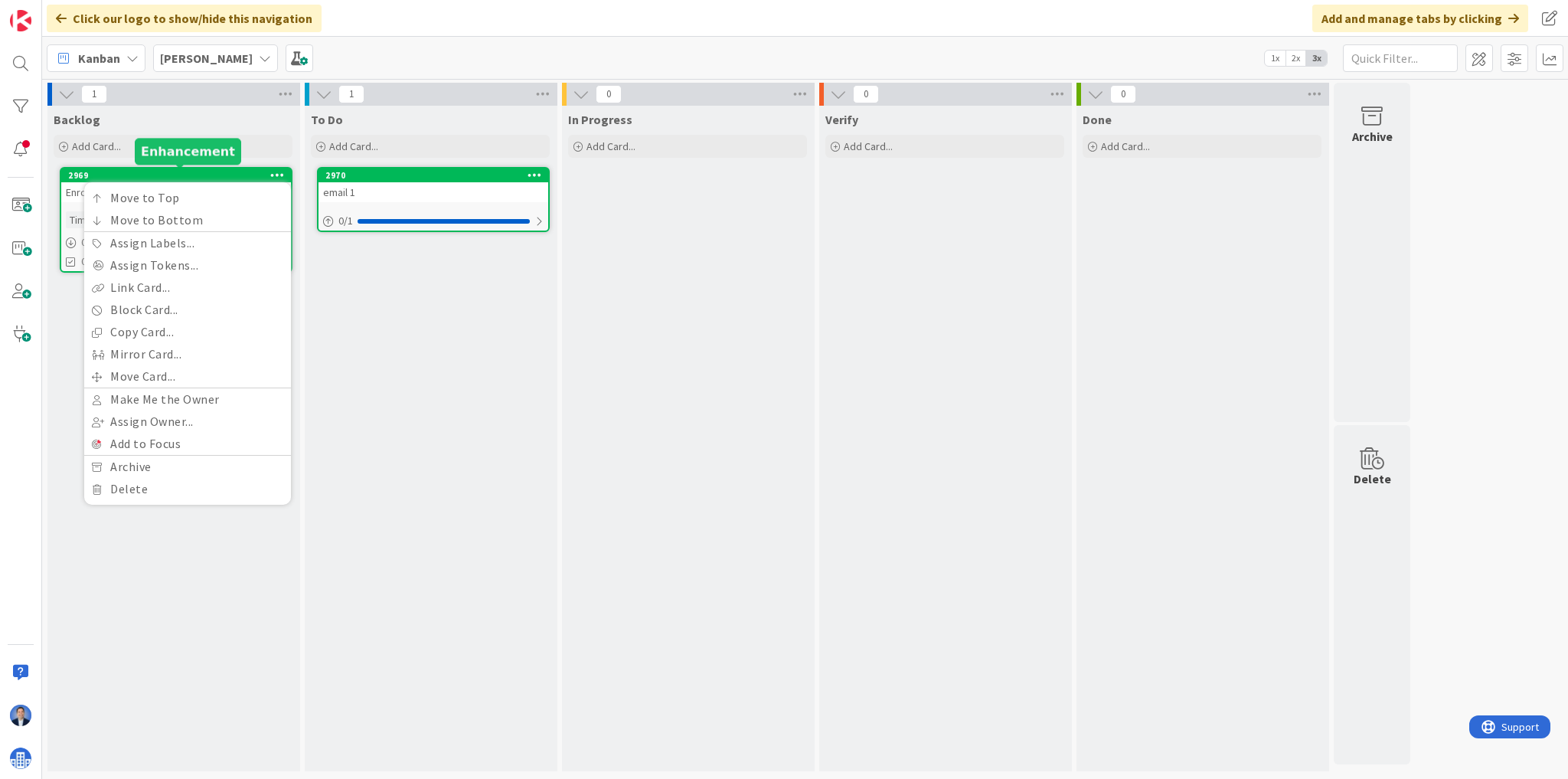
click at [208, 182] on div "Move to Top Move to Bottom Assign Labels... Assign Tokens... Link Card... Block…" at bounding box center [187, 343] width 207 height 322
click at [201, 178] on div "2969" at bounding box center [180, 175] width 223 height 11
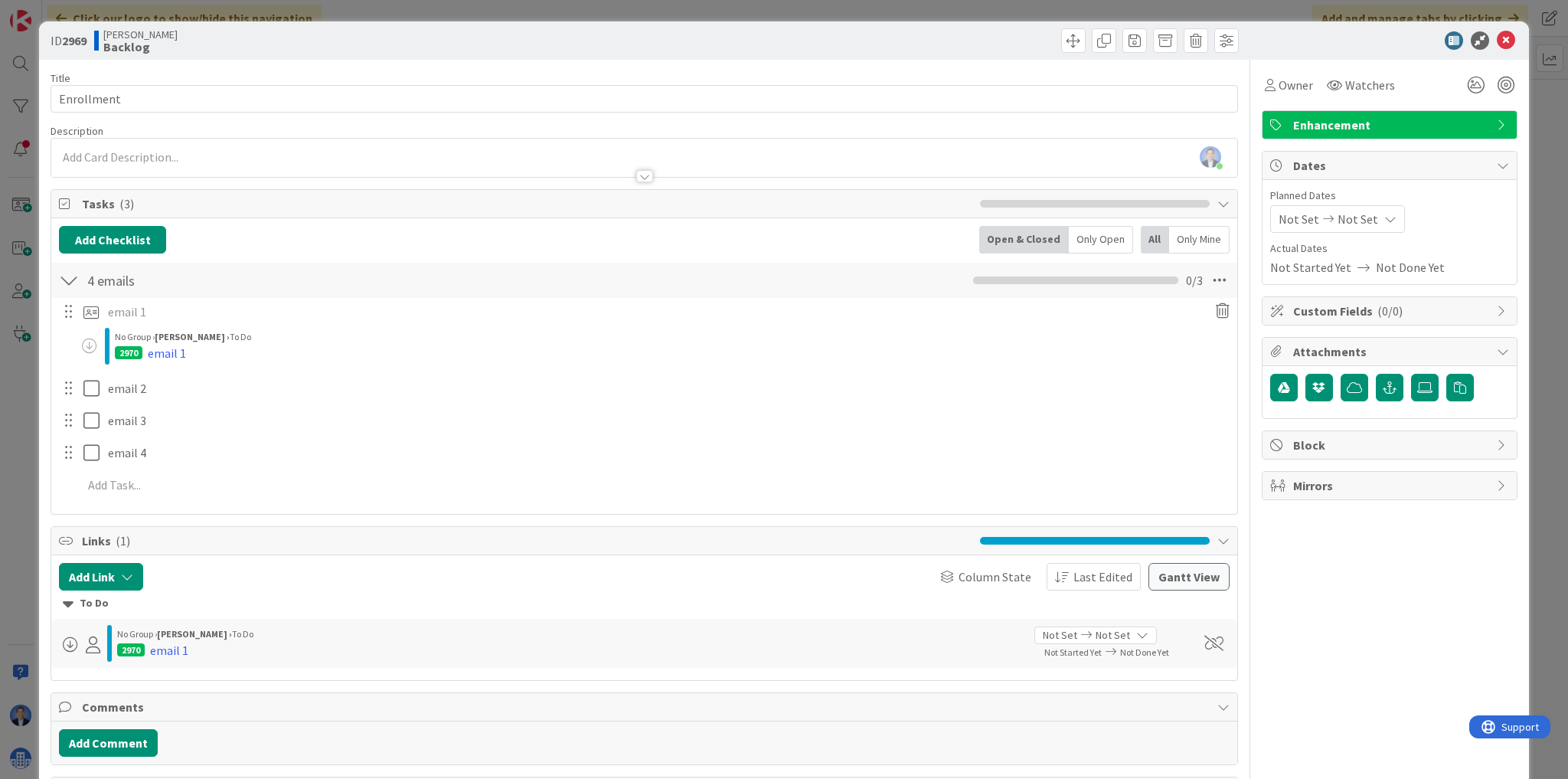
click at [1331, 491] on span "Mirrors" at bounding box center [1390, 485] width 196 height 18
click at [1327, 516] on div "Board Select..." at bounding box center [1388, 528] width 239 height 41
click at [1324, 524] on span "Select..." at bounding box center [1376, 534] width 196 height 21
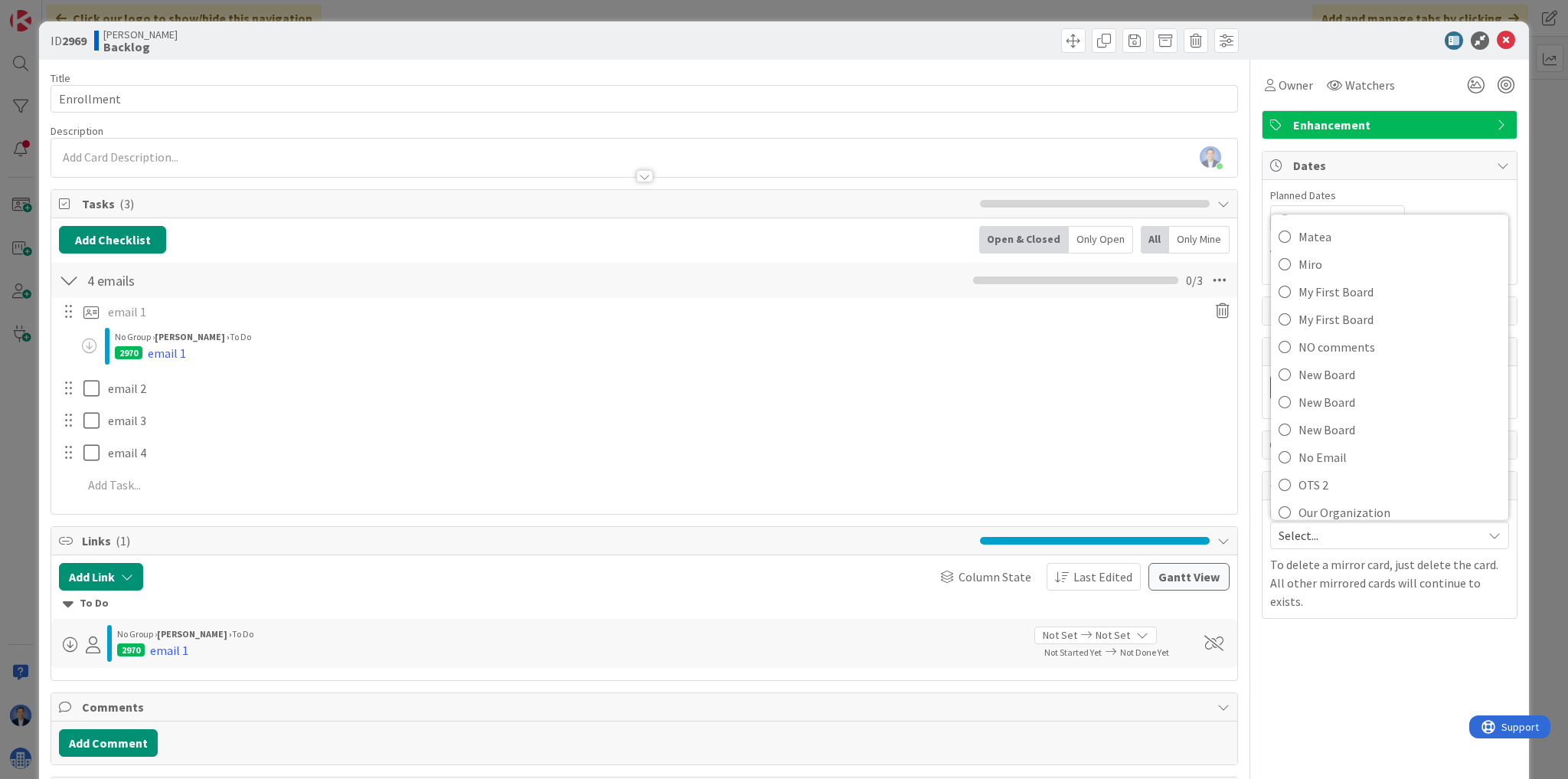
scroll to position [1531, 0]
click at [1344, 333] on span "Matea" at bounding box center [1399, 337] width 202 height 23
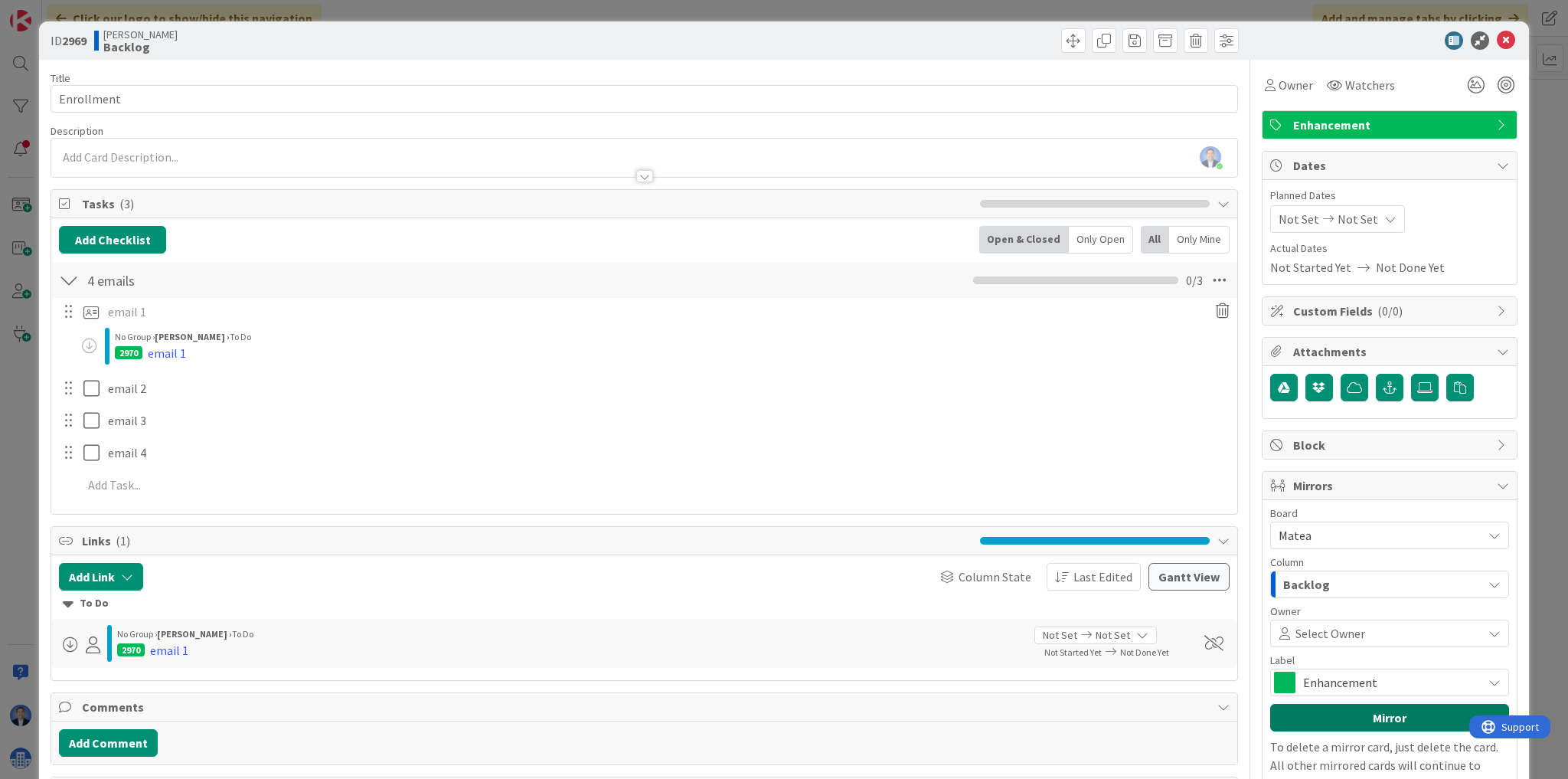
click at [1359, 716] on button "Mirror" at bounding box center [1388, 717] width 239 height 27
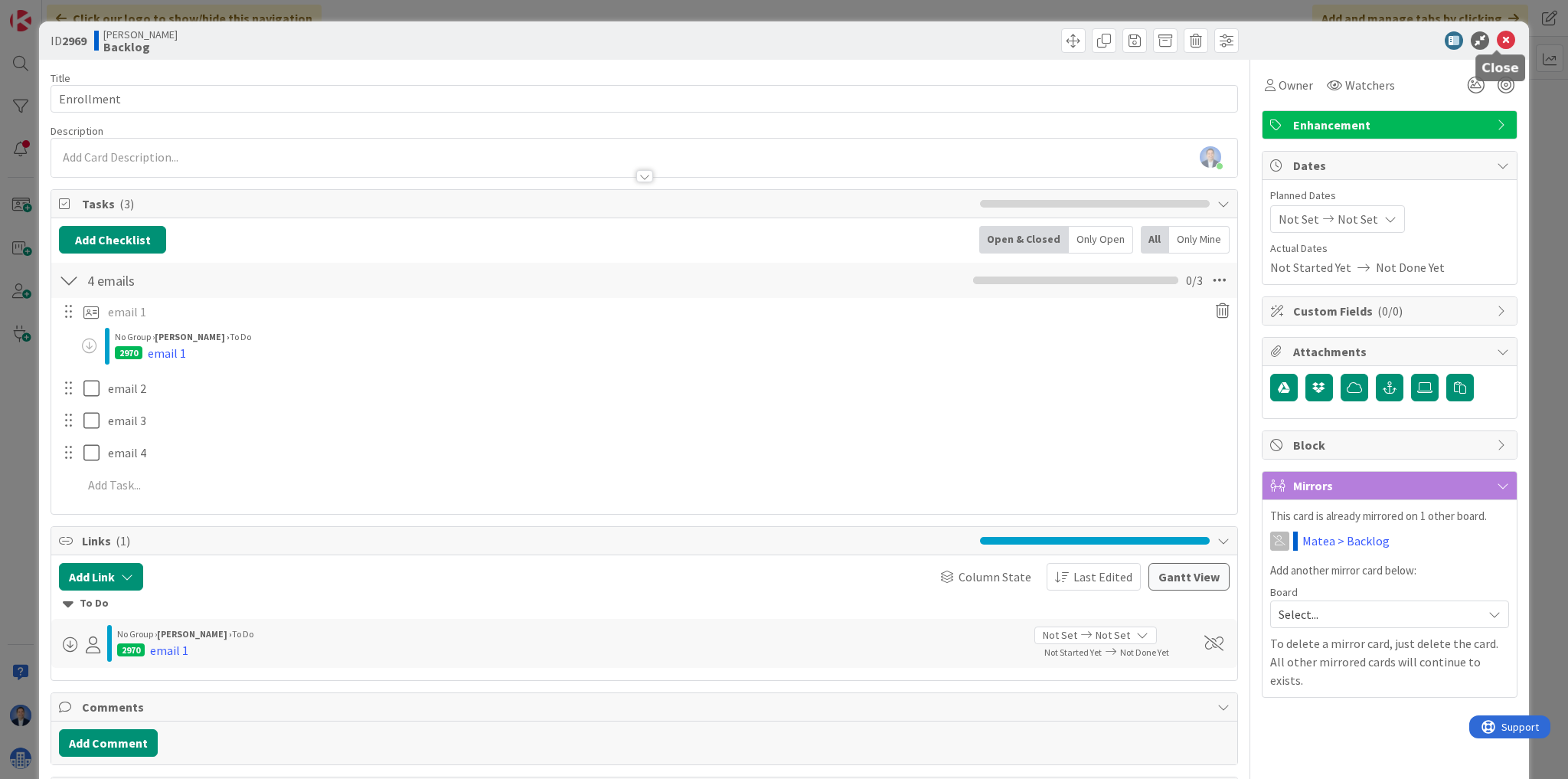
click at [1496, 43] on icon at bounding box center [1505, 40] width 18 height 18
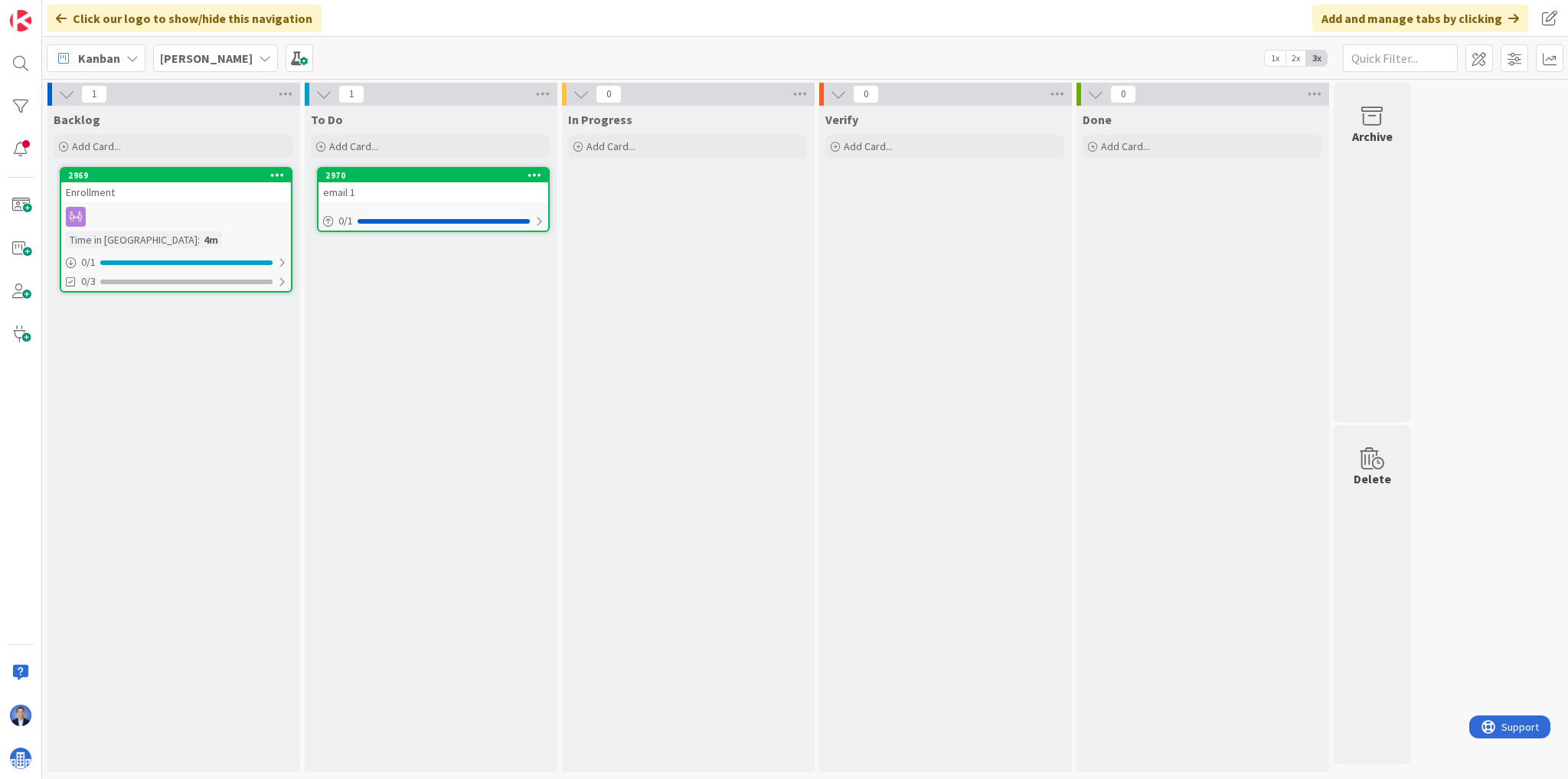
click at [201, 50] on div "Aatash" at bounding box center [215, 58] width 125 height 27
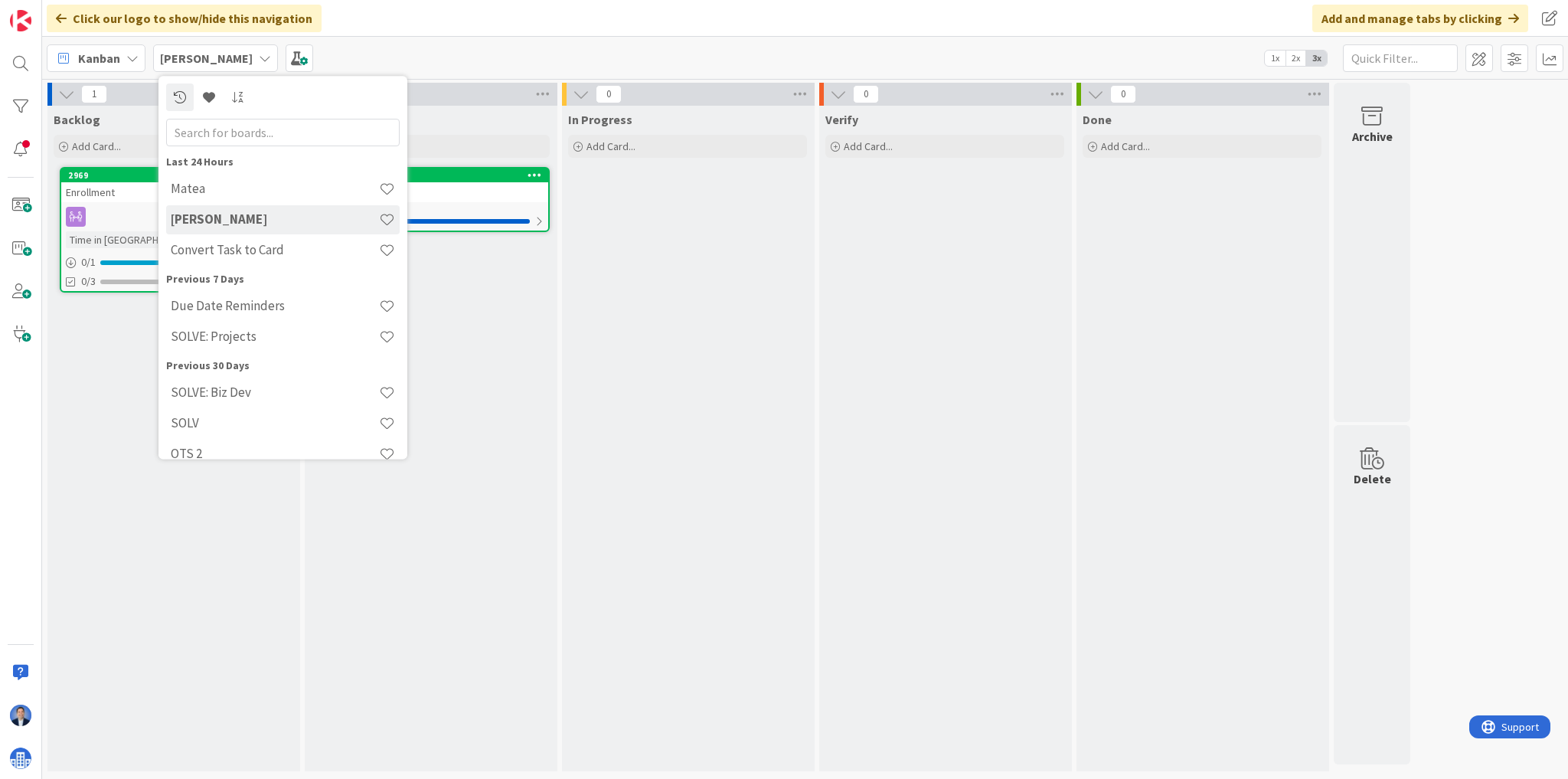
click at [205, 186] on h4 "Matea" at bounding box center [275, 189] width 209 height 15
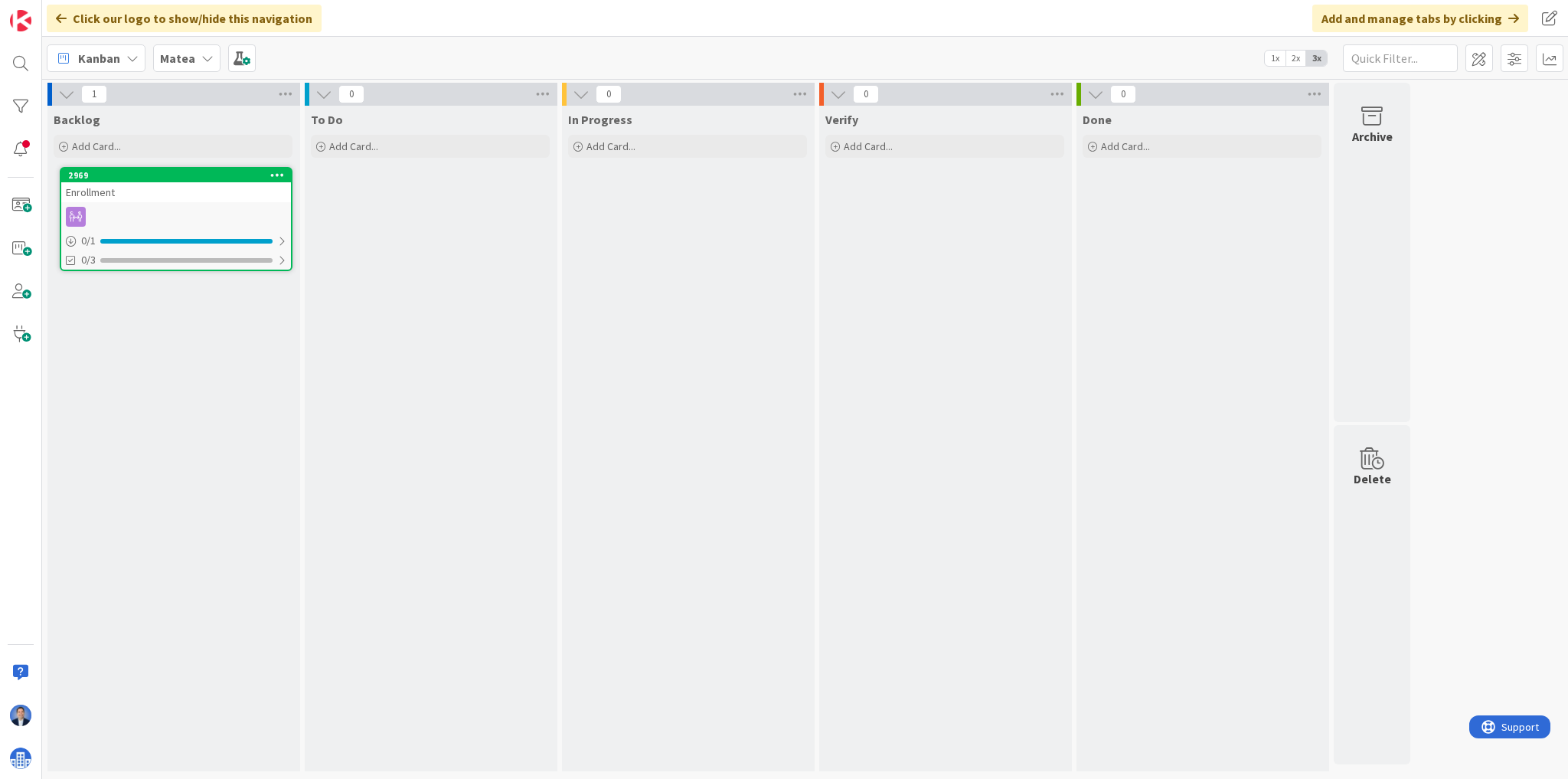
click at [172, 199] on div "Enrollment" at bounding box center [176, 192] width 230 height 20
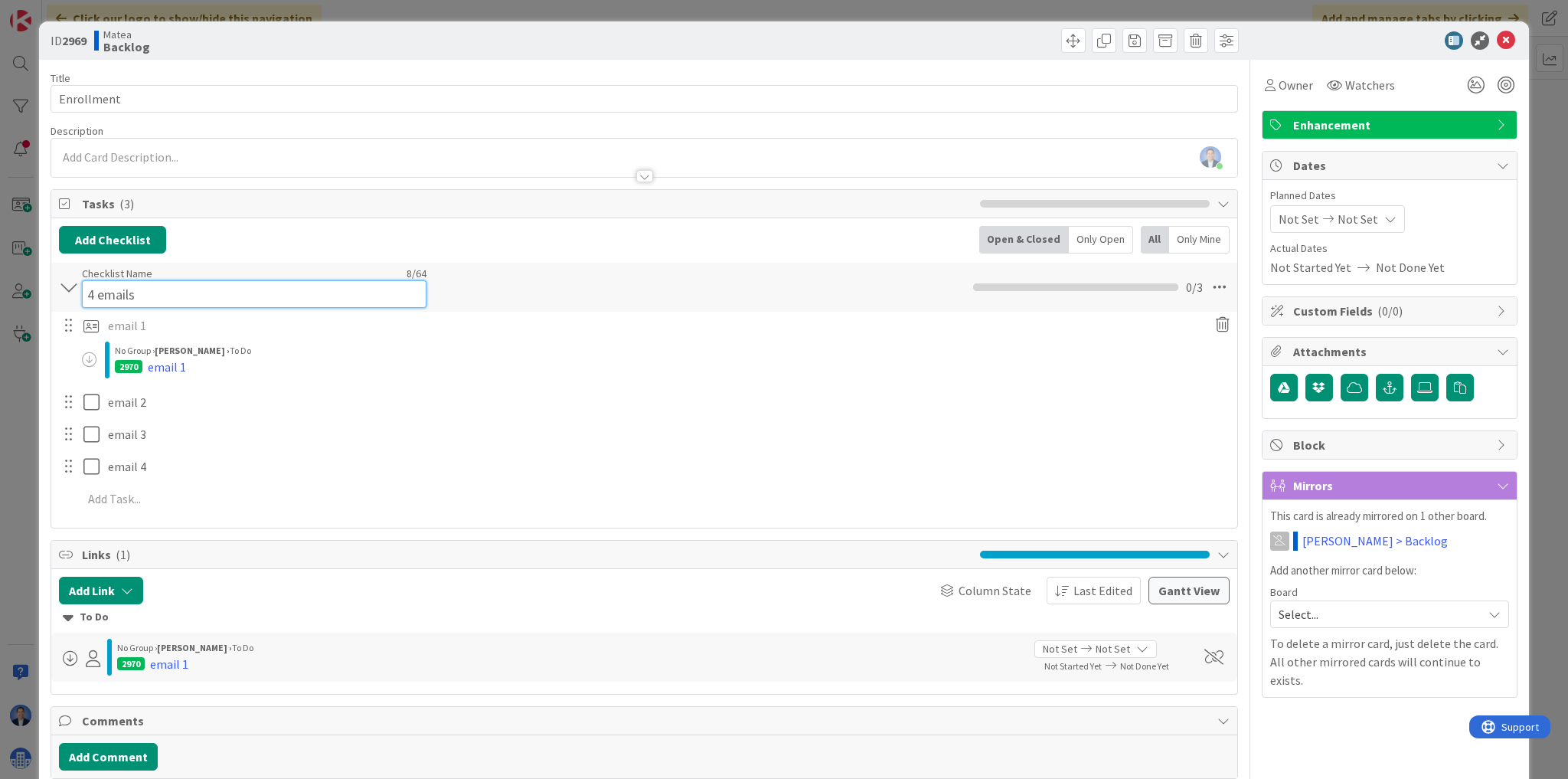
click at [140, 280] on input "4 emails" at bounding box center [254, 294] width 345 height 27
type input "4 emails for Aatash"
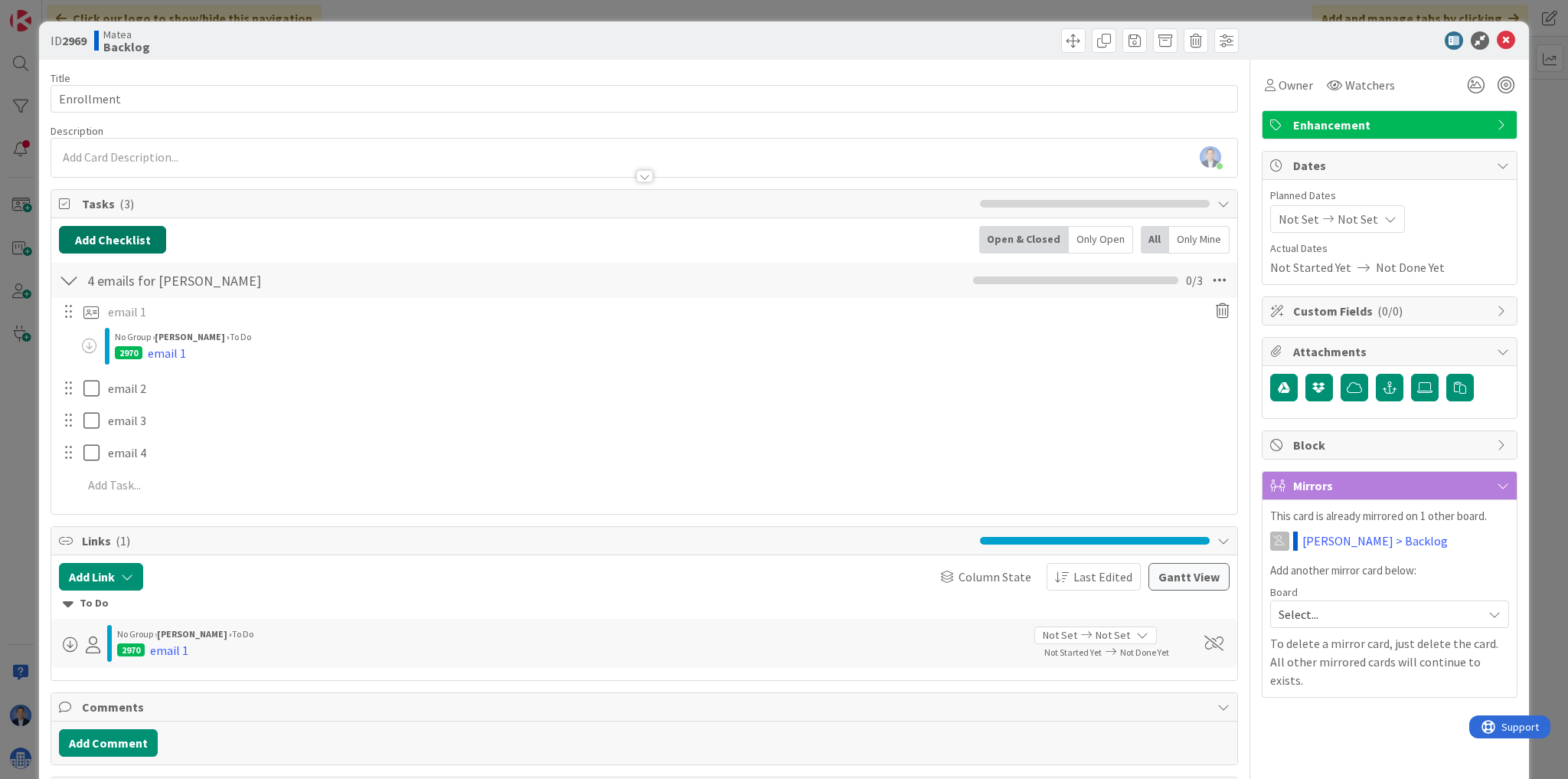
click at [144, 240] on button "Add Checklist" at bounding box center [112, 239] width 107 height 27
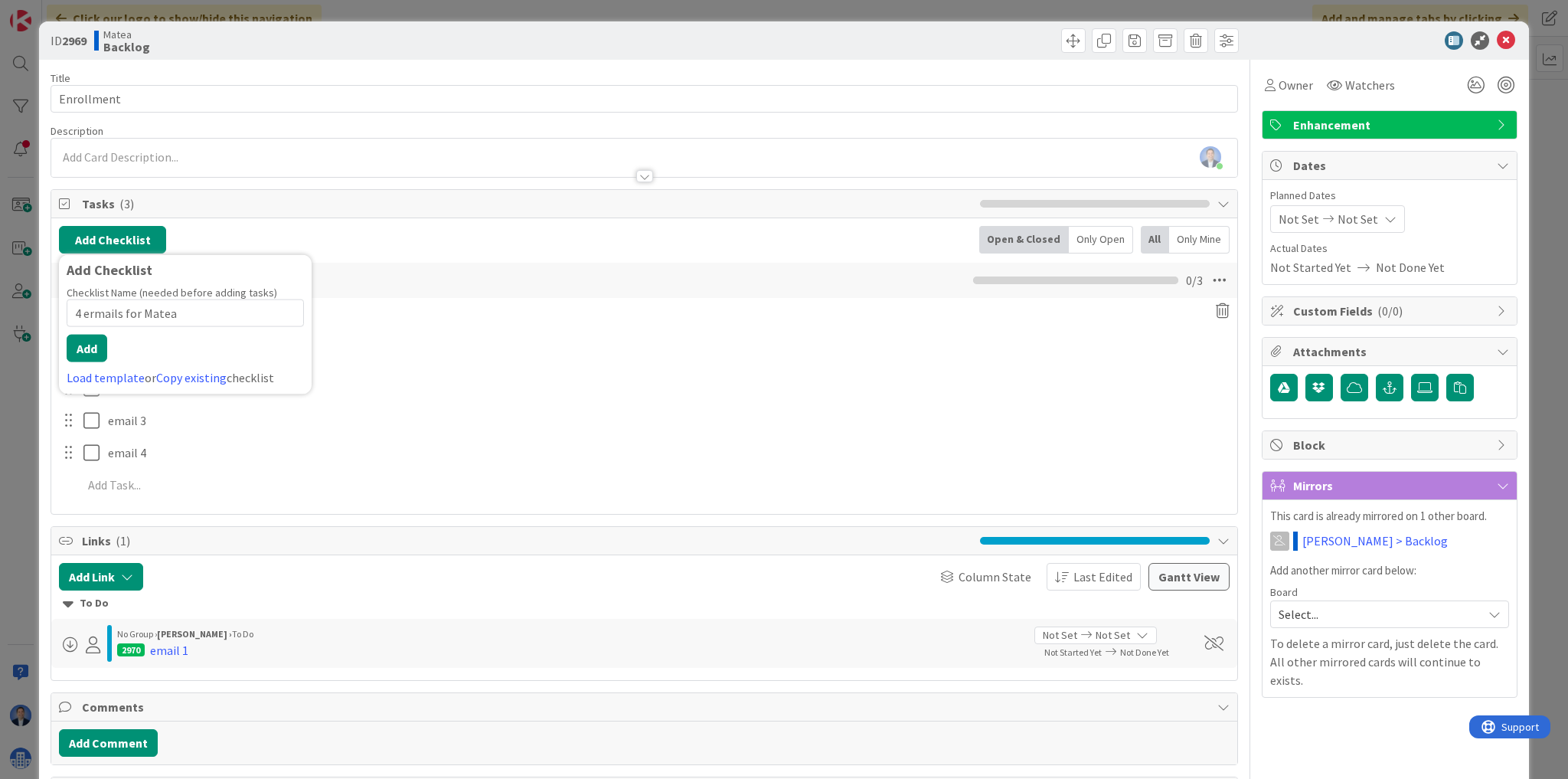
click at [95, 313] on input "4 ermails for Matea" at bounding box center [186, 313] width 238 height 27
type input "4 emails for Matea"
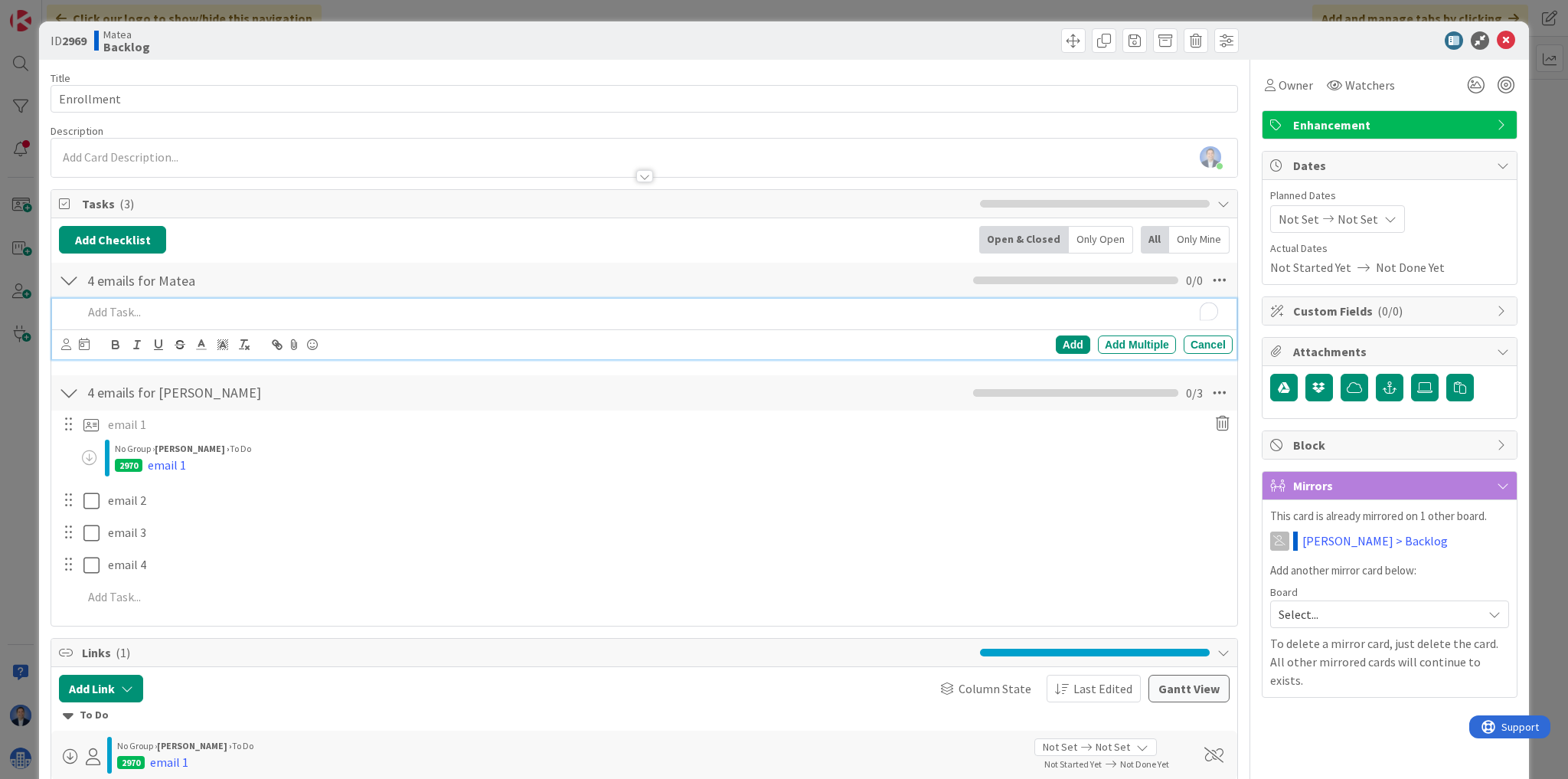
click at [155, 310] on p "To enrich screen reader interactions, please activate Accessibility in Grammarl…" at bounding box center [655, 312] width 1144 height 18
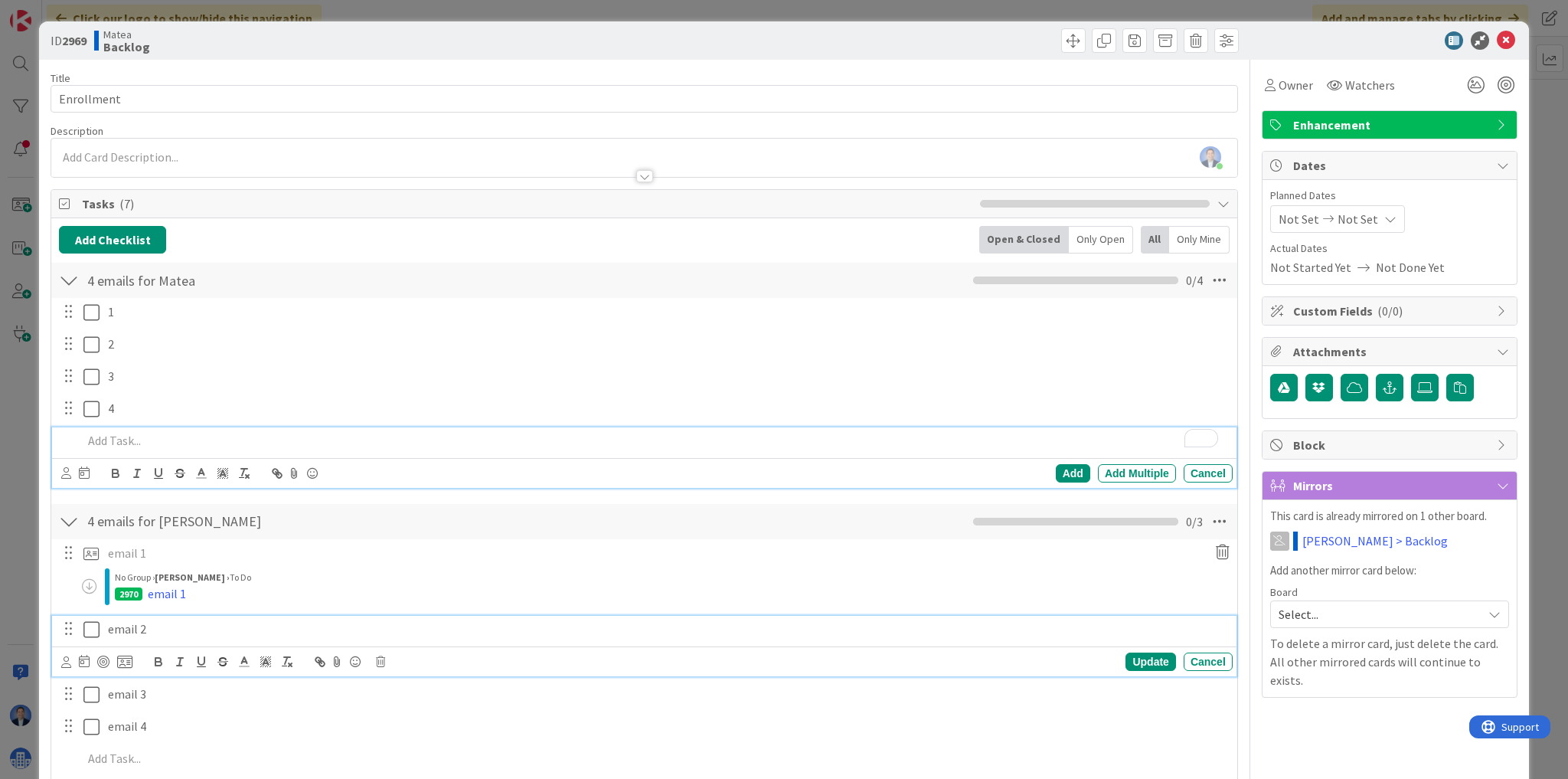
click at [92, 629] on icon at bounding box center [91, 629] width 16 height 18
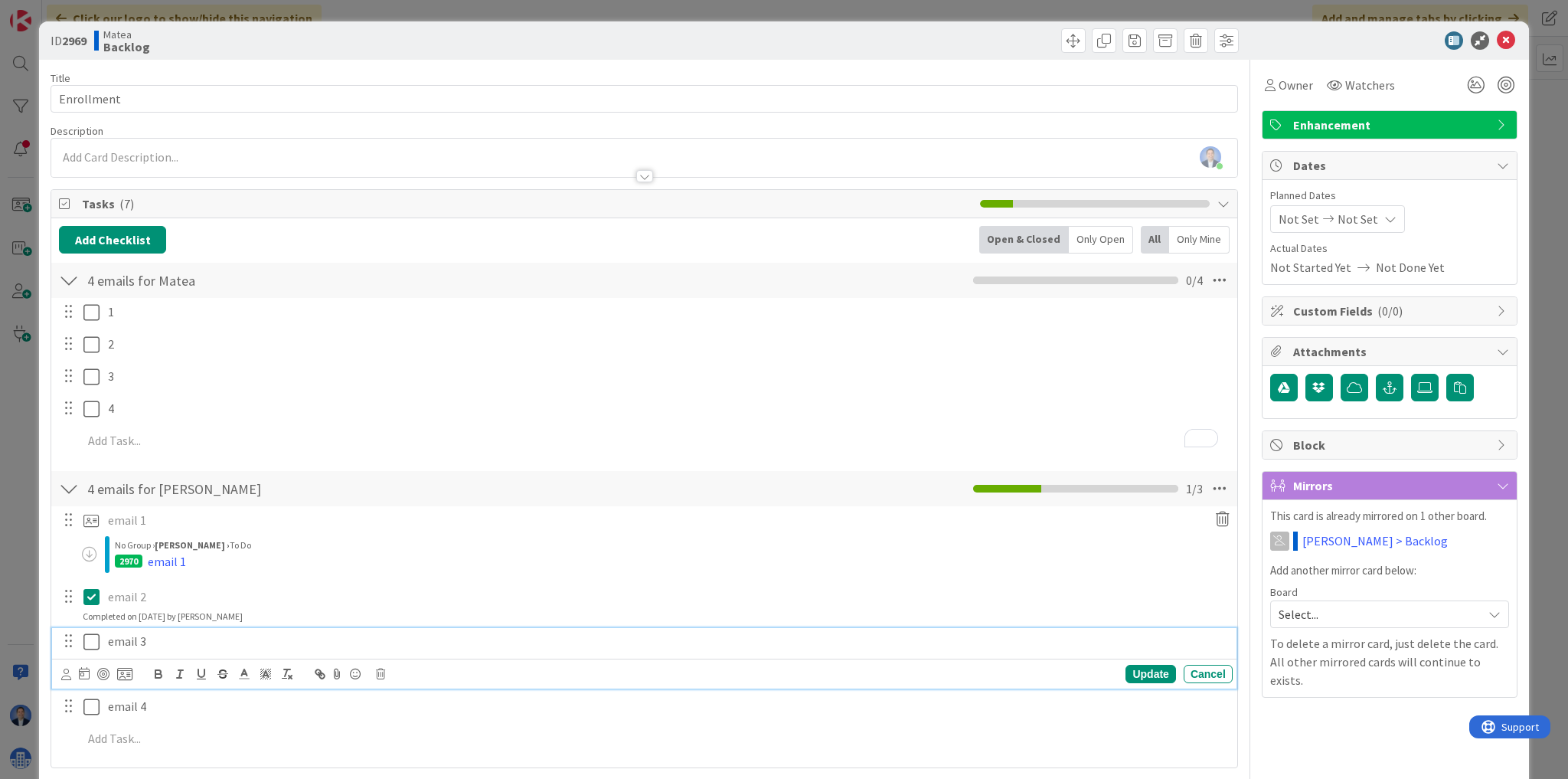
click at [96, 640] on icon at bounding box center [91, 641] width 16 height 18
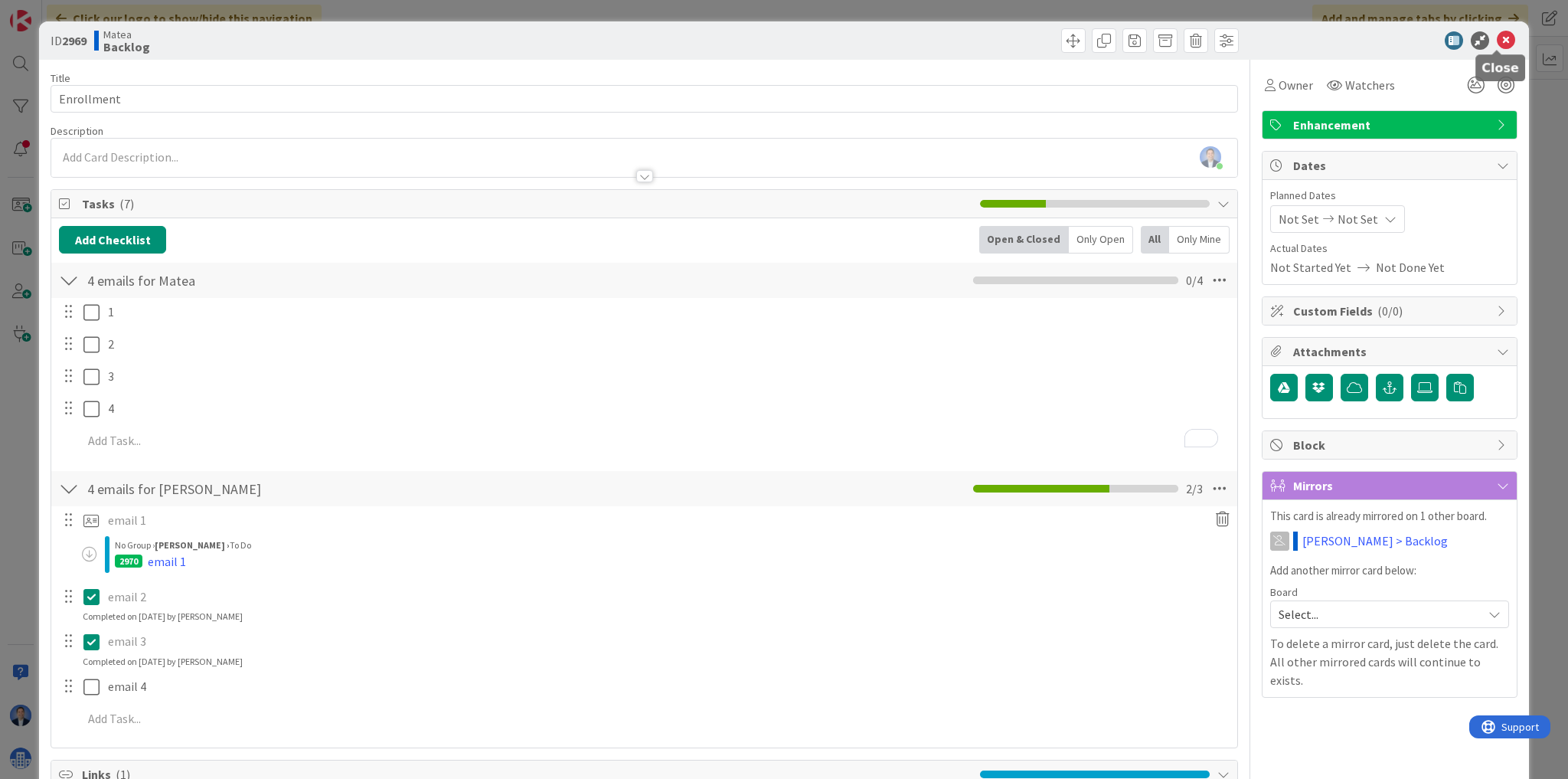
click at [1496, 40] on icon at bounding box center [1505, 40] width 18 height 18
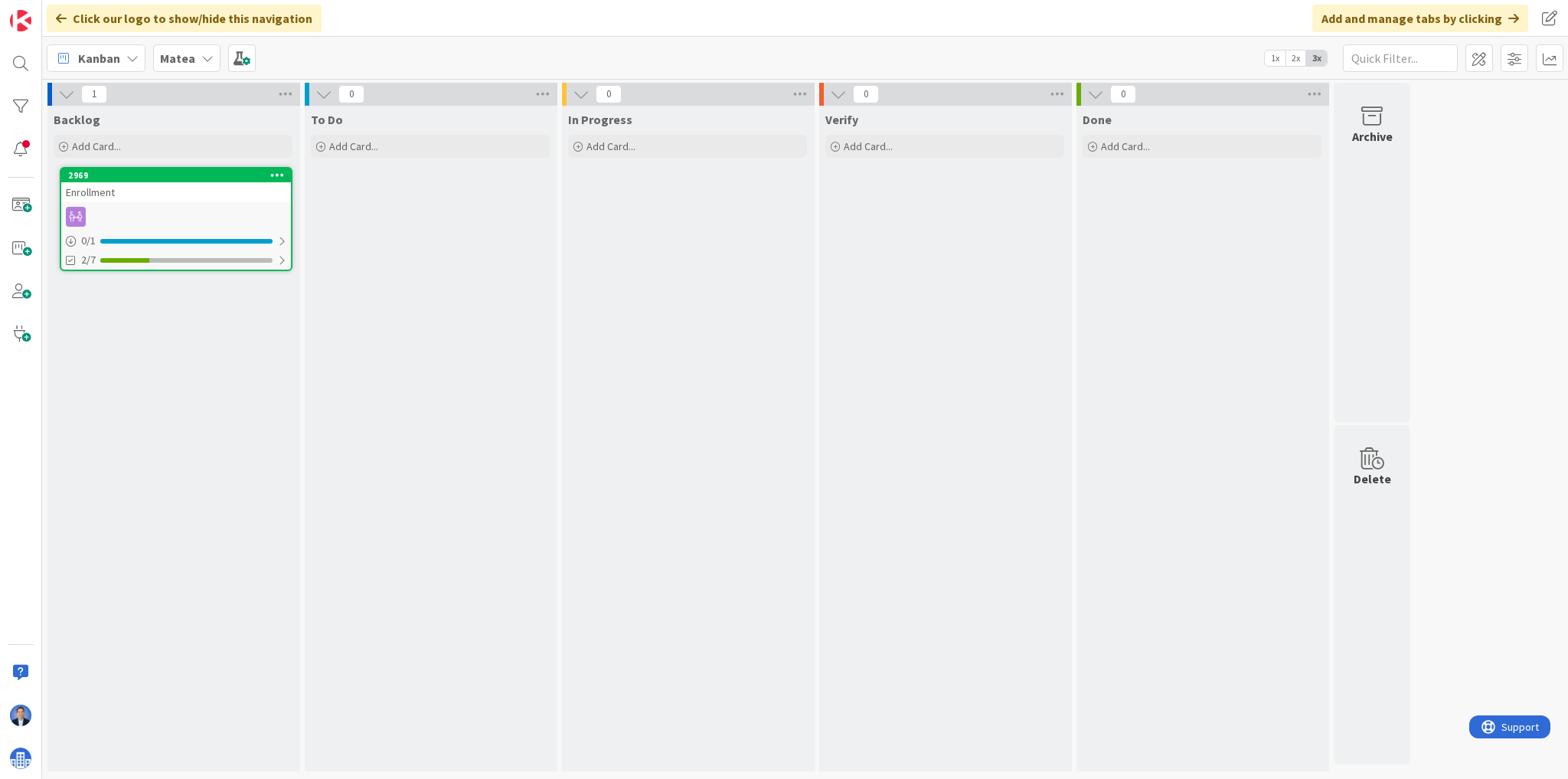
click at [658, 451] on div "In Progress Add Card..." at bounding box center [687, 439] width 251 height 665
click at [27, 759] on img at bounding box center [21, 758] width 21 height 21
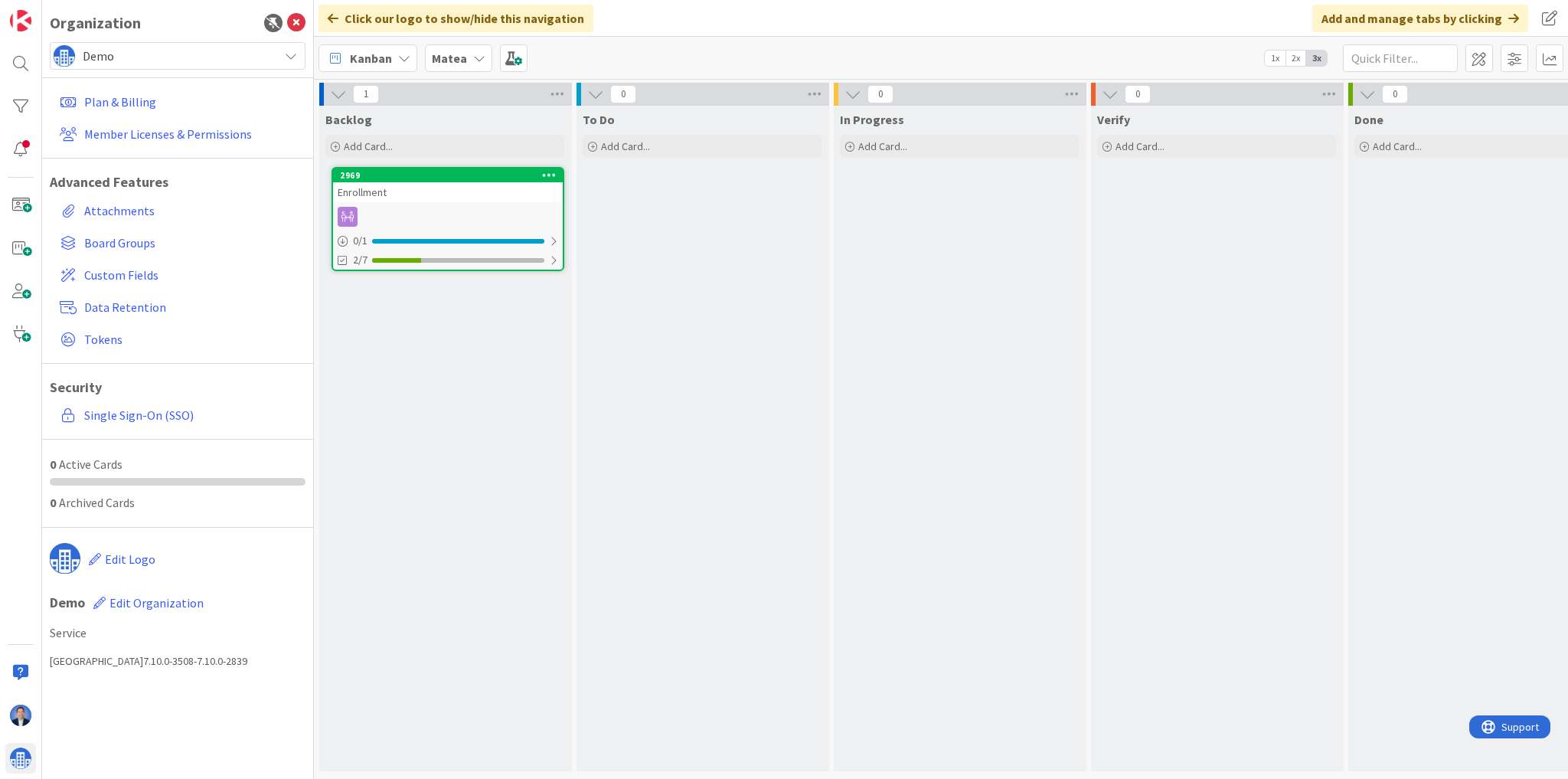
click at [146, 50] on span "Demo" at bounding box center [177, 56] width 188 height 21
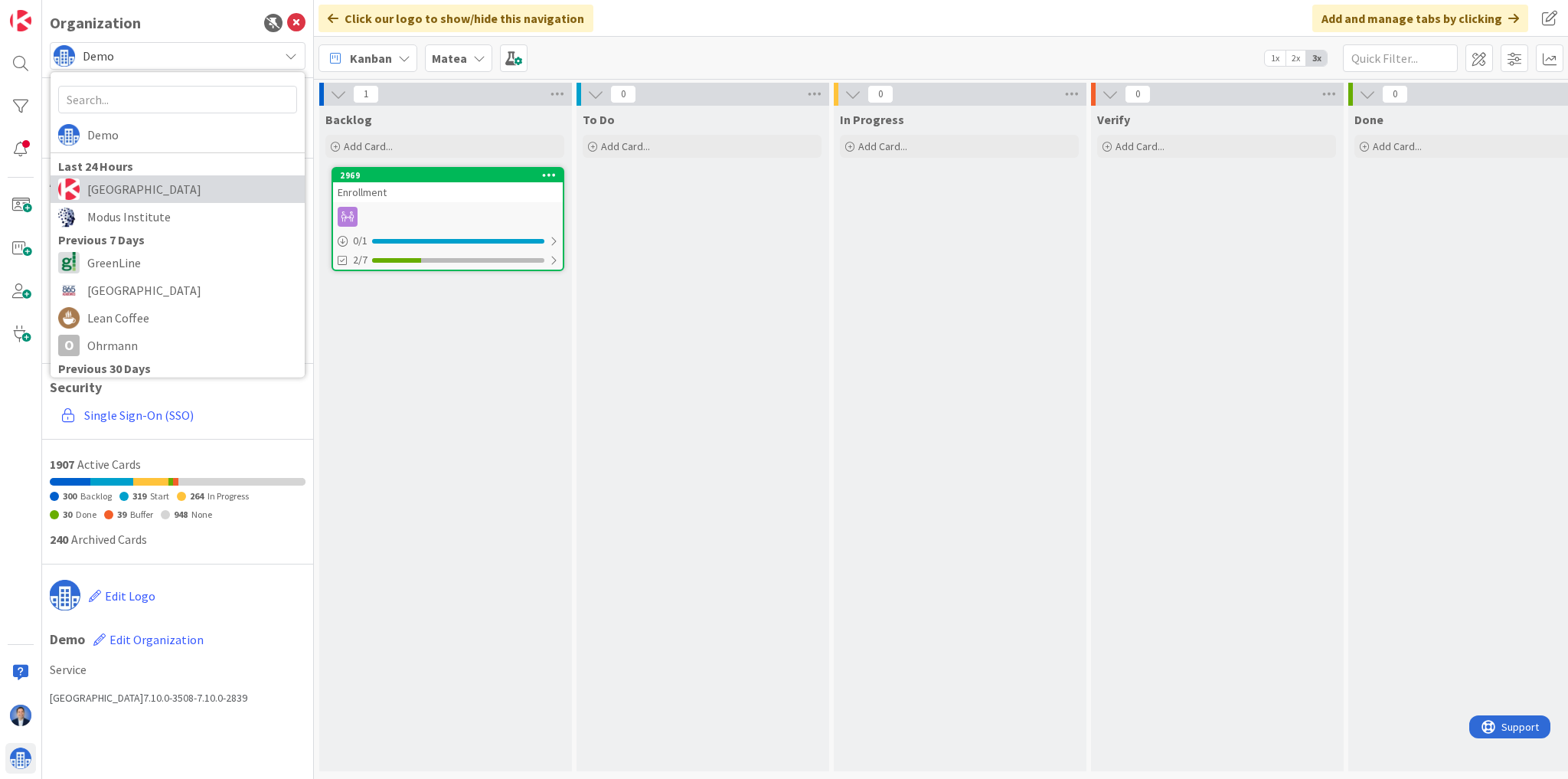
click at [156, 186] on span "[GEOGRAPHIC_DATA]" at bounding box center [192, 189] width 209 height 23
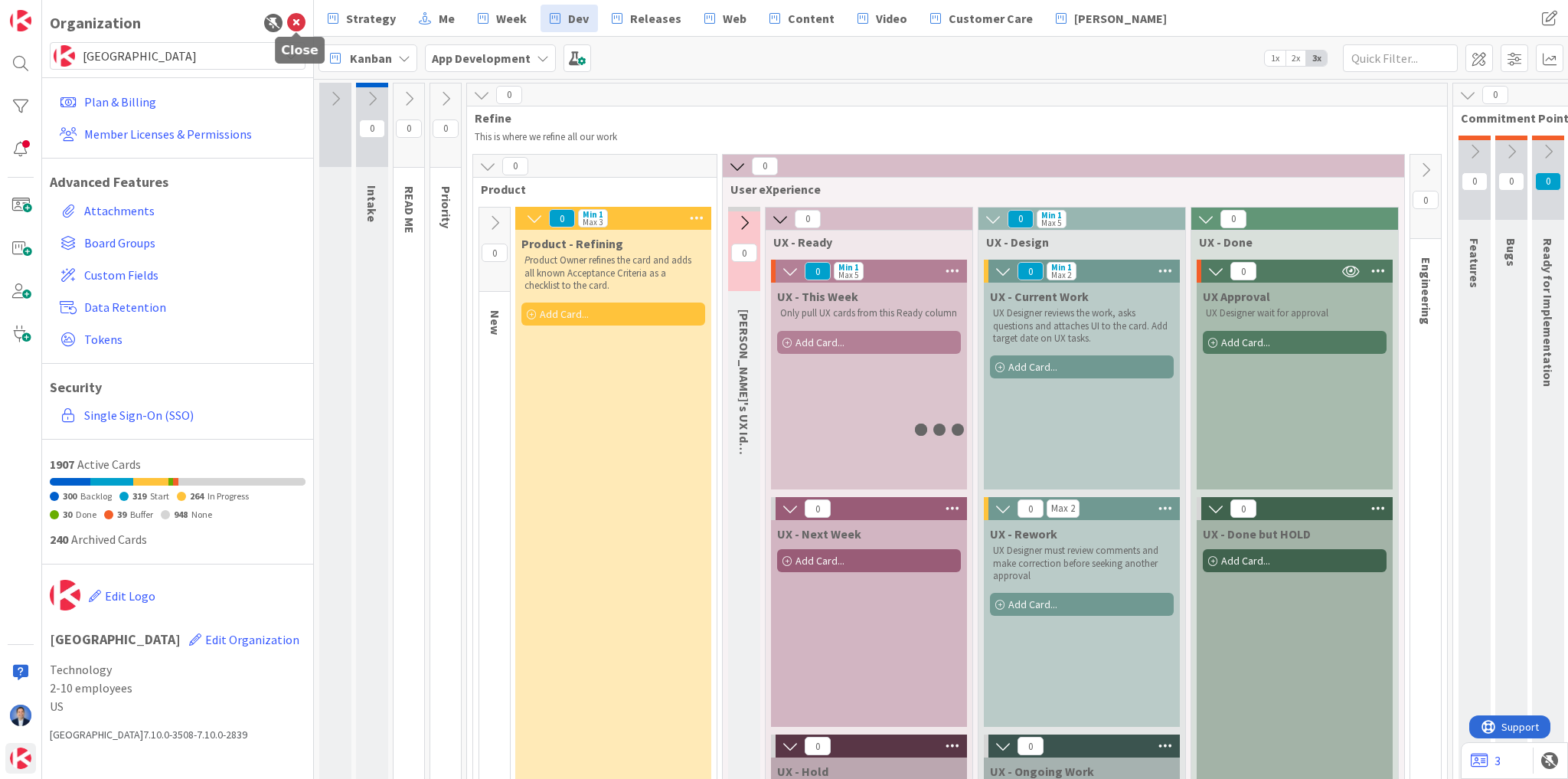
click at [368, 60] on span "Kanban" at bounding box center [370, 57] width 42 height 18
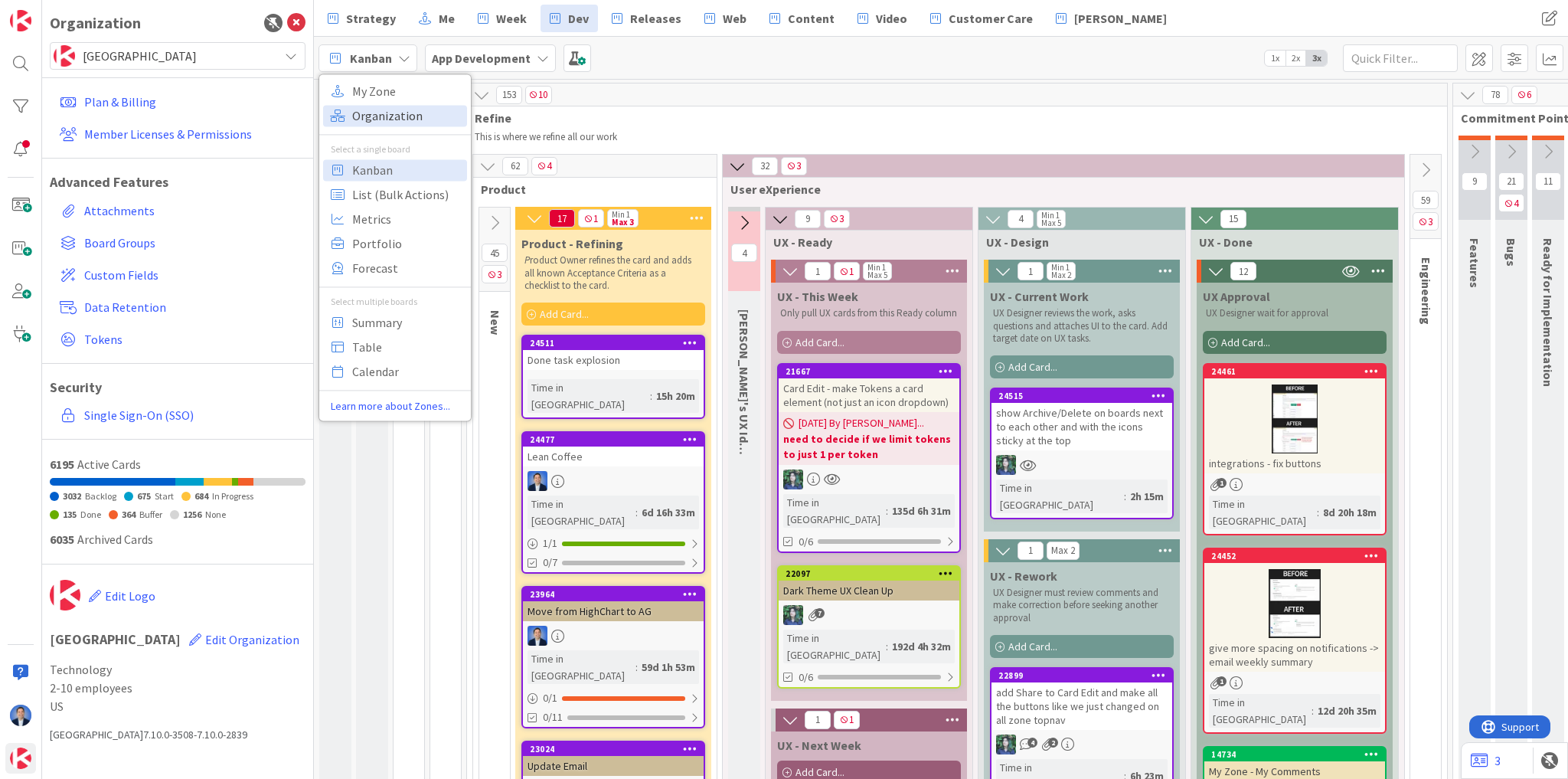
click at [385, 115] on span "Organization" at bounding box center [407, 115] width 110 height 23
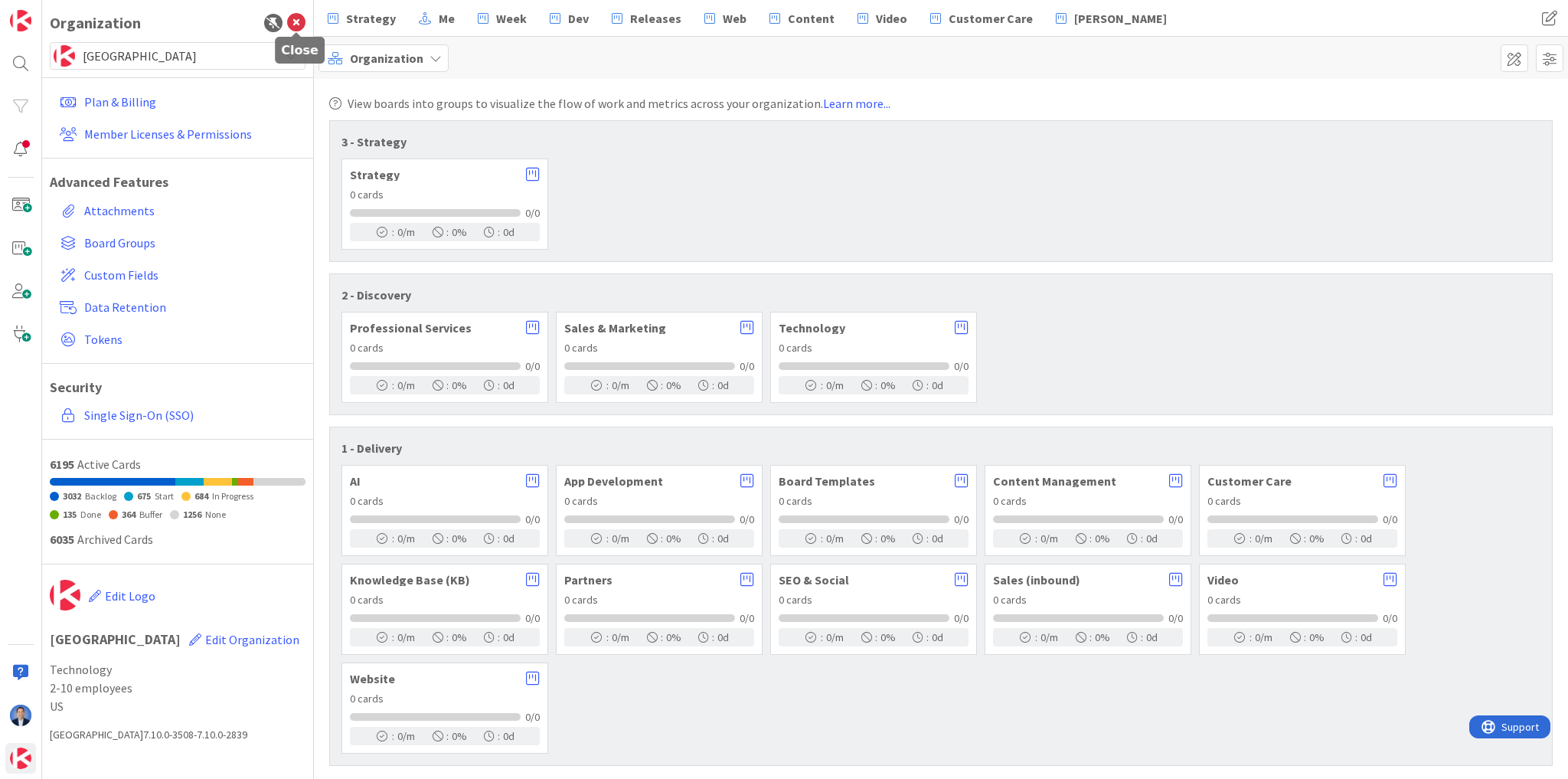
click at [296, 25] on icon at bounding box center [296, 22] width 18 height 18
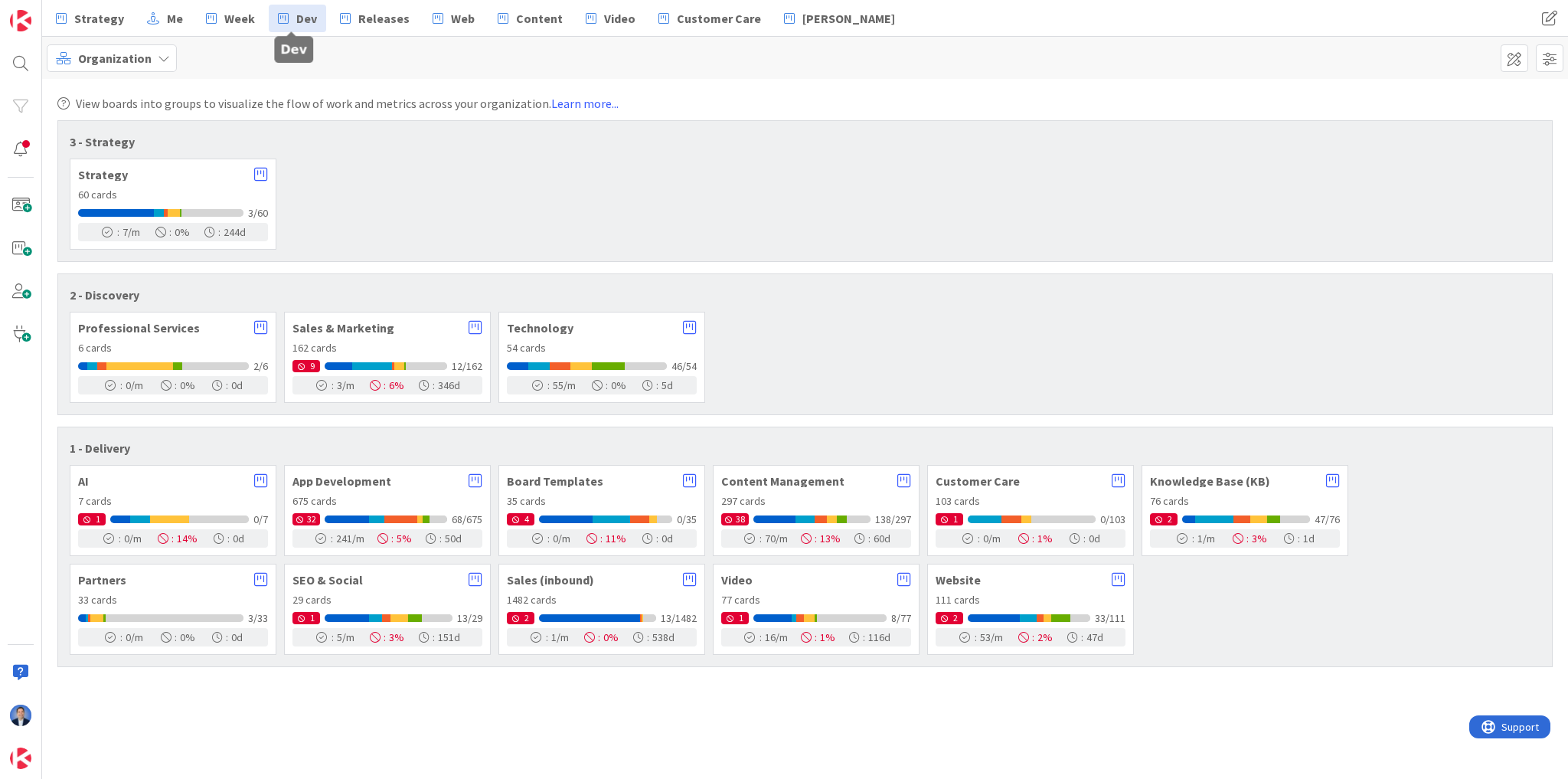
click at [288, 18] on link "Dev" at bounding box center [297, 18] width 57 height 27
